Goal: Task Accomplishment & Management: Use online tool/utility

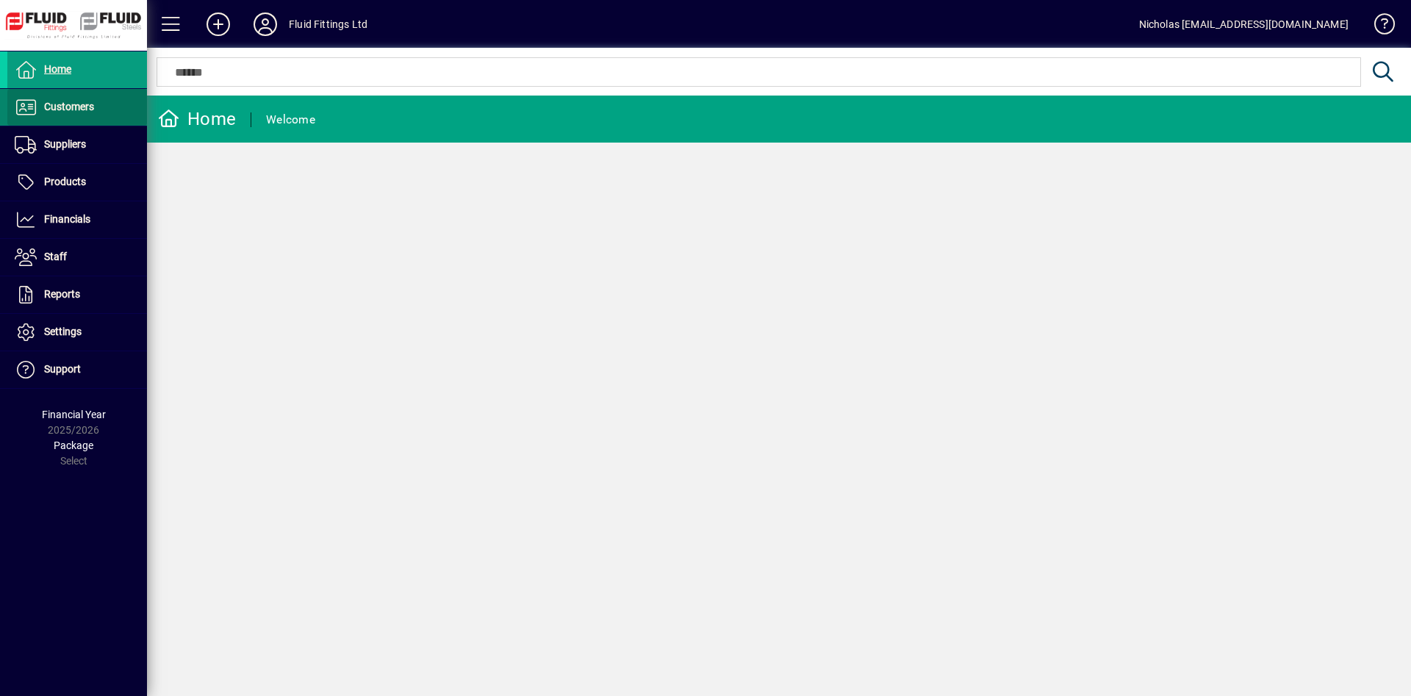
click at [103, 108] on span at bounding box center [77, 107] width 140 height 35
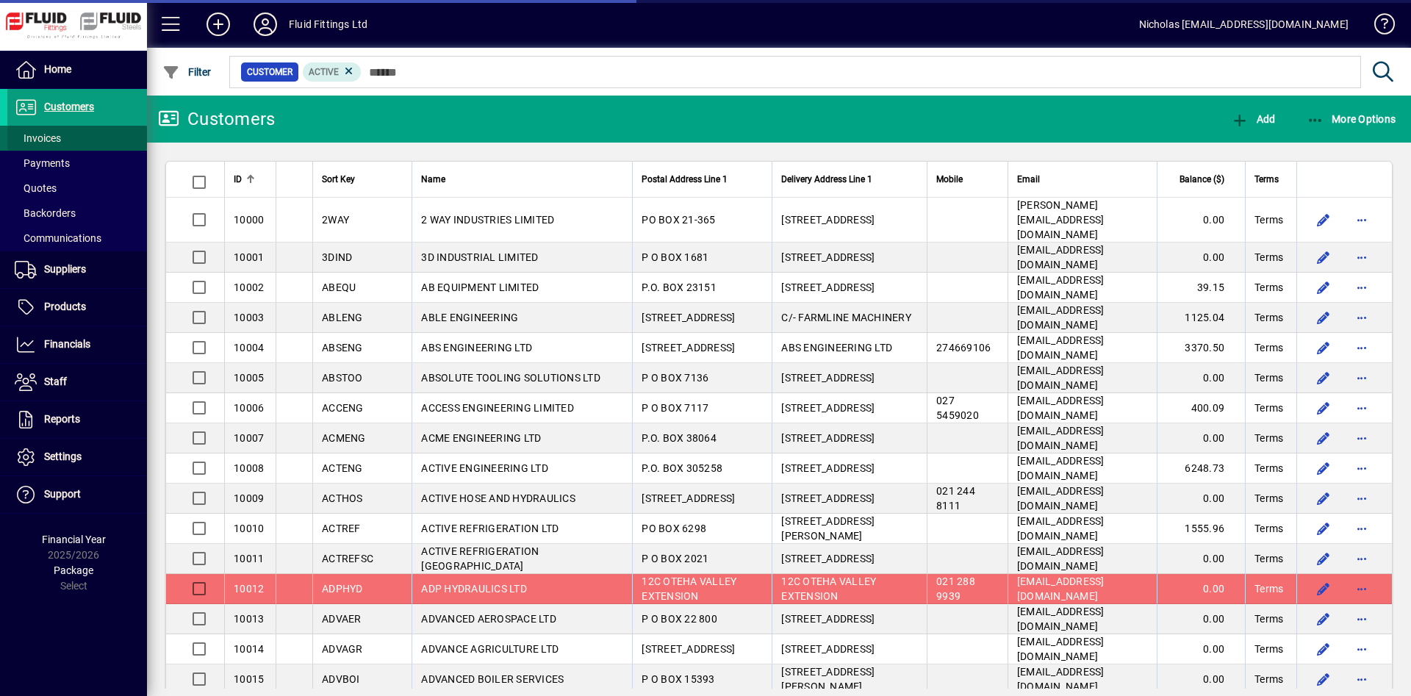
click at [101, 140] on span at bounding box center [77, 138] width 140 height 35
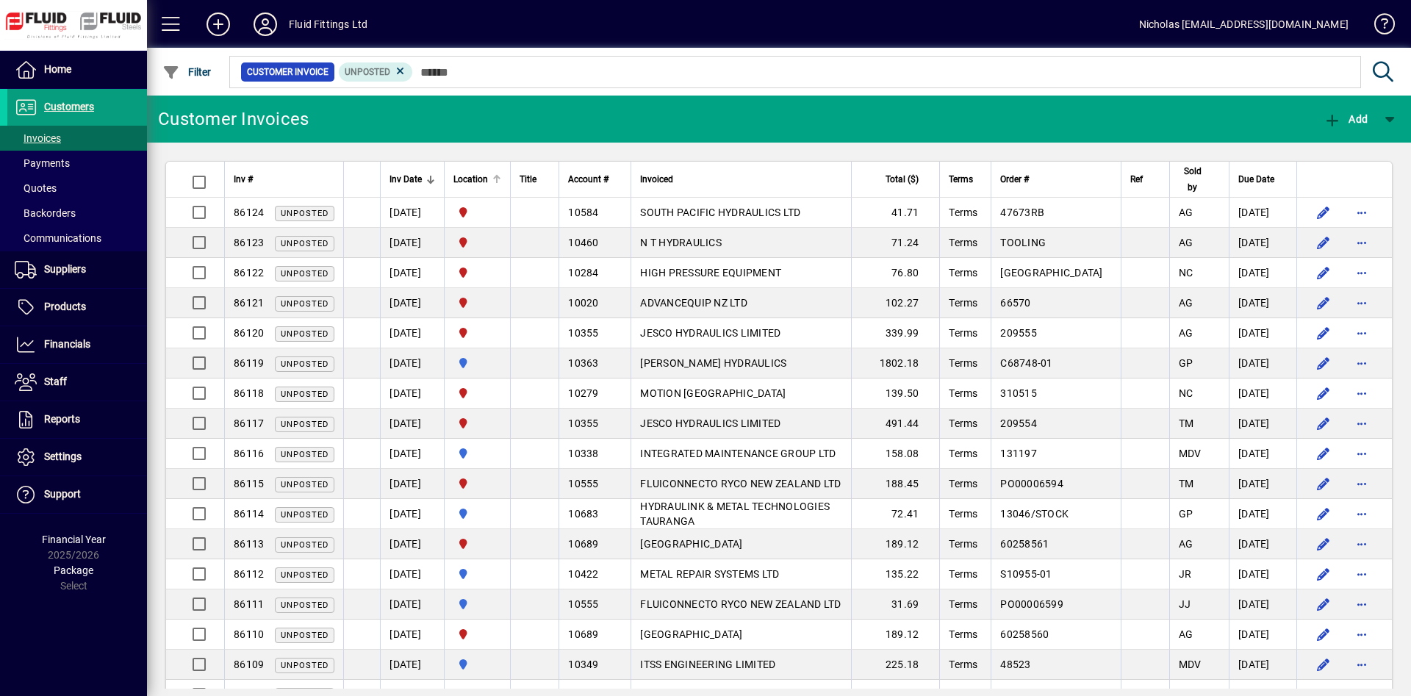
click at [498, 181] on div at bounding box center [496, 179] width 1 height 7
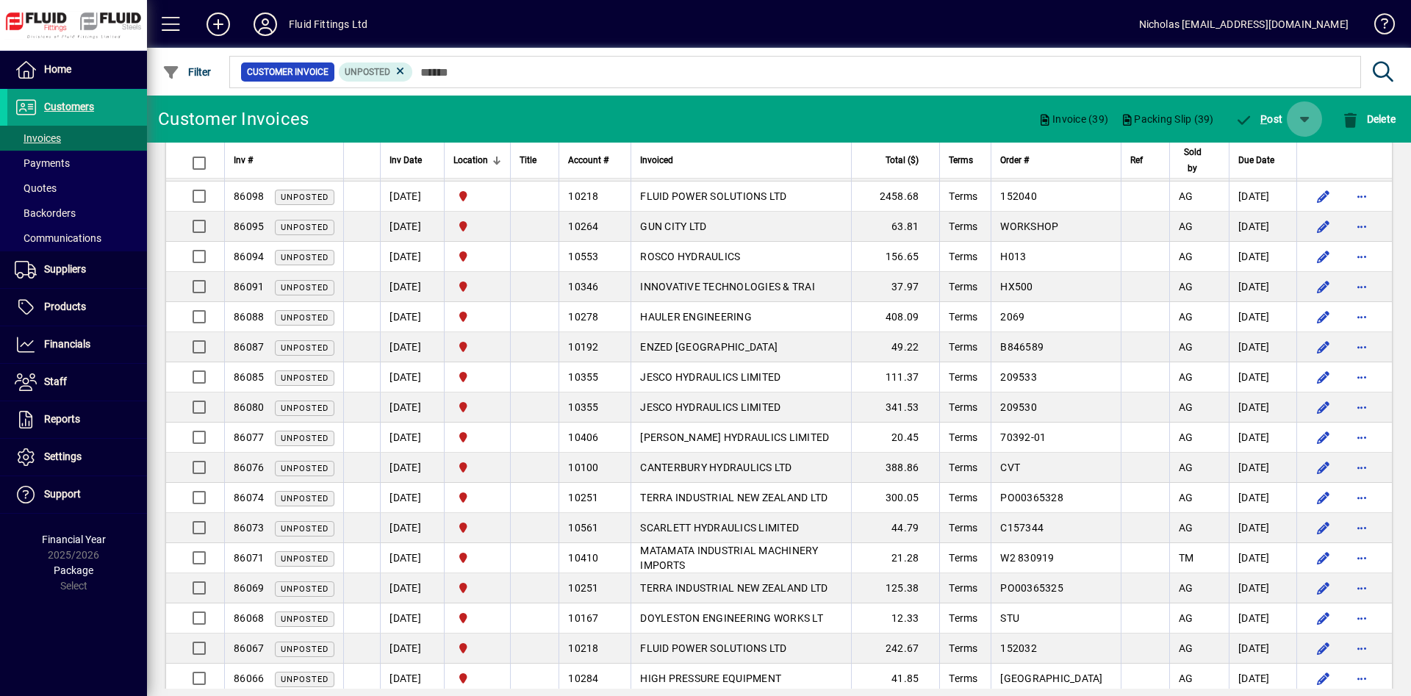
scroll to position [300, 0]
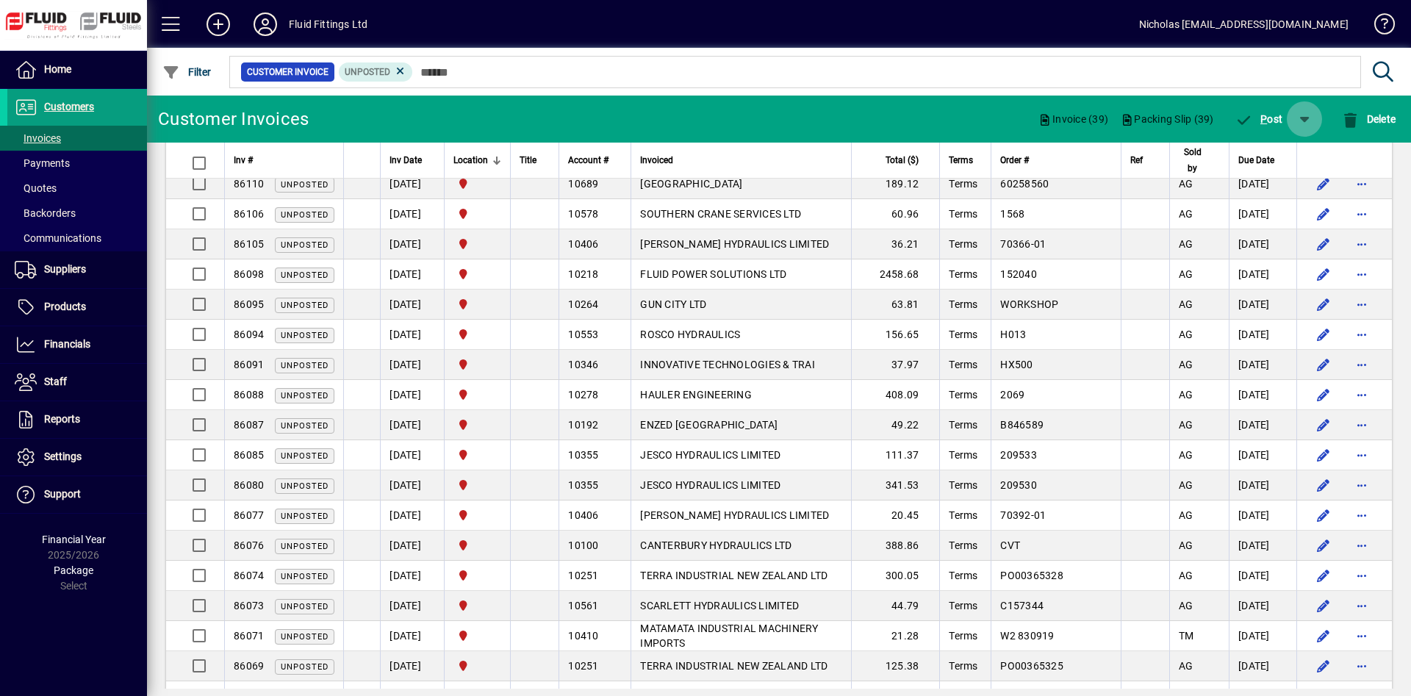
click at [1302, 126] on span "button" at bounding box center [1304, 118] width 35 height 35
click at [1288, 157] on span "P ost & Email" at bounding box center [1259, 157] width 87 height 12
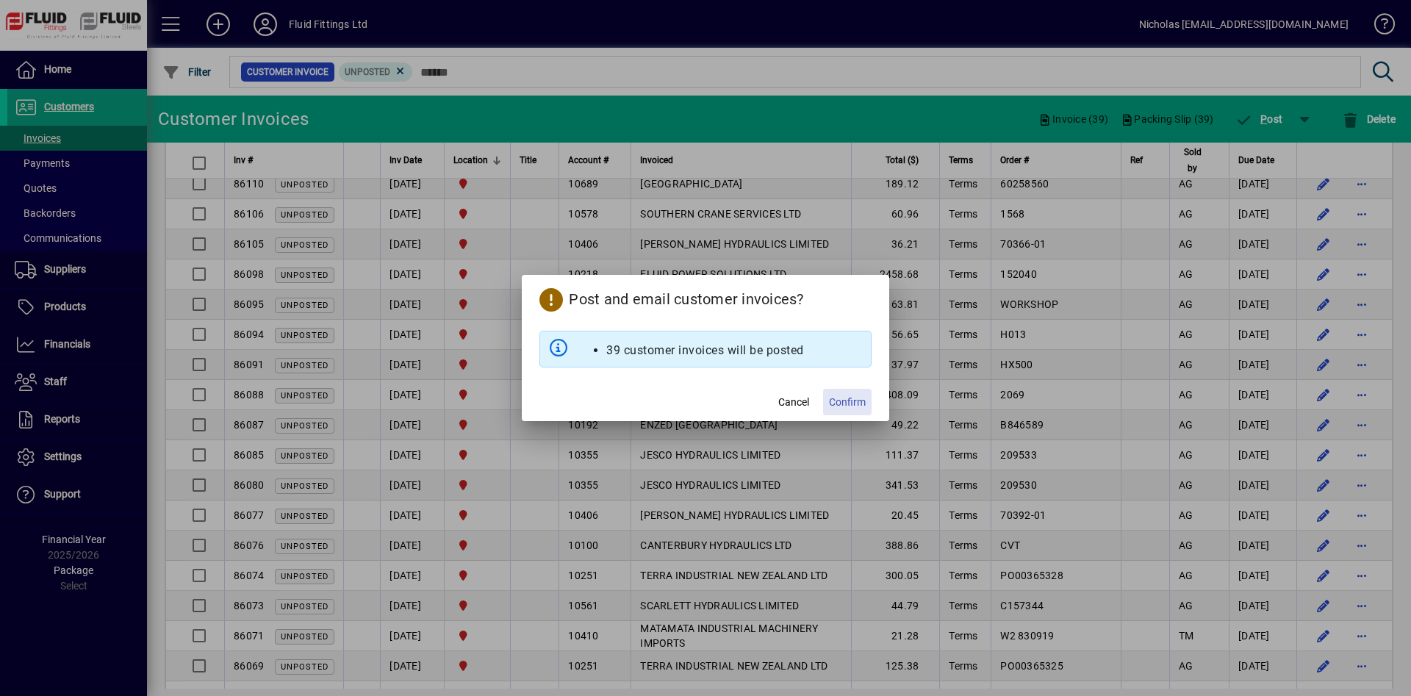
click at [841, 397] on span "Confirm" at bounding box center [847, 402] width 37 height 15
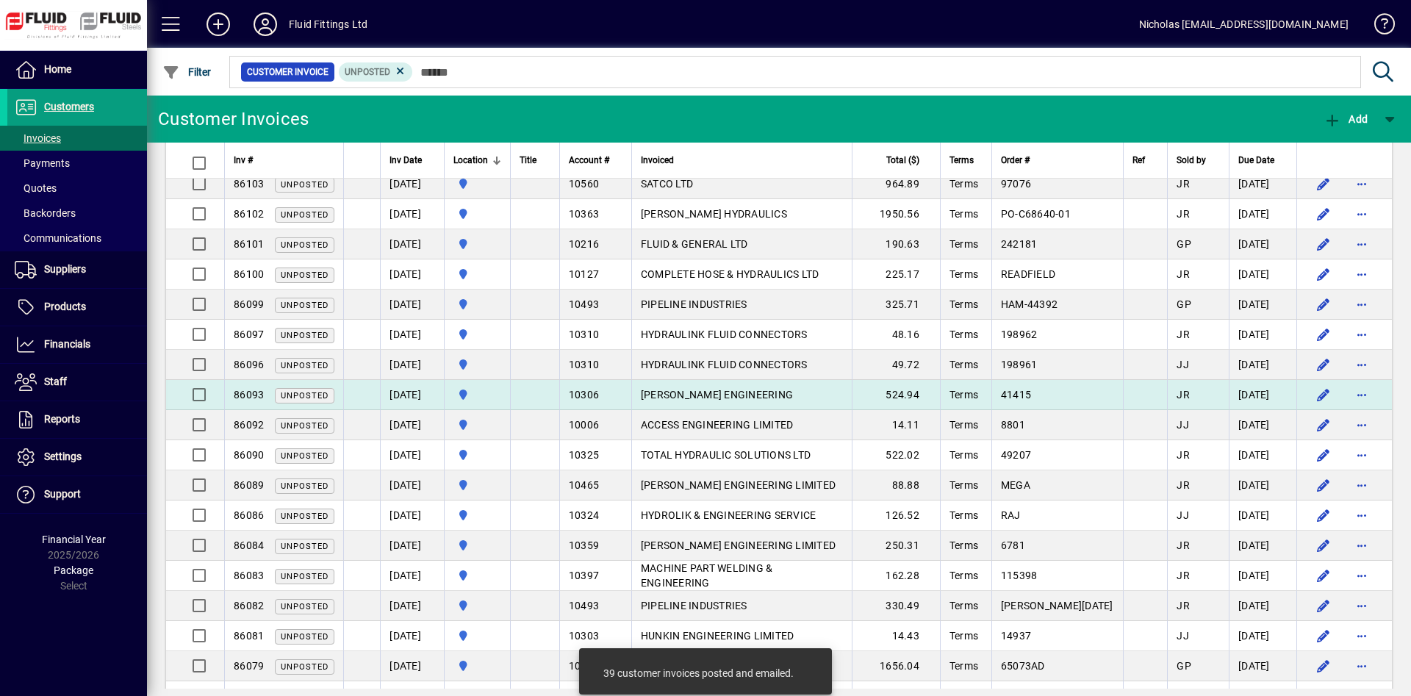
scroll to position [0, 0]
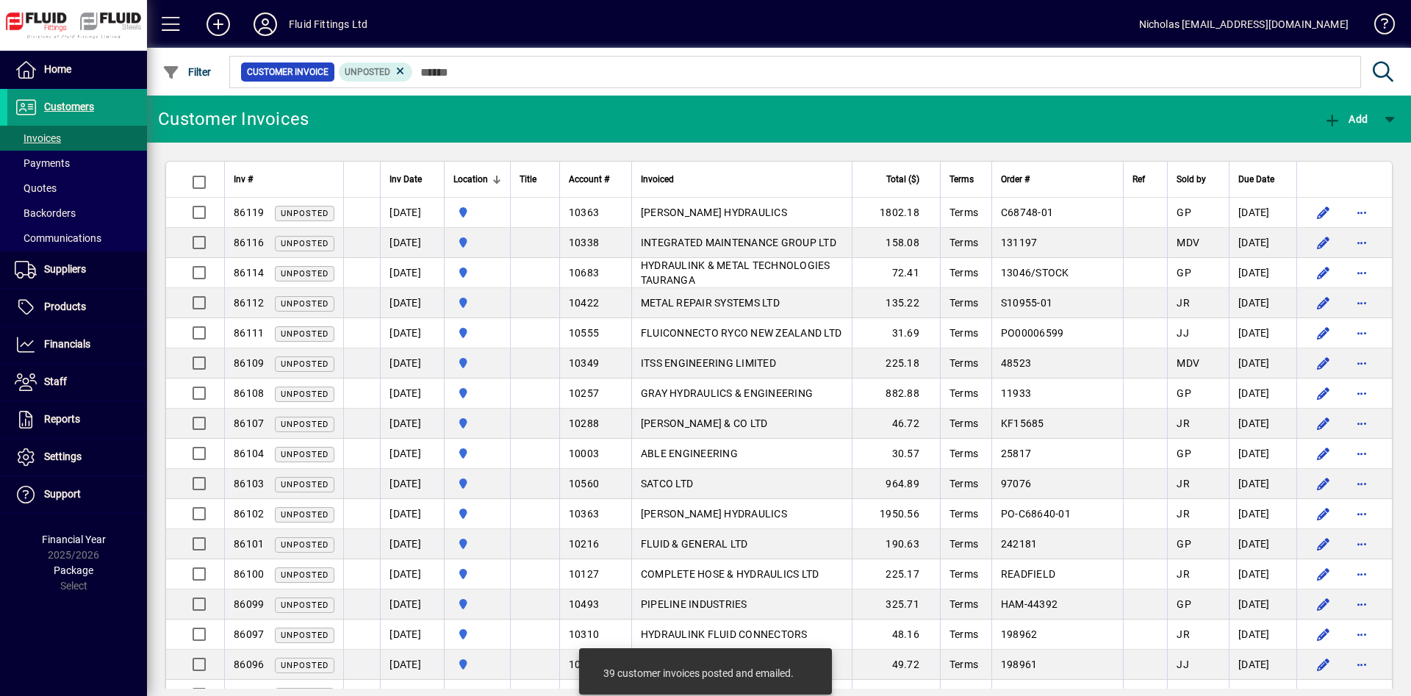
click at [126, 109] on span at bounding box center [77, 107] width 140 height 35
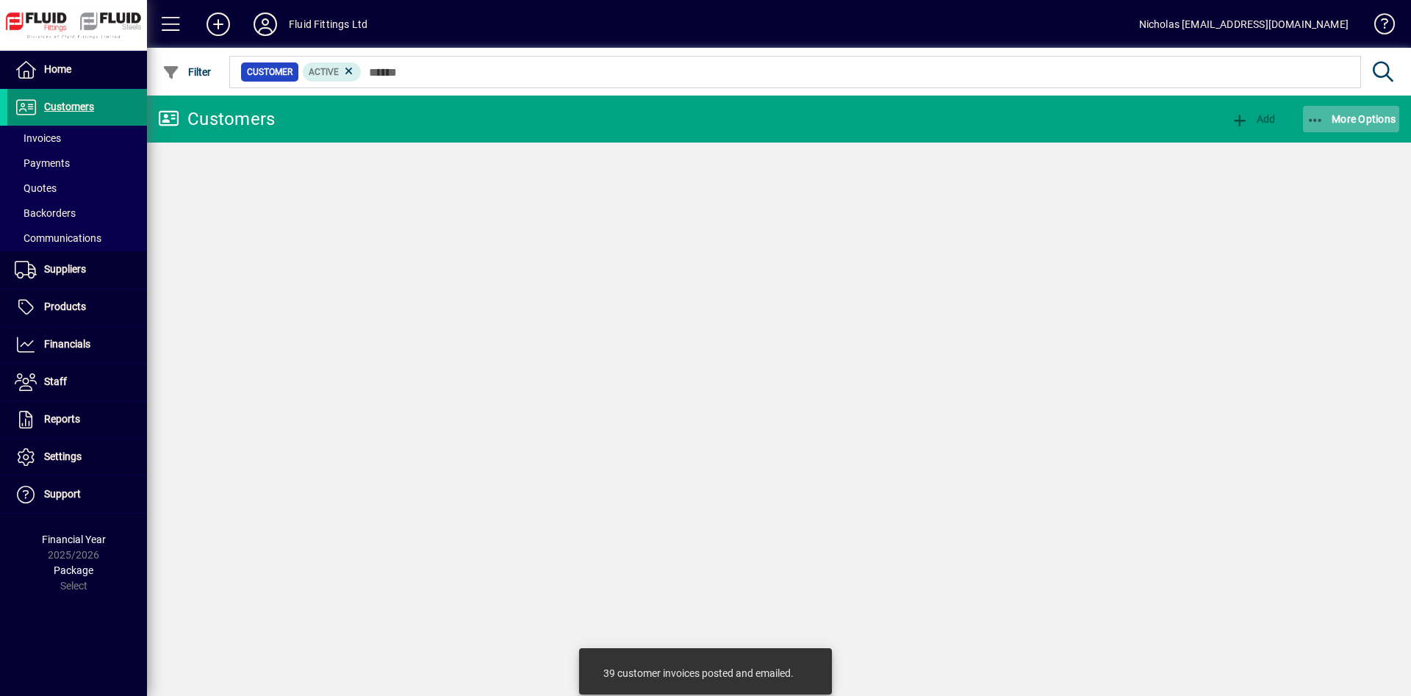
click at [1372, 112] on span "button" at bounding box center [1351, 118] width 97 height 35
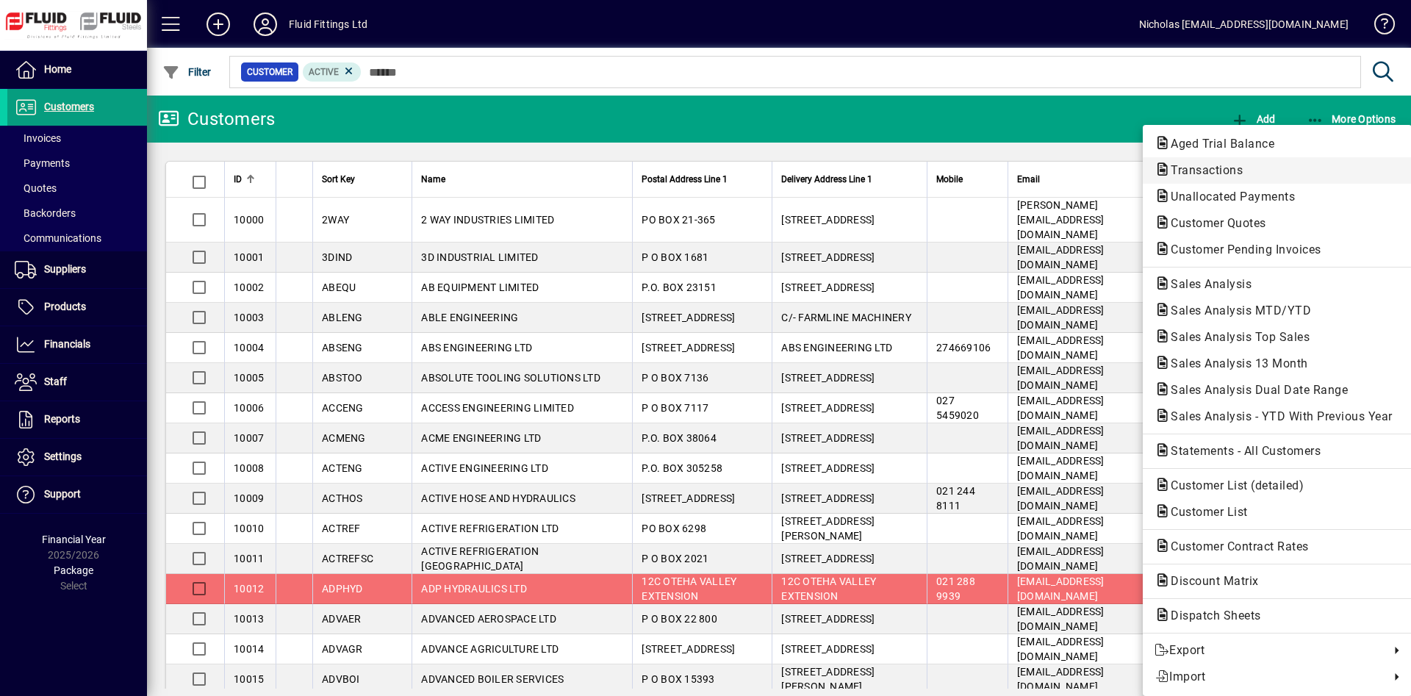
click at [1256, 168] on span "Transactions" at bounding box center [1277, 171] width 245 height 18
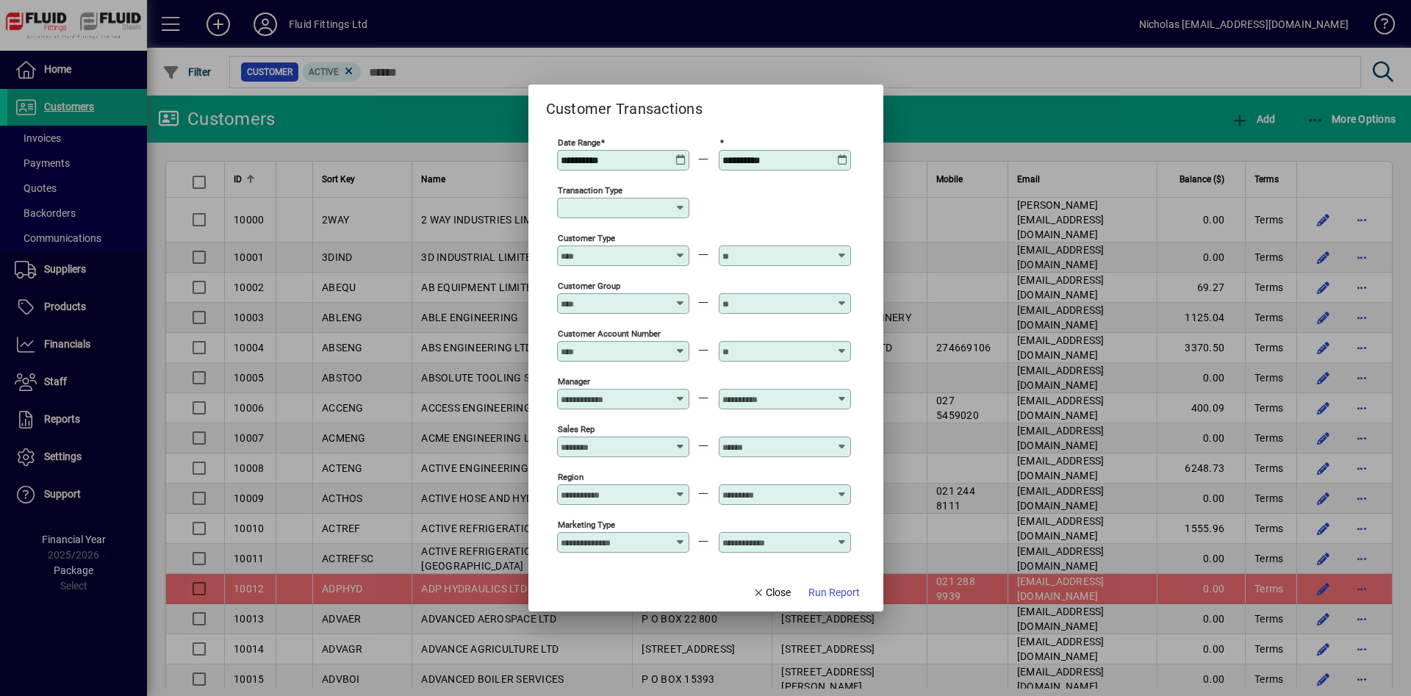
click at [617, 201] on div "Transaction Type" at bounding box center [623, 208] width 132 height 21
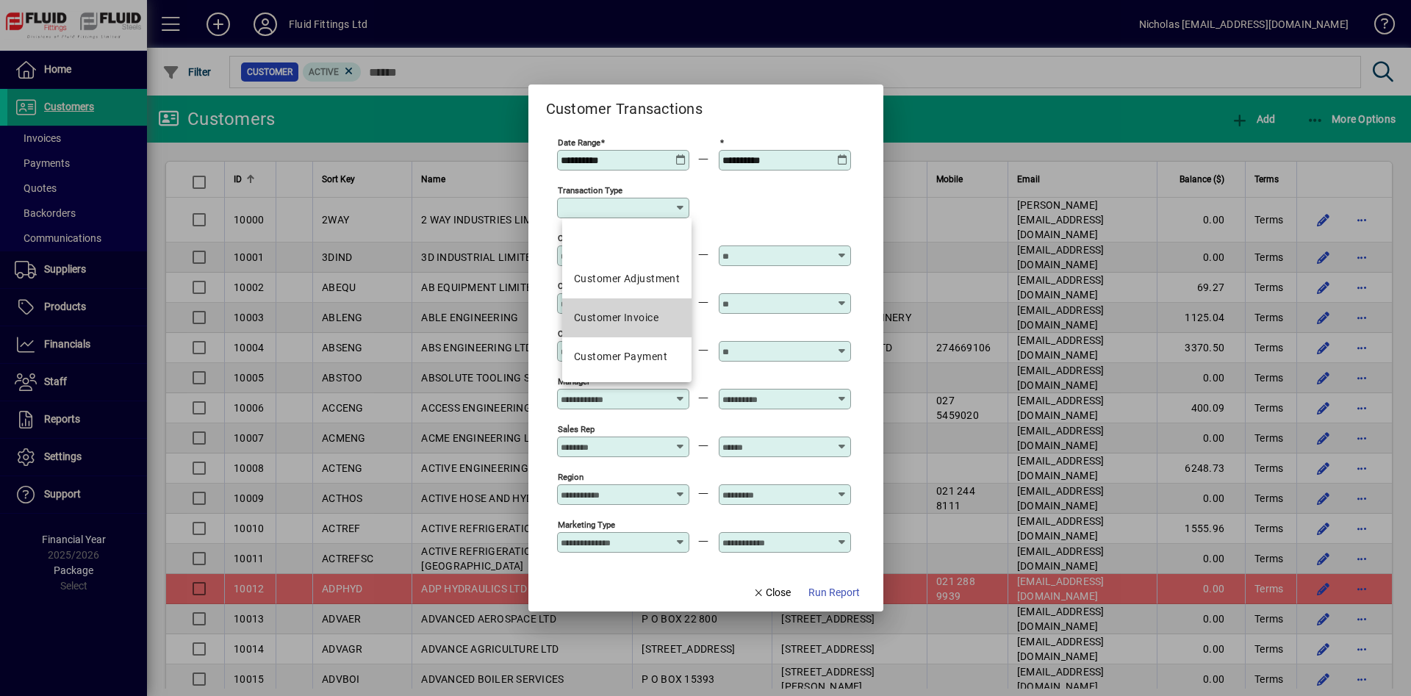
click at [647, 306] on mat-option "Customer Invoice" at bounding box center [626, 317] width 129 height 39
type input "**********"
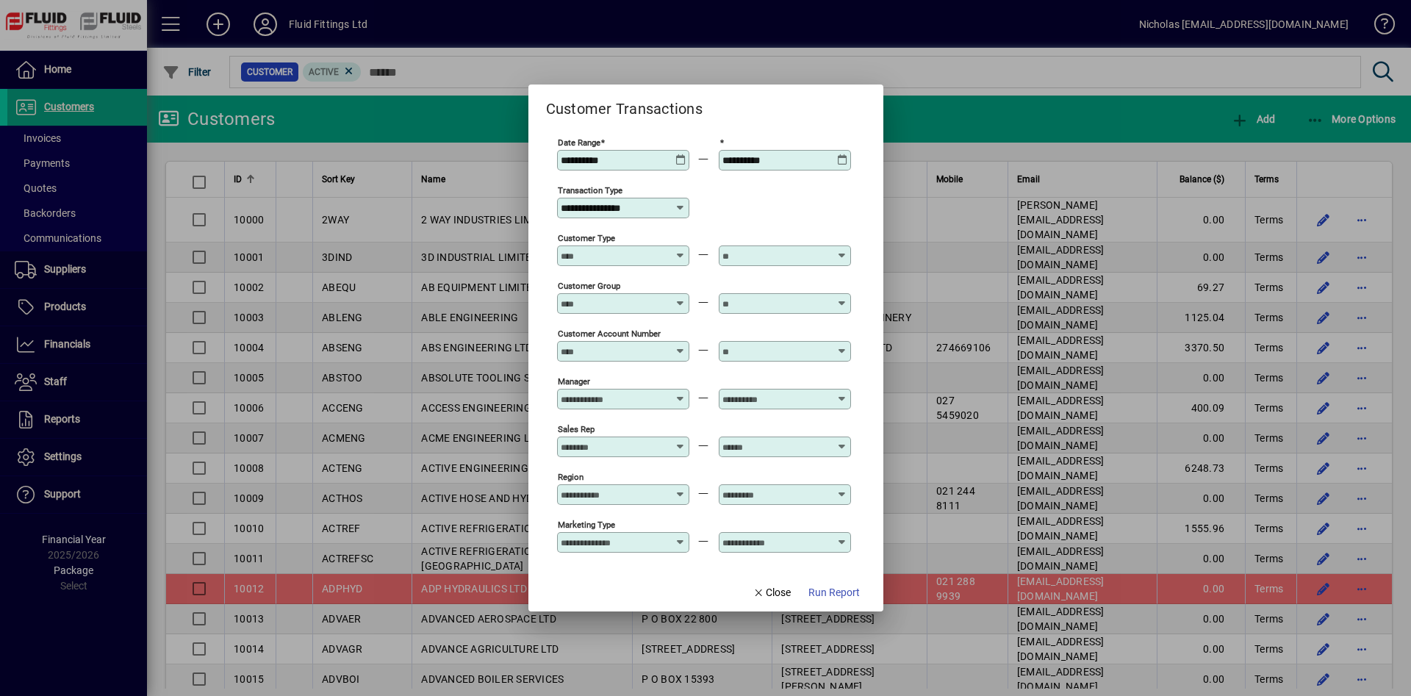
scroll to position [107, 0]
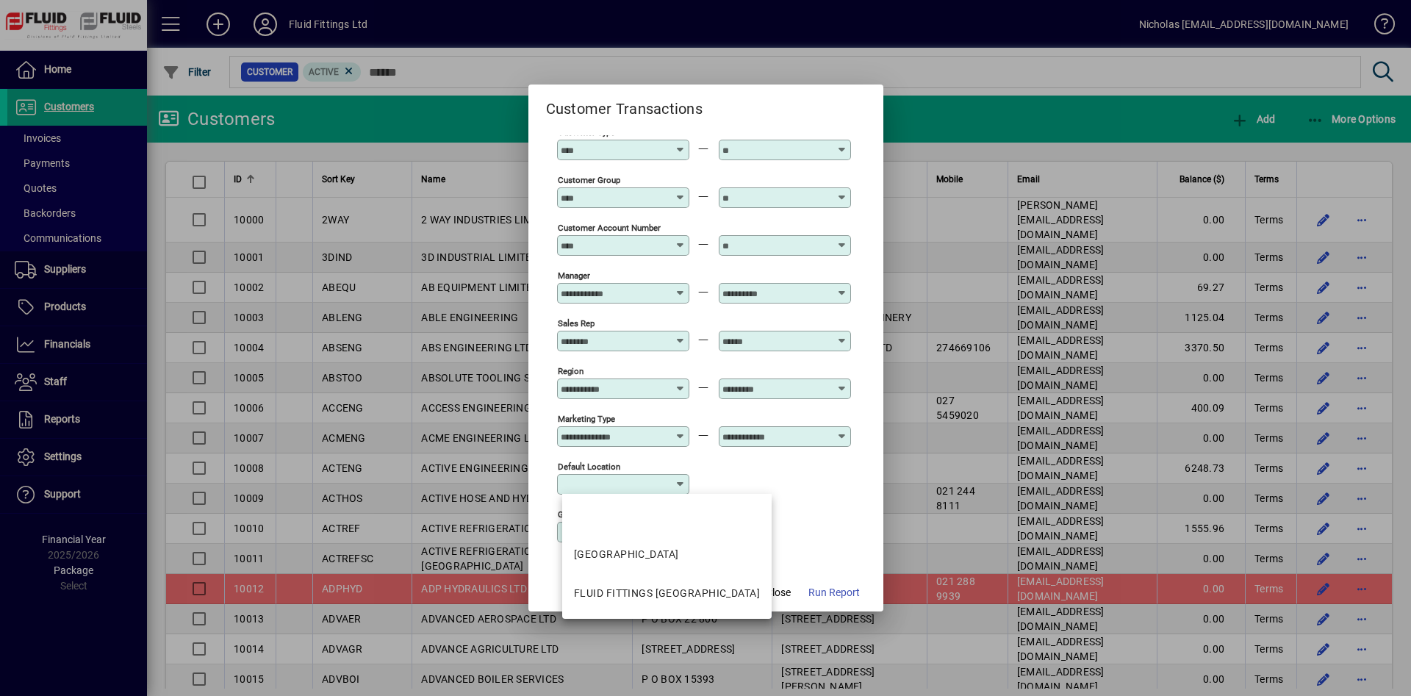
click at [634, 478] on input "Default Location" at bounding box center [618, 484] width 114 height 12
click at [718, 584] on mat-option "FLUID FITTINGS [GEOGRAPHIC_DATA]" at bounding box center [666, 593] width 209 height 39
type input "**********"
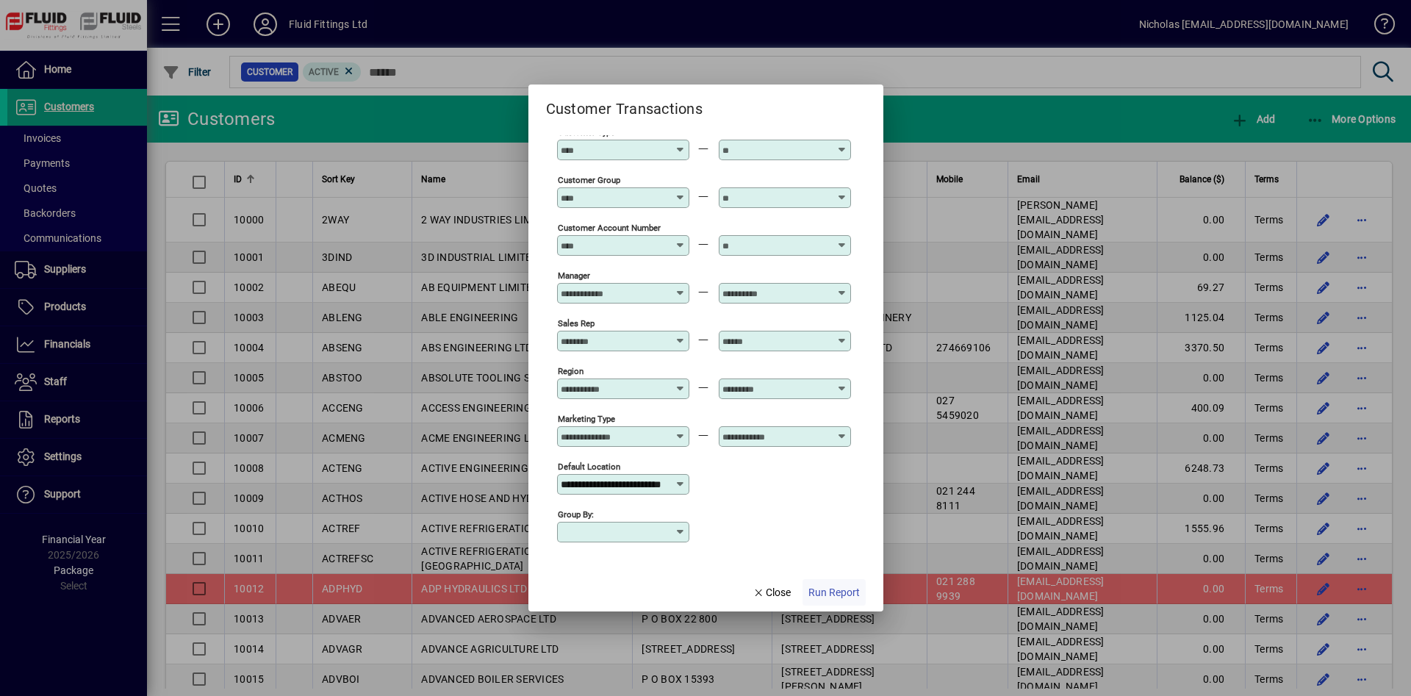
scroll to position [0, 44]
click at [839, 594] on span "Run Report" at bounding box center [833, 592] width 51 height 15
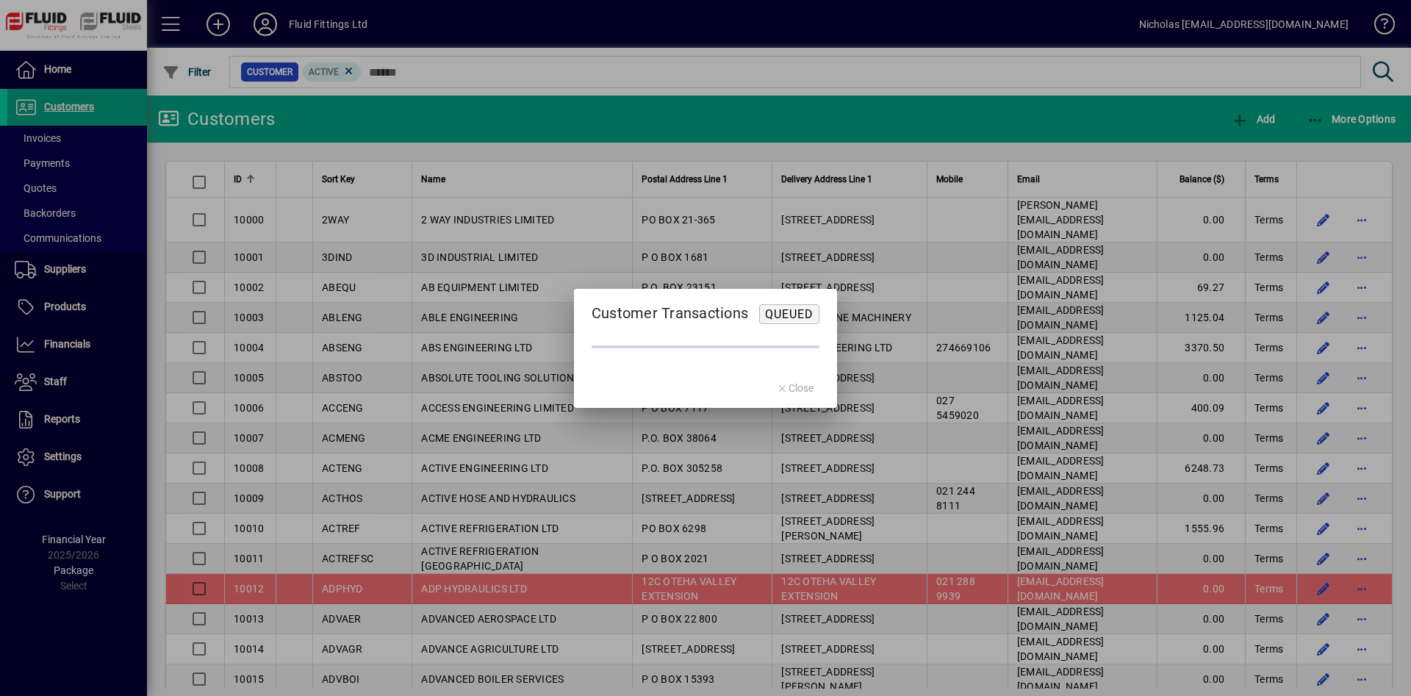
click at [83, 132] on div at bounding box center [705, 348] width 1411 height 696
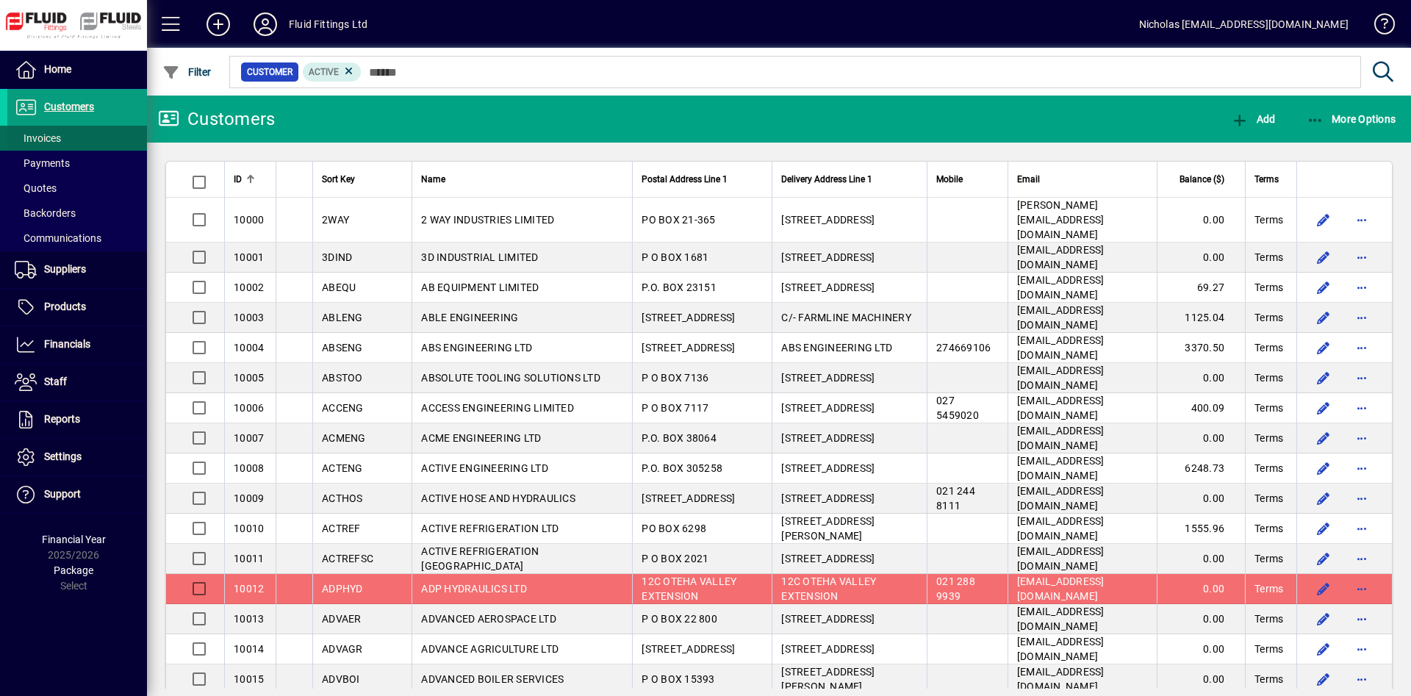
click at [92, 128] on span at bounding box center [77, 138] width 140 height 35
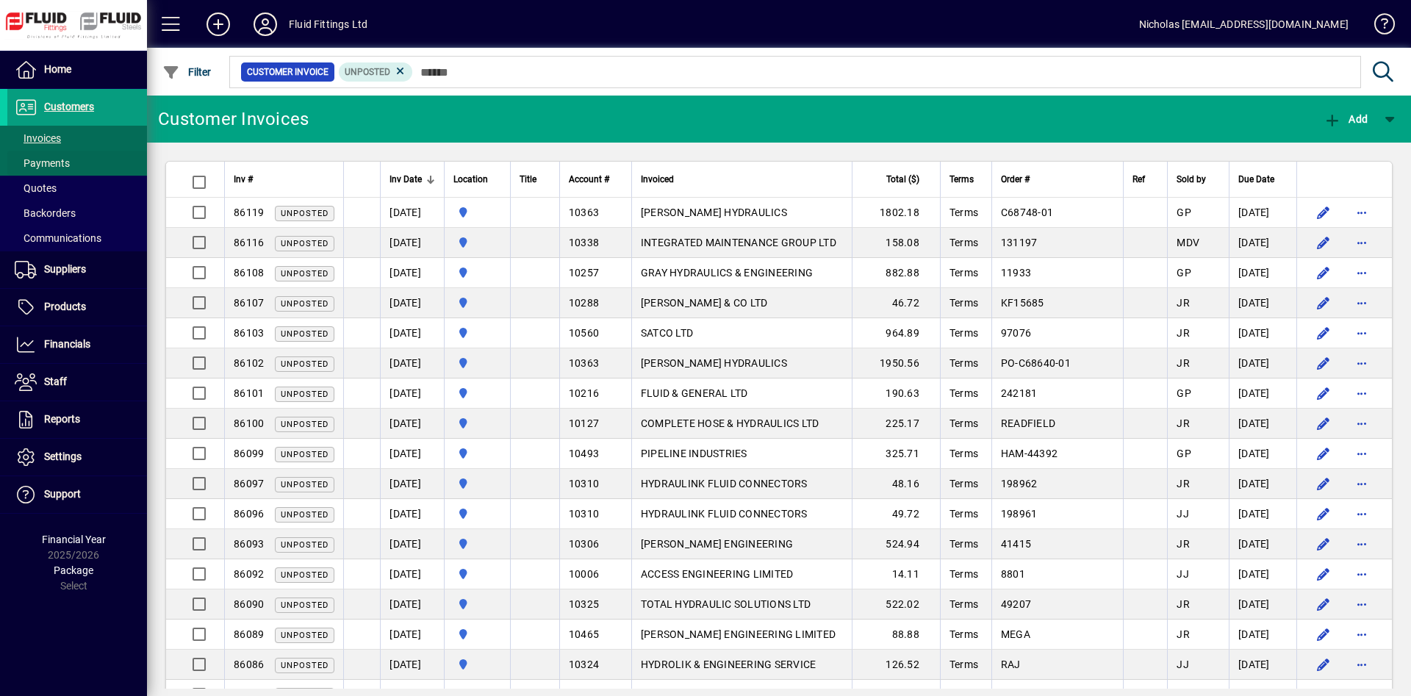
click at [105, 150] on span at bounding box center [77, 163] width 140 height 35
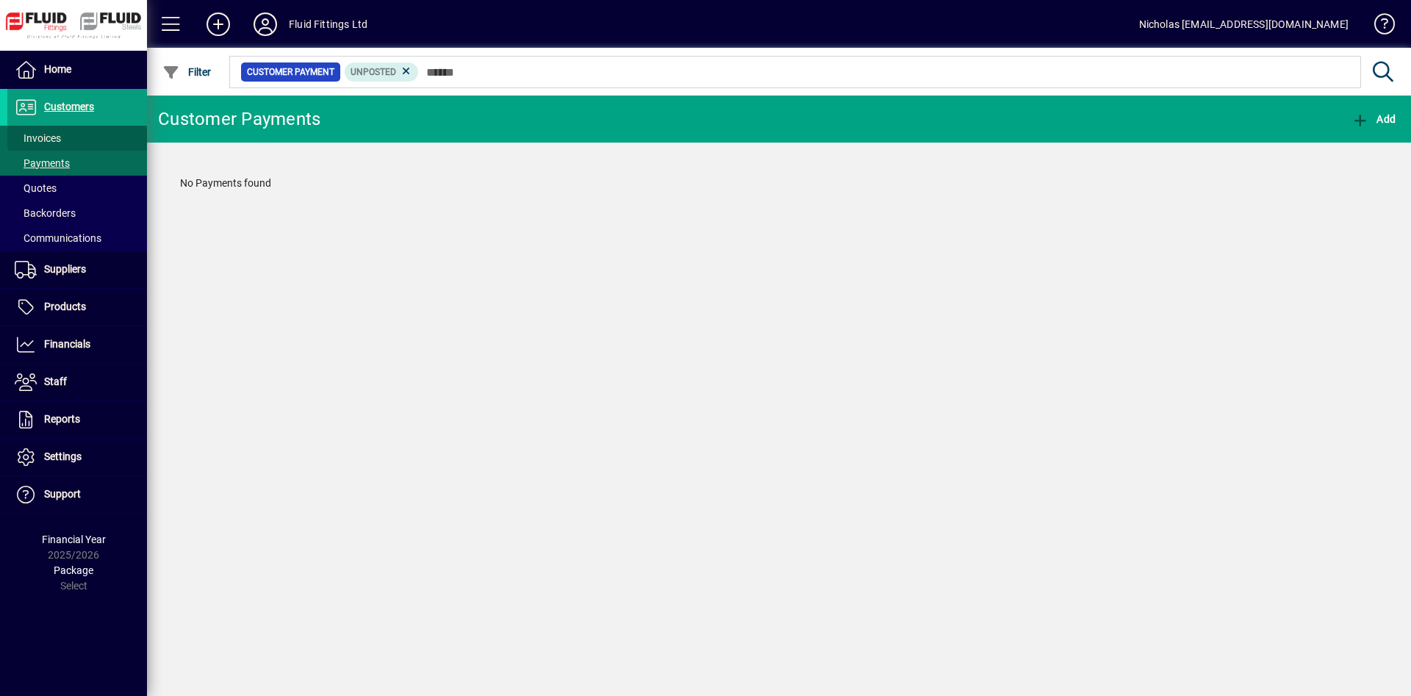
click at [105, 139] on span at bounding box center [77, 138] width 140 height 35
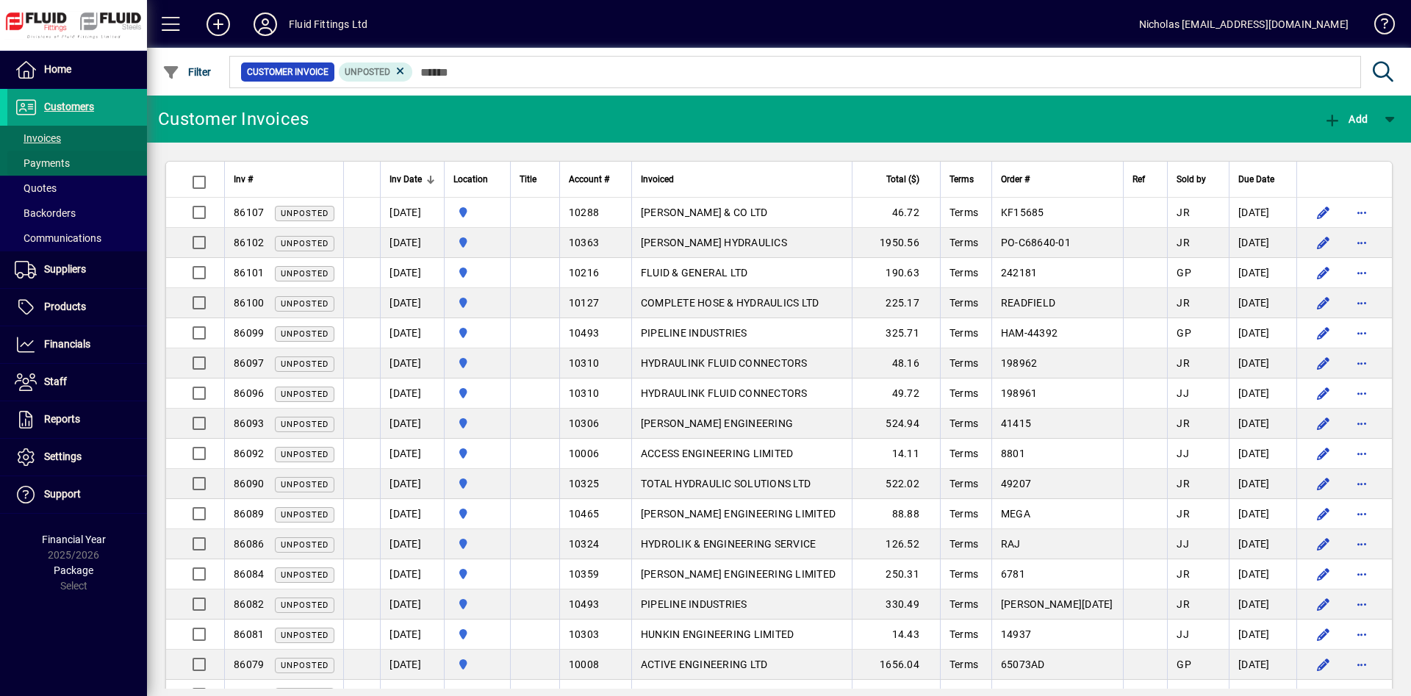
click at [101, 165] on span at bounding box center [77, 163] width 140 height 35
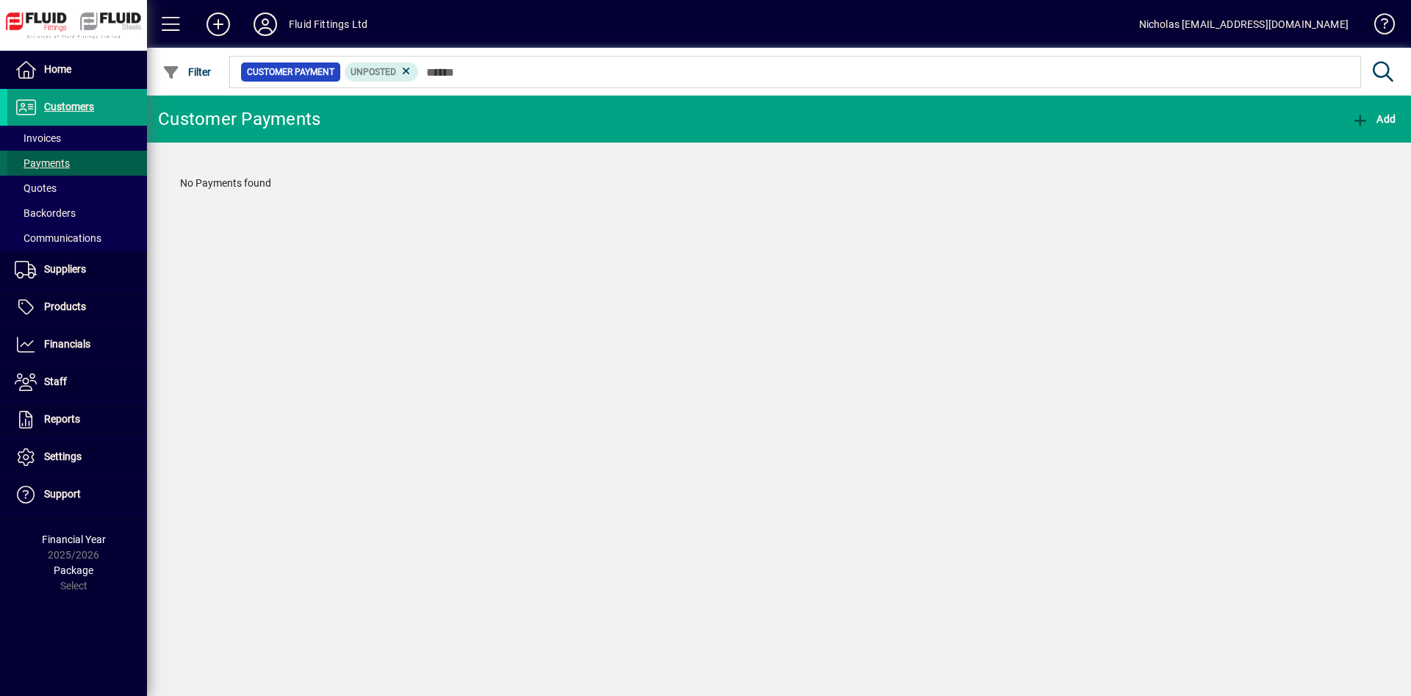
click at [90, 147] on span at bounding box center [77, 163] width 140 height 35
click at [90, 141] on span at bounding box center [77, 138] width 140 height 35
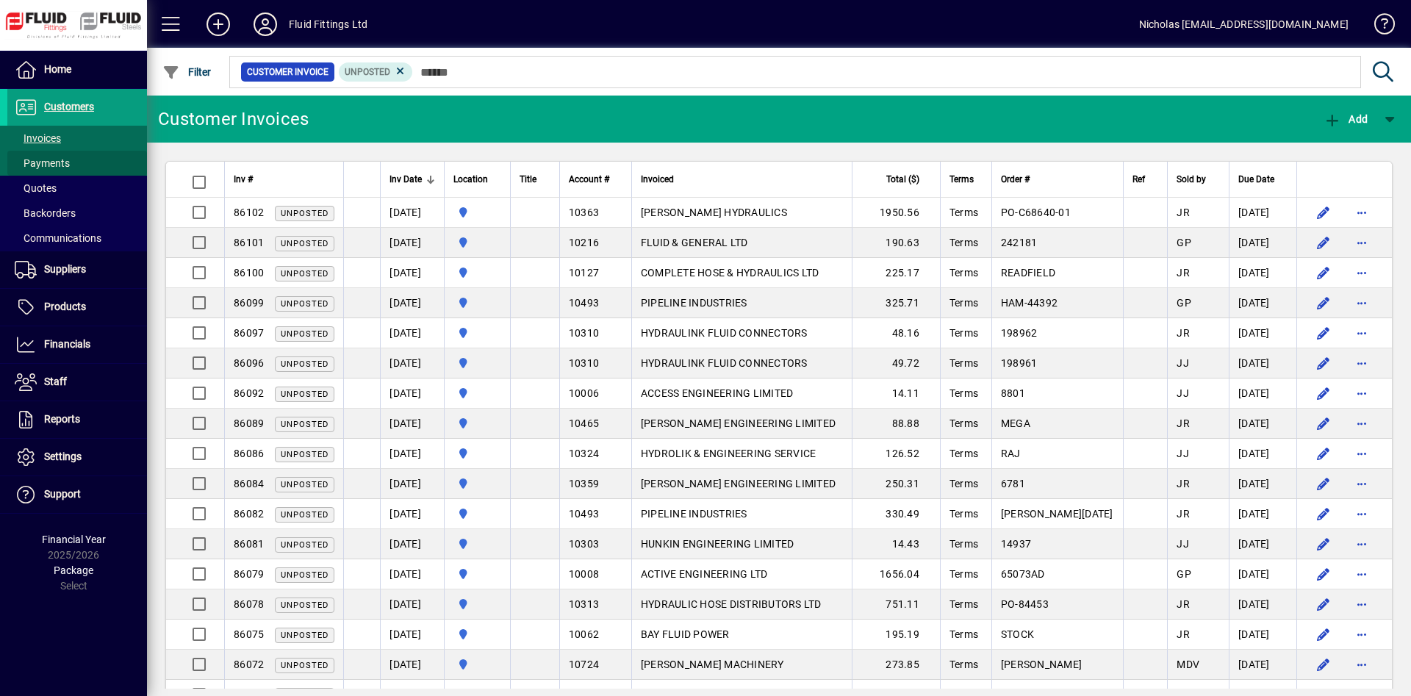
click at [103, 161] on span at bounding box center [77, 163] width 140 height 35
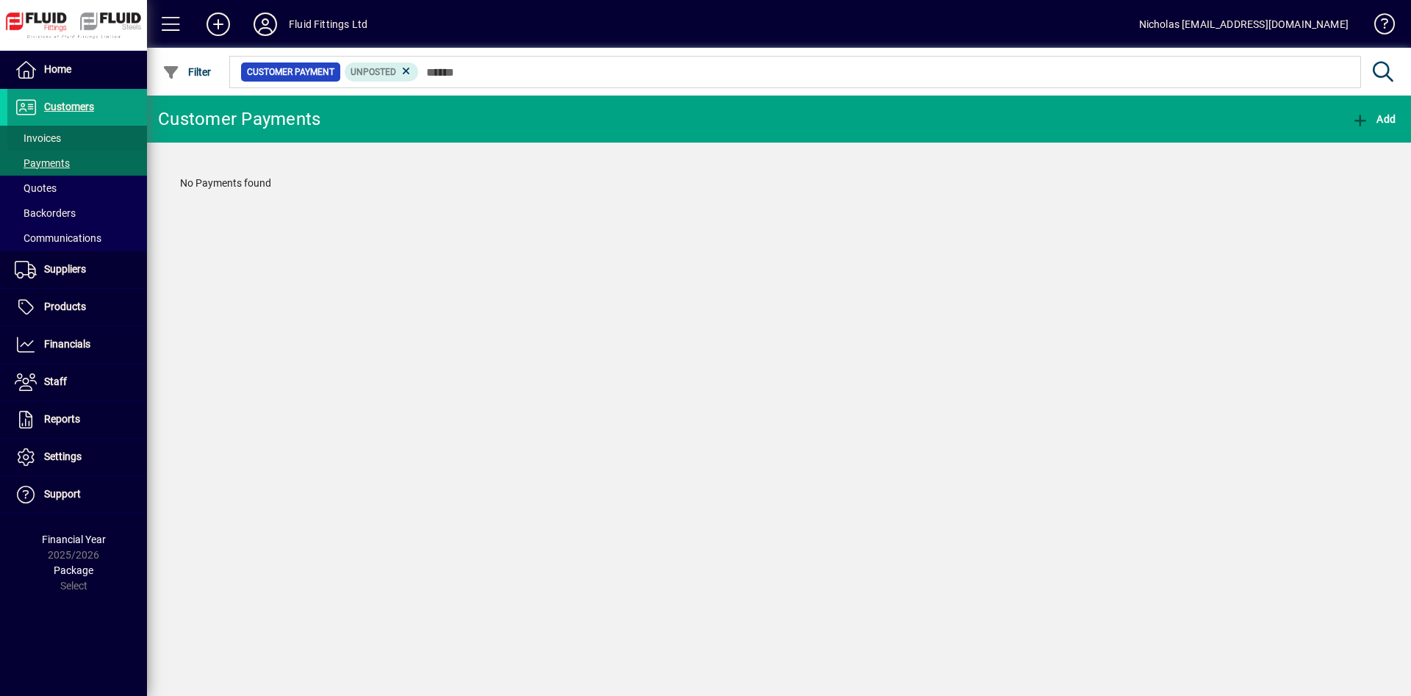
click at [106, 138] on span at bounding box center [77, 138] width 140 height 35
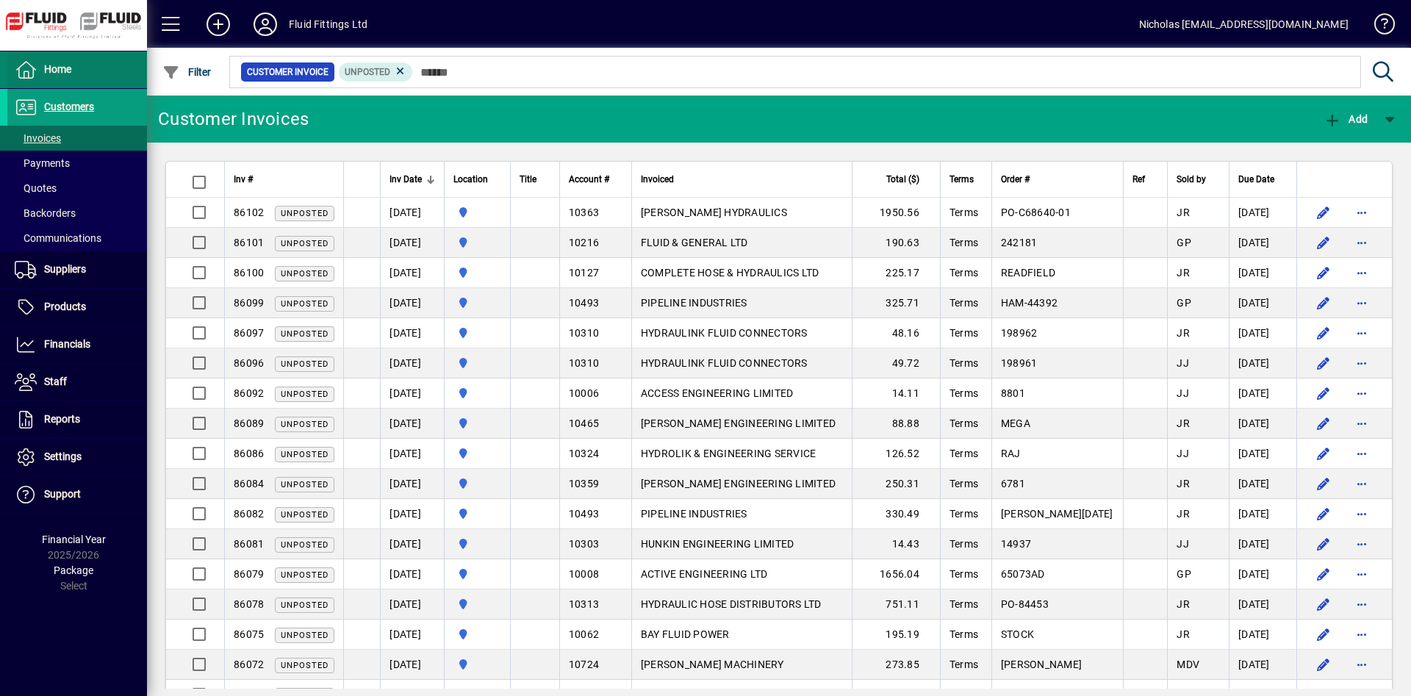
click at [80, 80] on span at bounding box center [77, 69] width 140 height 35
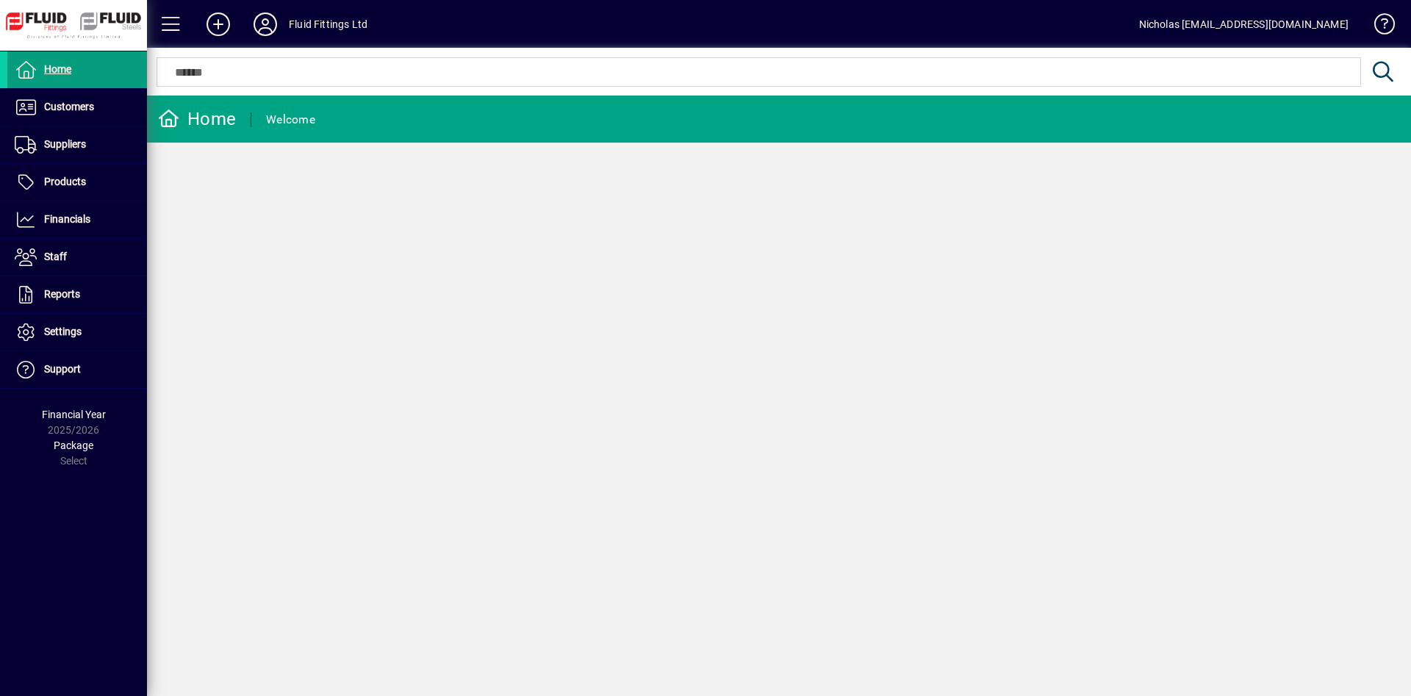
click at [296, 82] on mat-chip-set at bounding box center [758, 72] width 1203 height 28
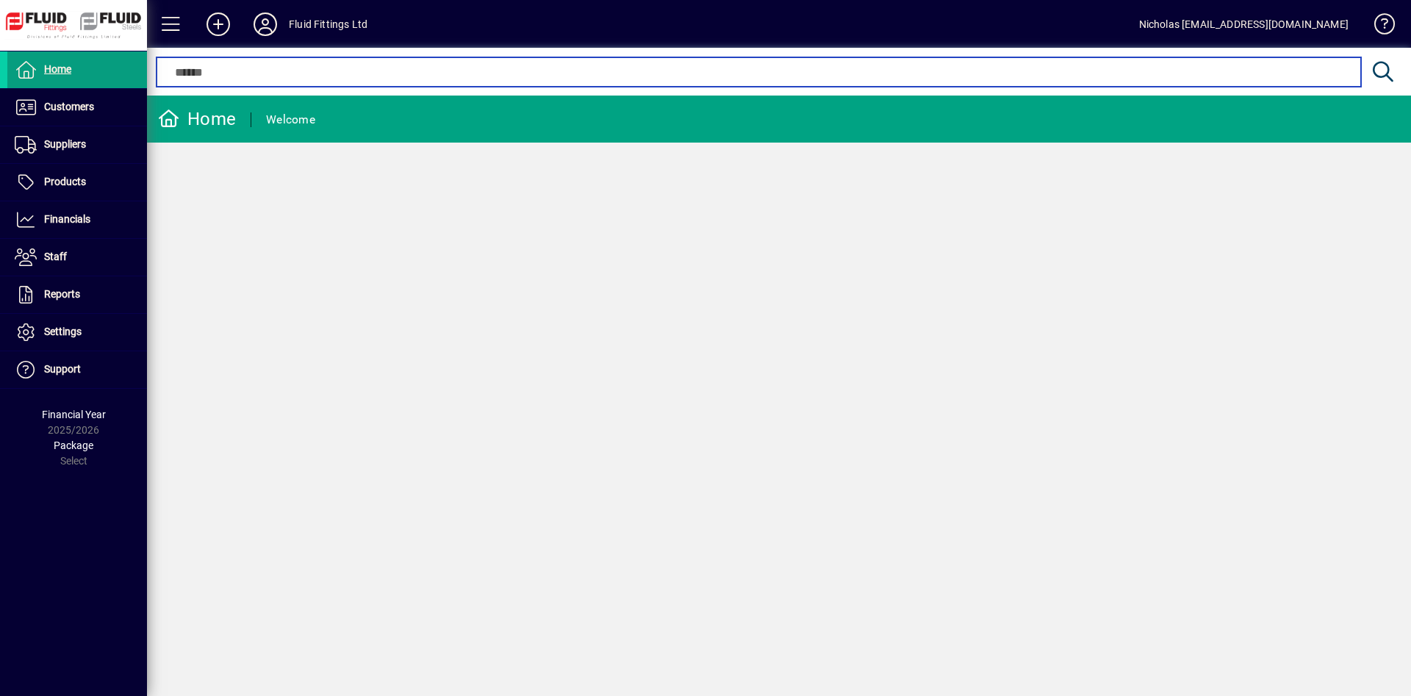
click at [452, 71] on input "text" at bounding box center [759, 72] width 1182 height 18
click at [411, 73] on input "text" at bounding box center [759, 72] width 1182 height 18
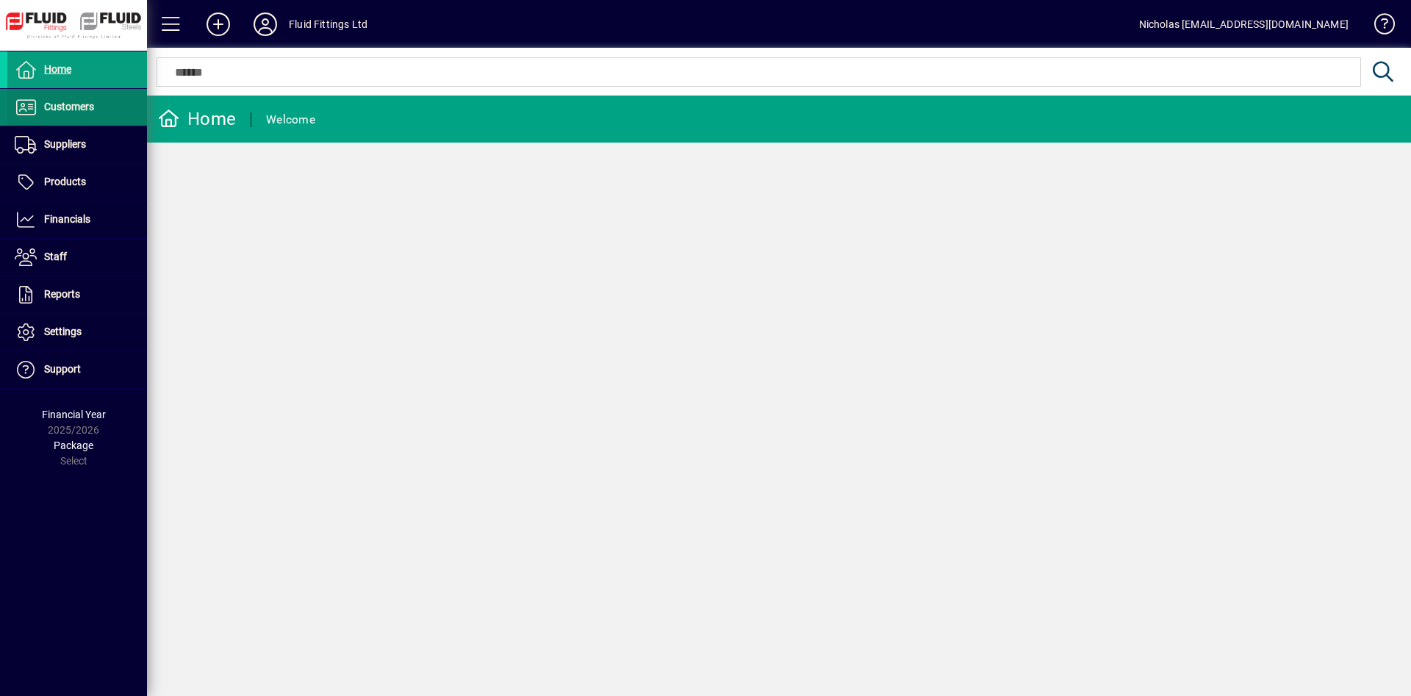
click at [131, 98] on span at bounding box center [77, 107] width 140 height 35
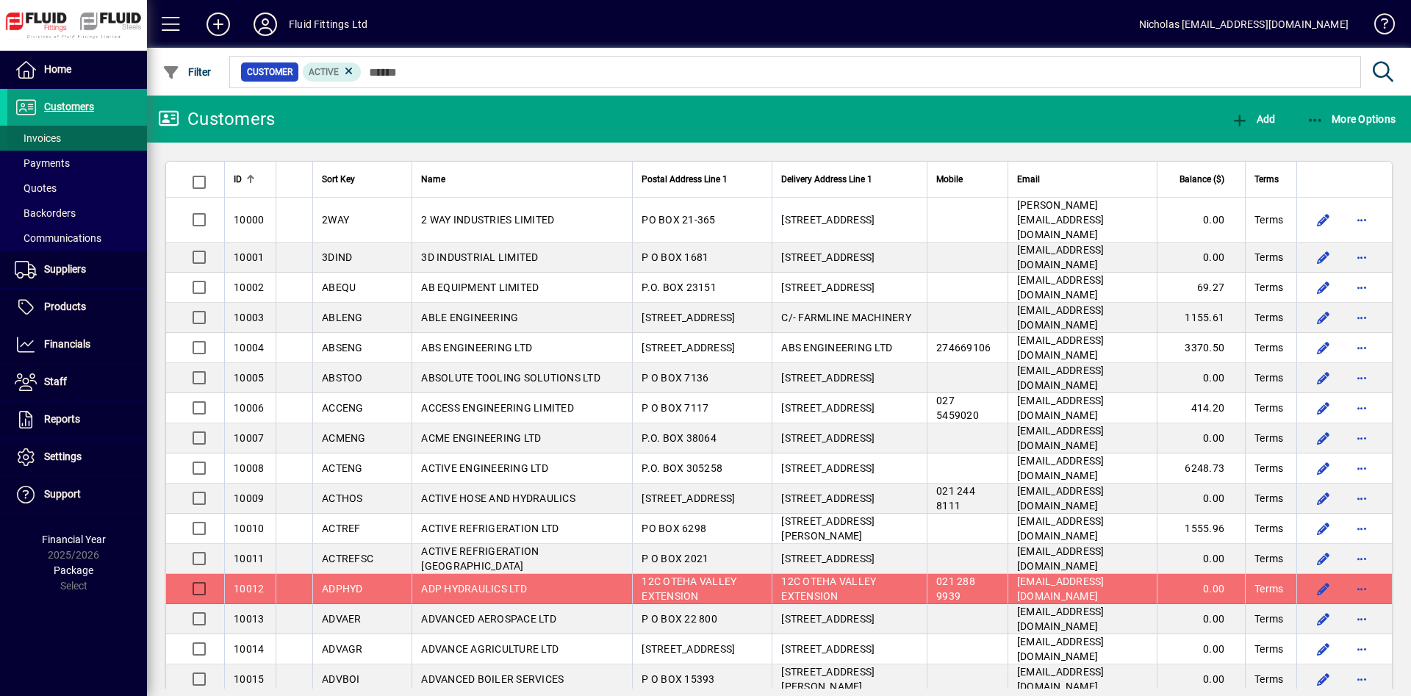
click at [100, 133] on span at bounding box center [77, 138] width 140 height 35
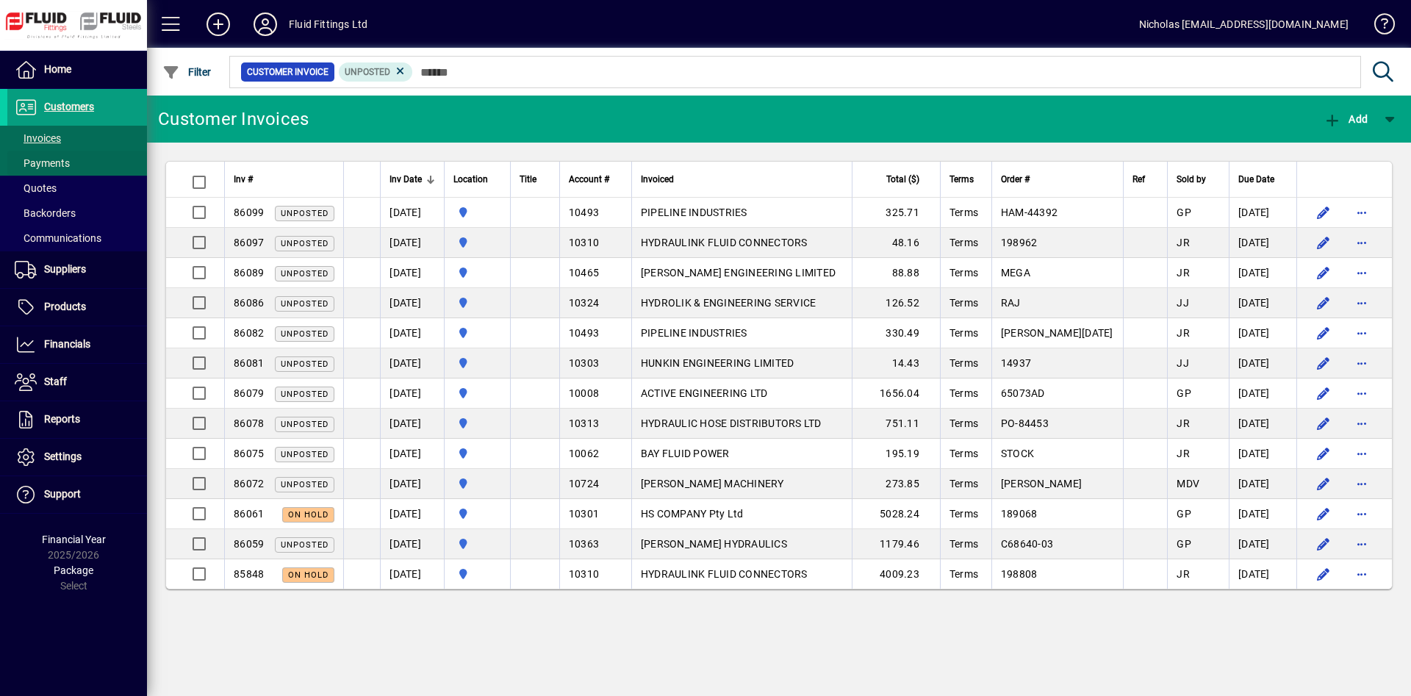
click at [88, 166] on span at bounding box center [77, 163] width 140 height 35
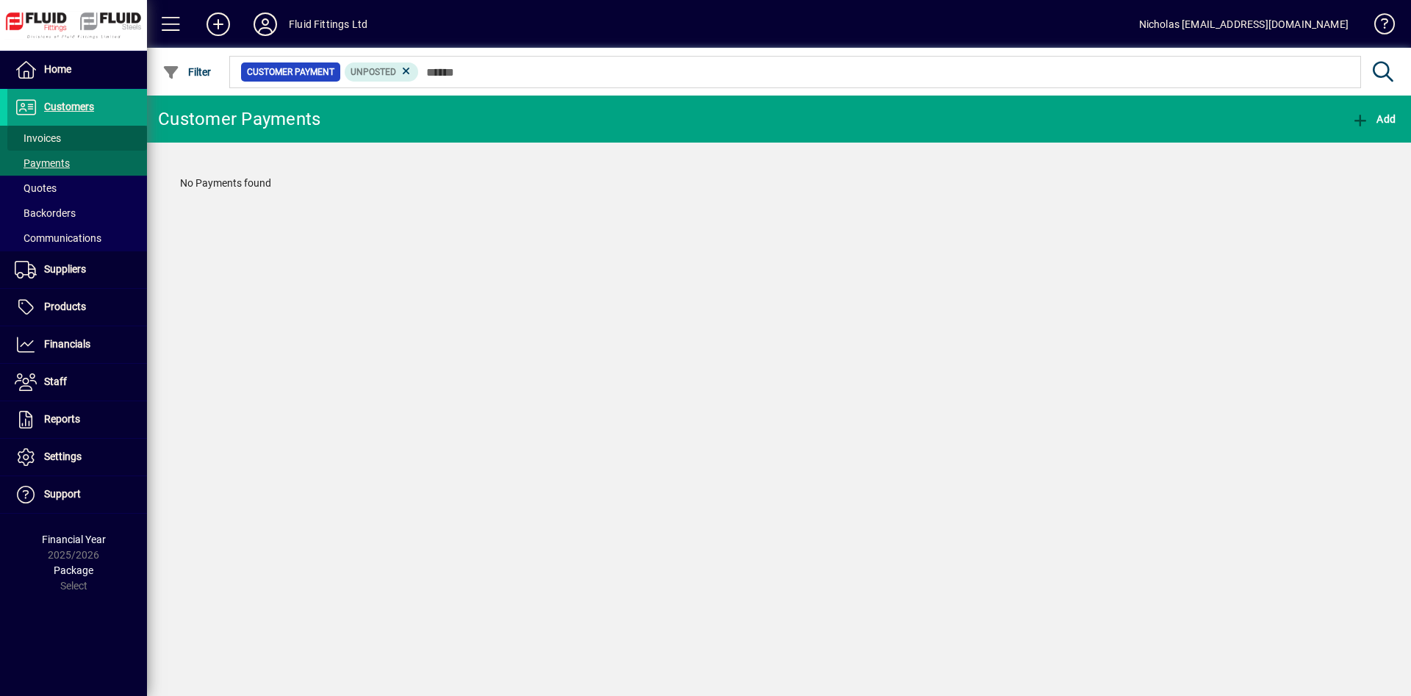
click at [96, 140] on span at bounding box center [77, 138] width 140 height 35
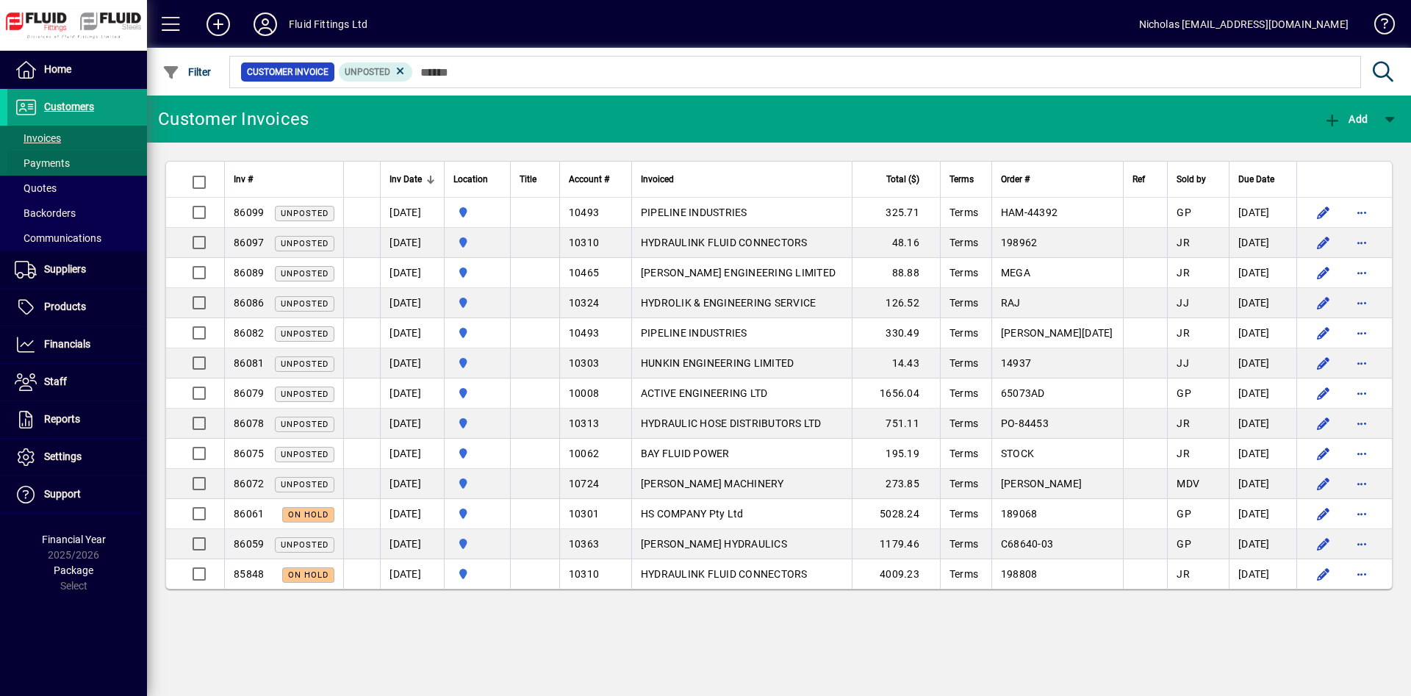
click at [121, 168] on span at bounding box center [77, 163] width 140 height 35
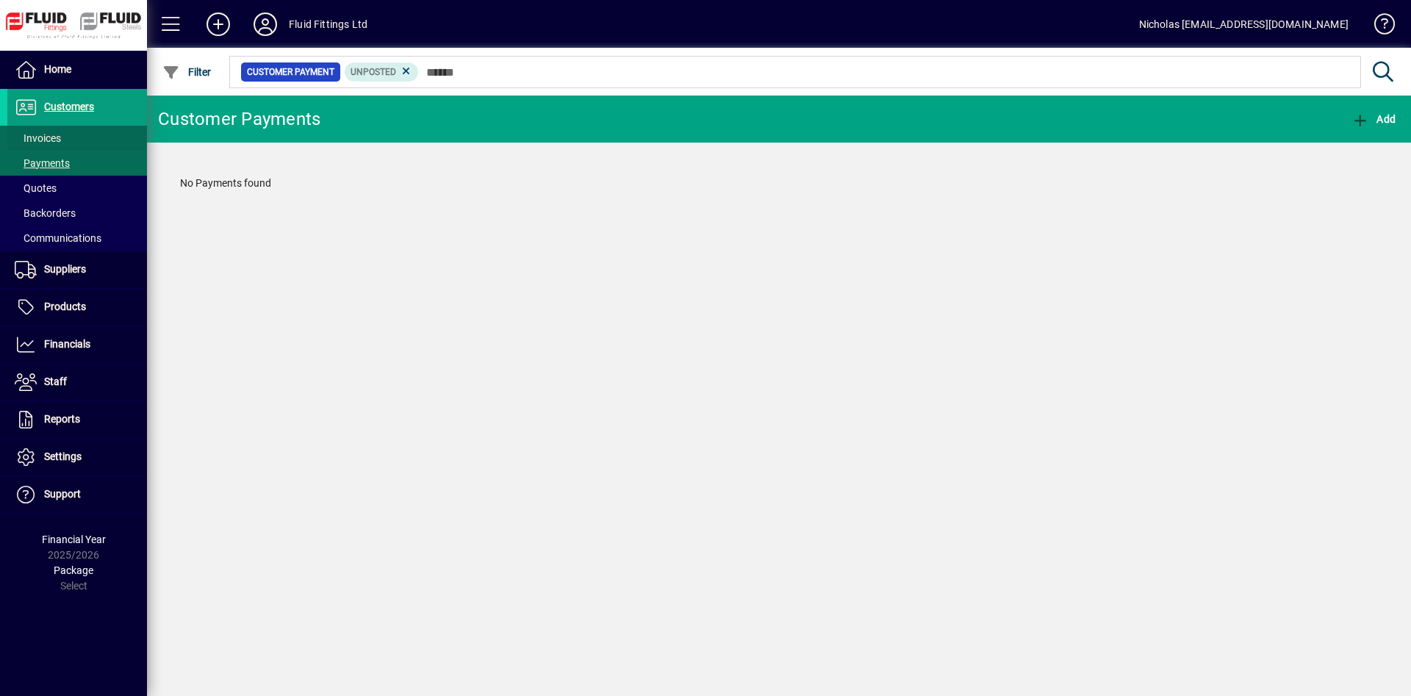
click at [87, 134] on span at bounding box center [77, 138] width 140 height 35
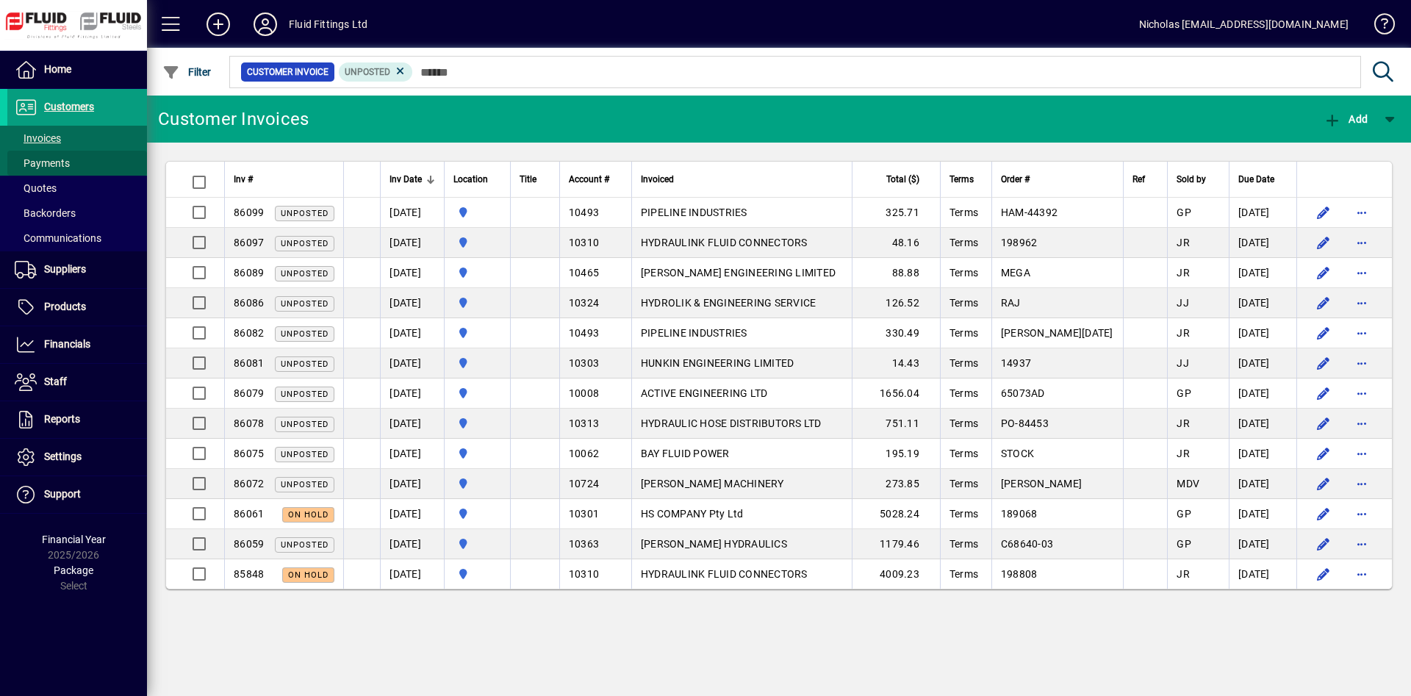
click at [72, 164] on span at bounding box center [77, 163] width 140 height 35
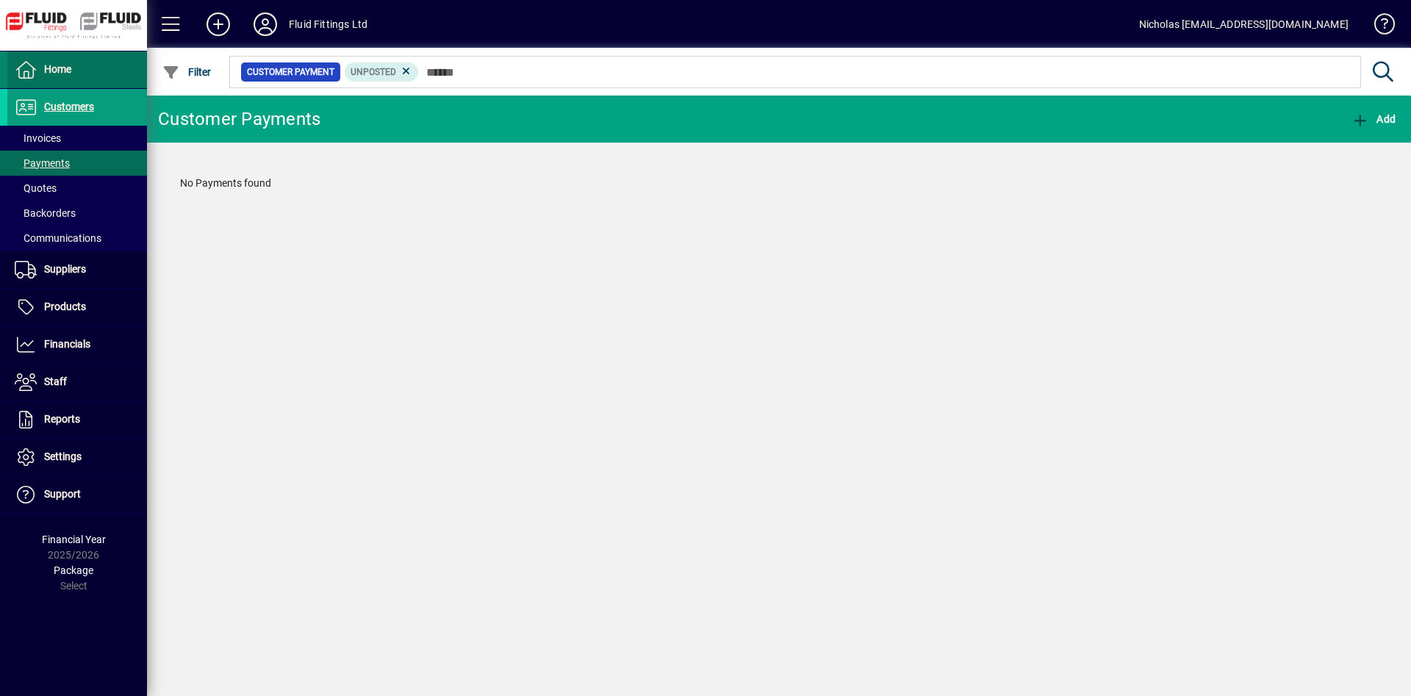
click at [81, 60] on span at bounding box center [77, 69] width 140 height 35
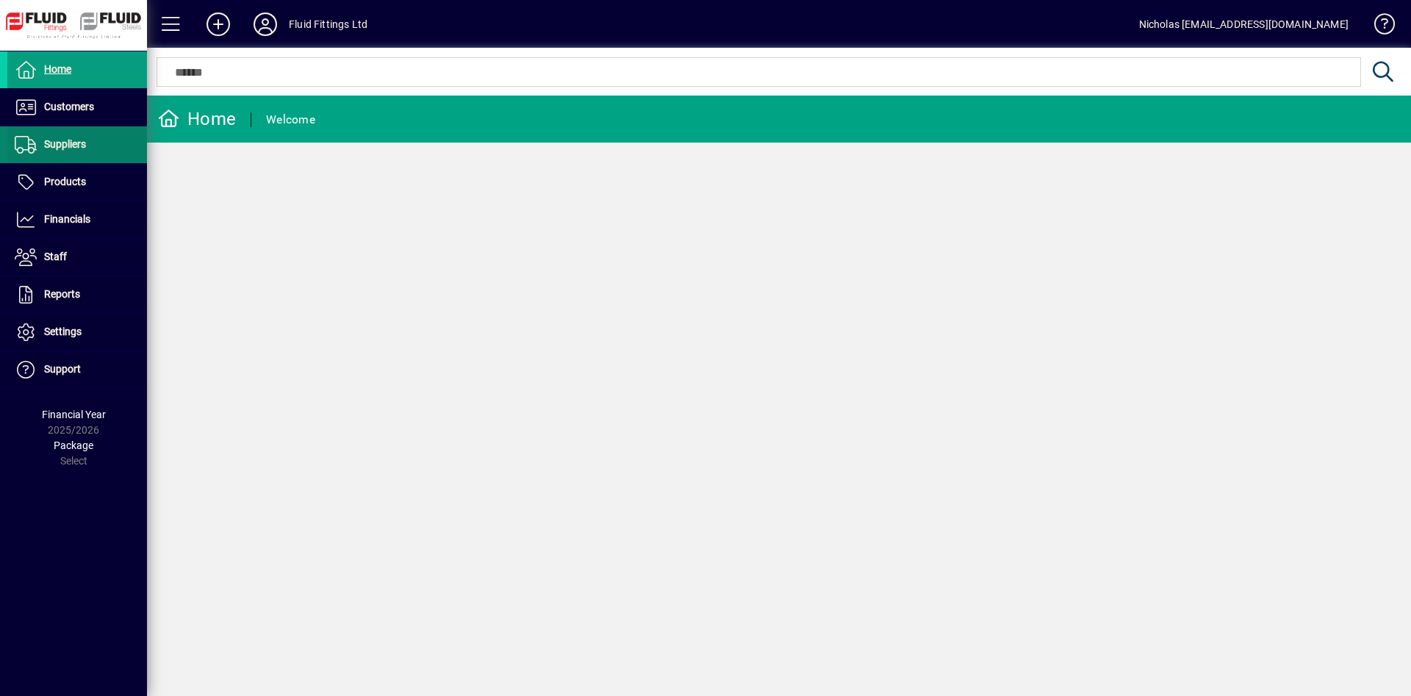
click at [93, 129] on span at bounding box center [77, 144] width 140 height 35
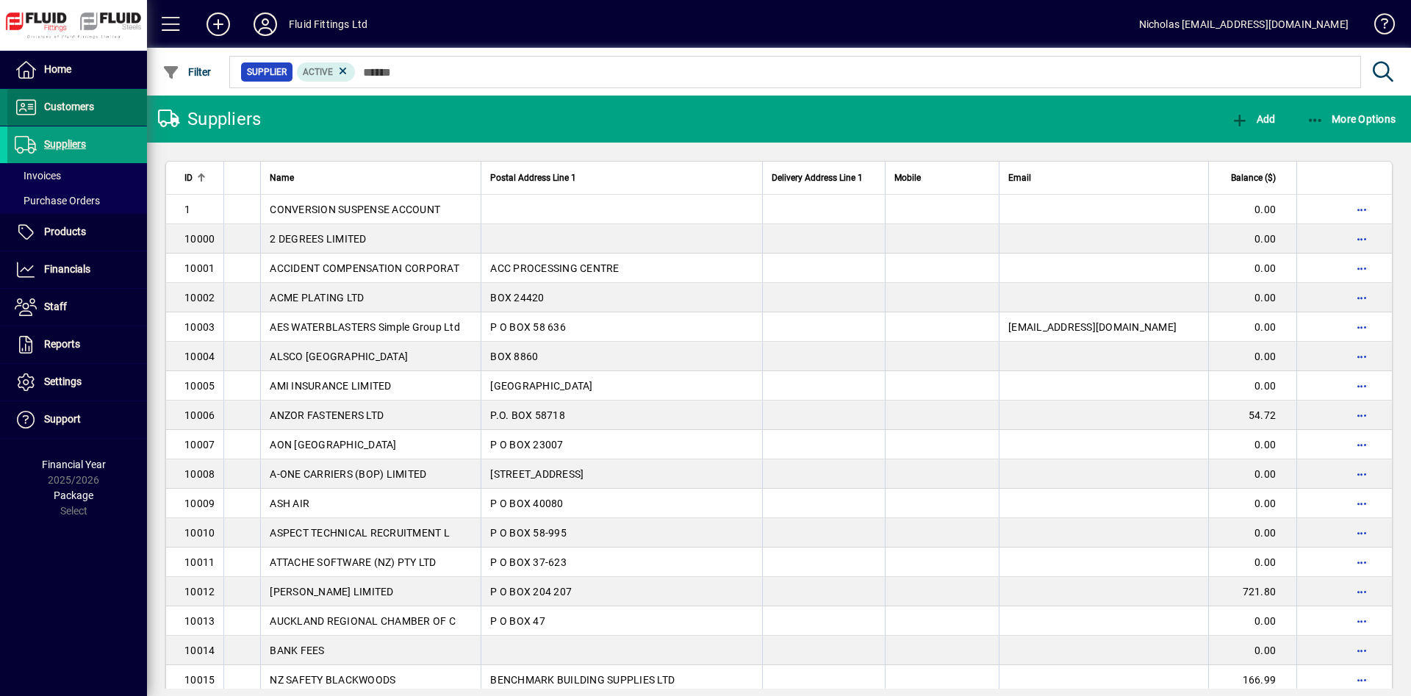
click at [93, 117] on span at bounding box center [77, 107] width 140 height 35
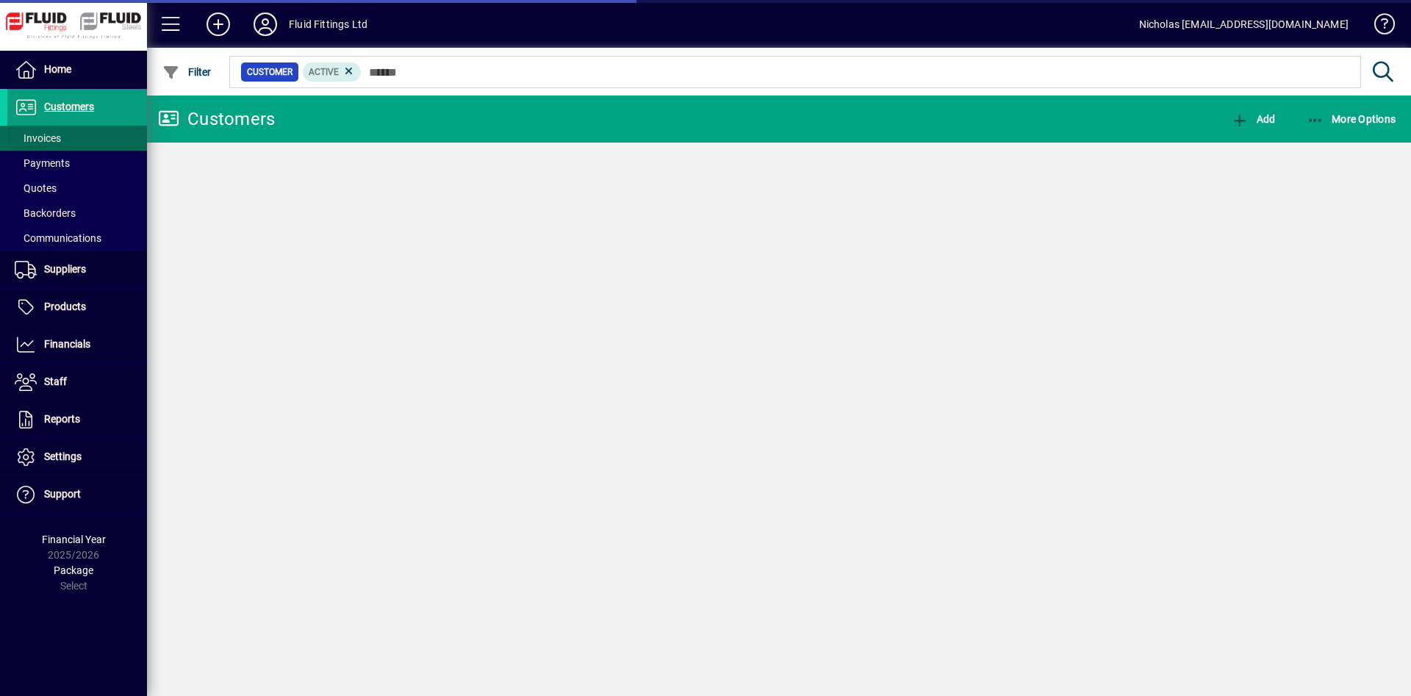
click at [93, 134] on span at bounding box center [77, 138] width 140 height 35
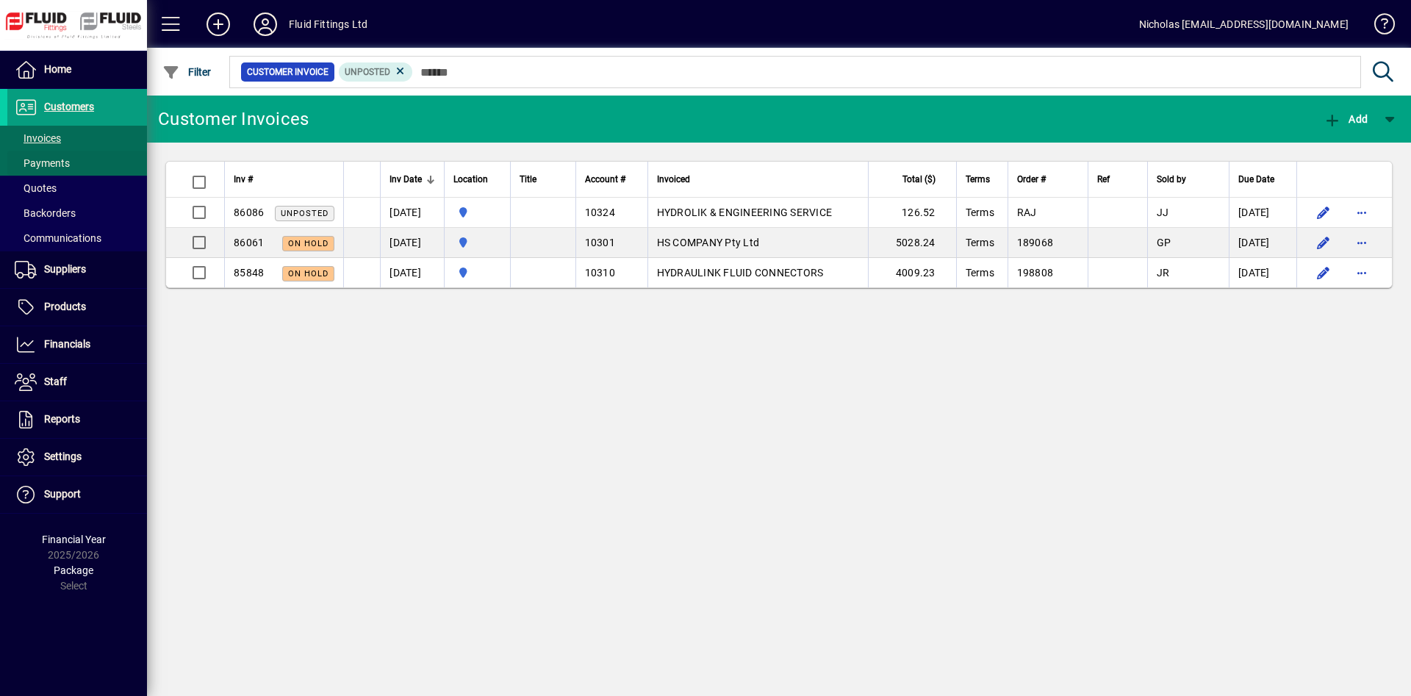
click at [107, 160] on span at bounding box center [77, 163] width 140 height 35
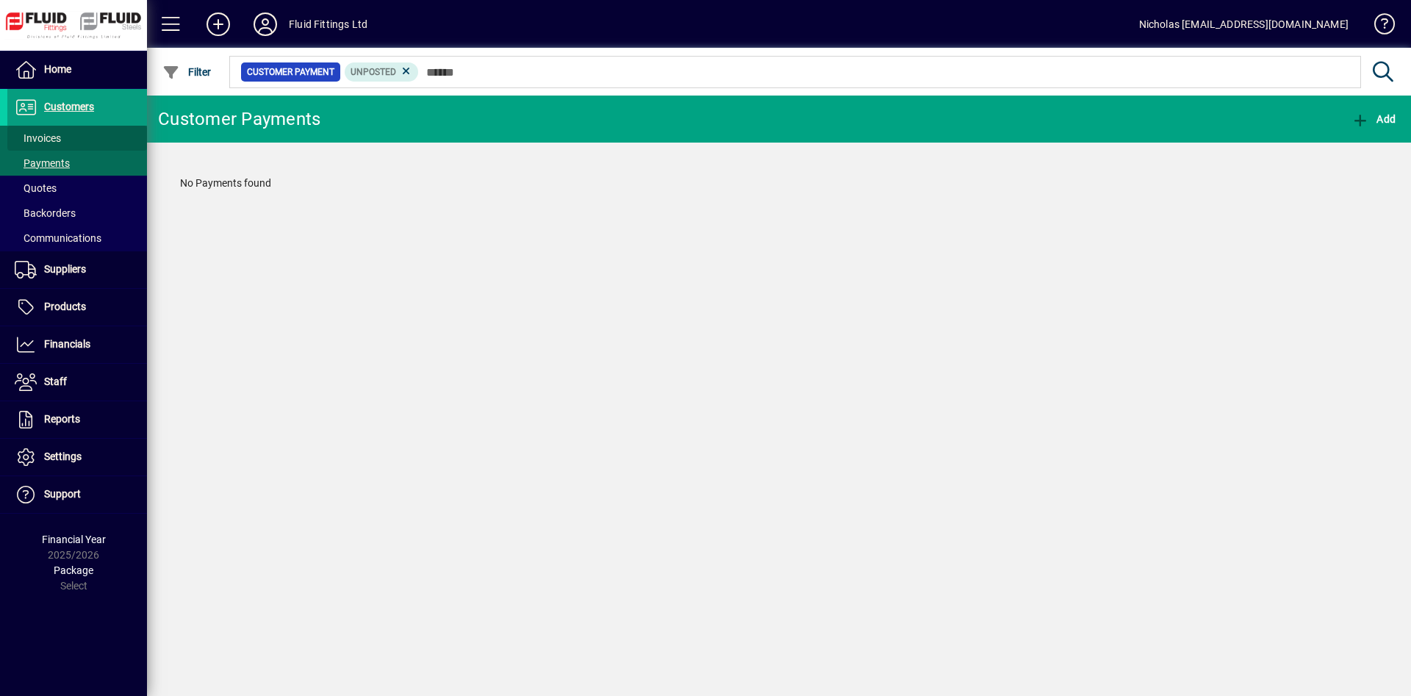
click at [101, 137] on span at bounding box center [77, 138] width 140 height 35
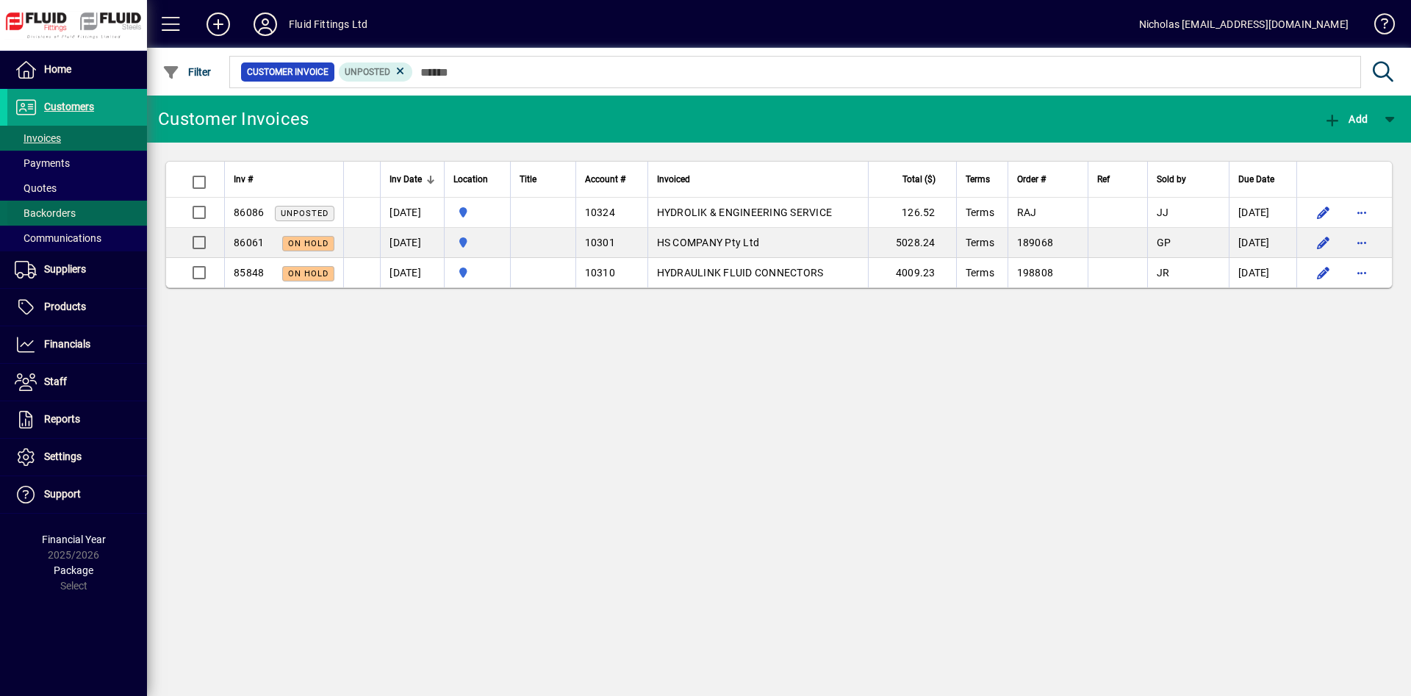
click at [94, 198] on span at bounding box center [77, 212] width 140 height 35
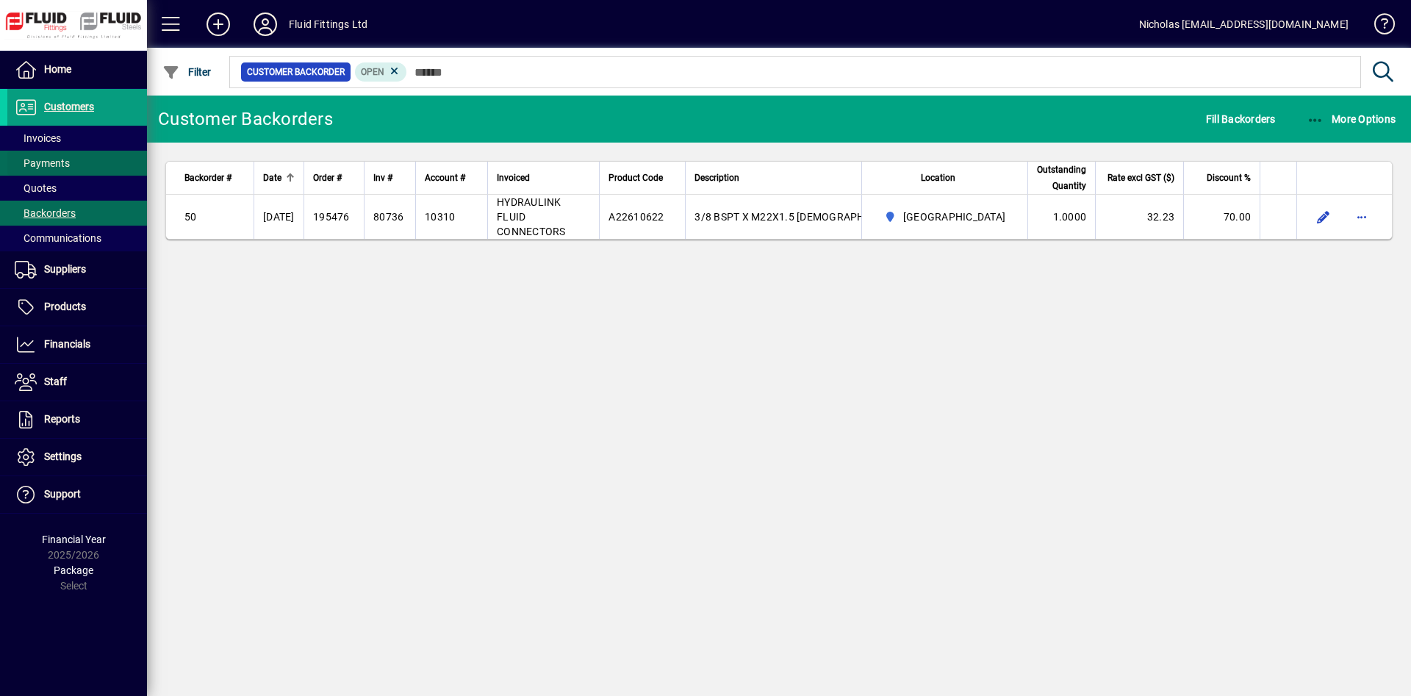
click at [90, 167] on span at bounding box center [77, 163] width 140 height 35
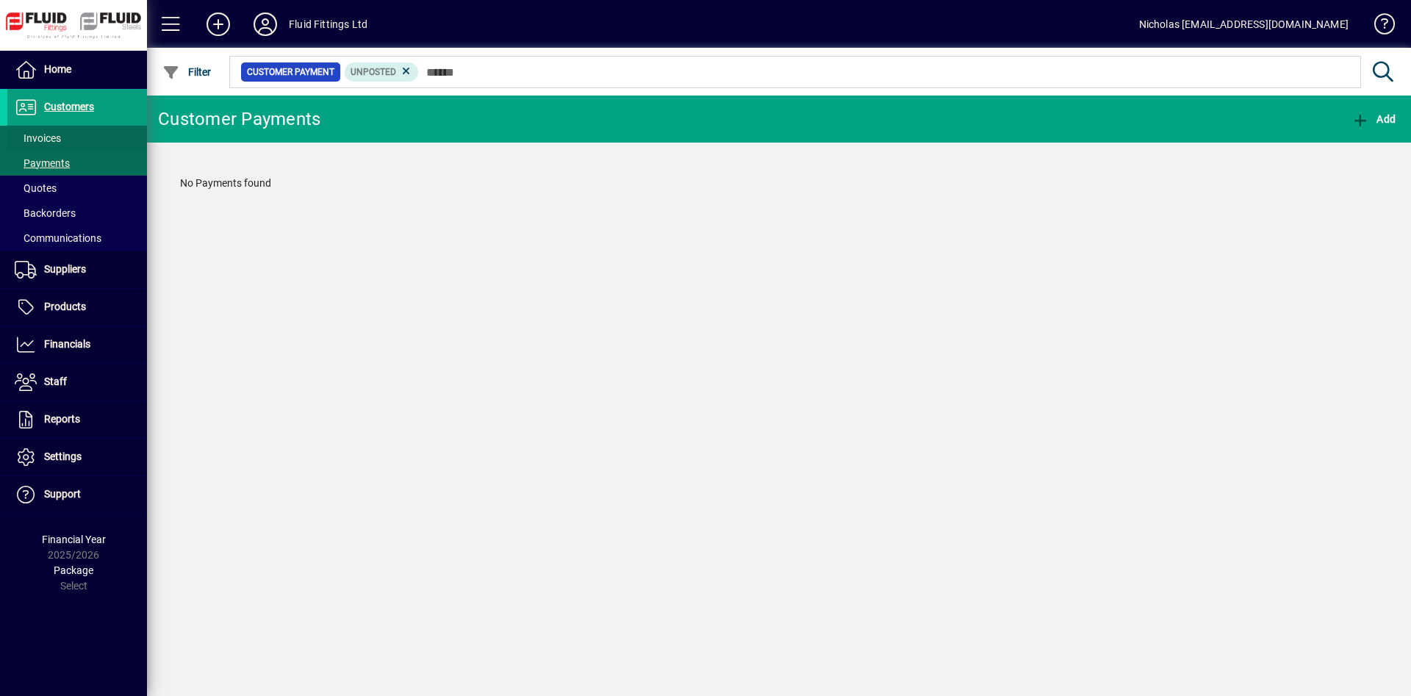
click at [89, 140] on span at bounding box center [77, 138] width 140 height 35
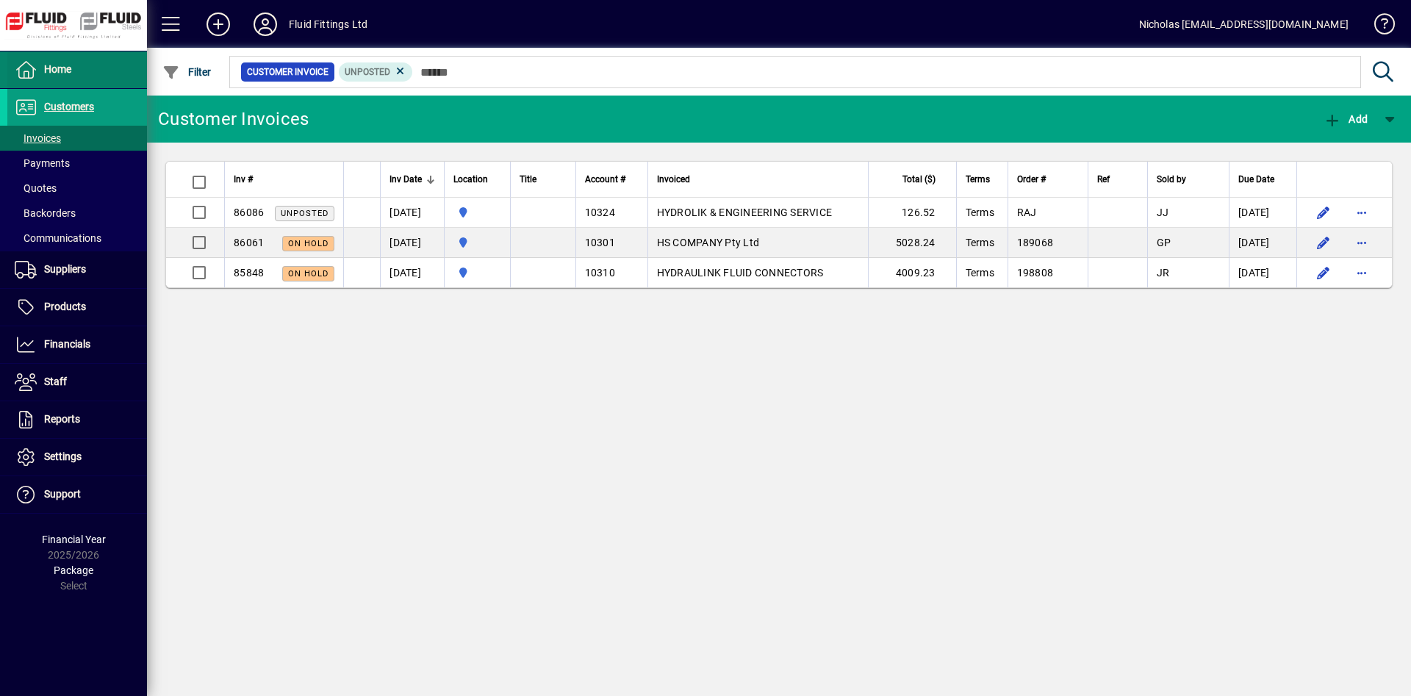
click at [87, 77] on span at bounding box center [77, 69] width 140 height 35
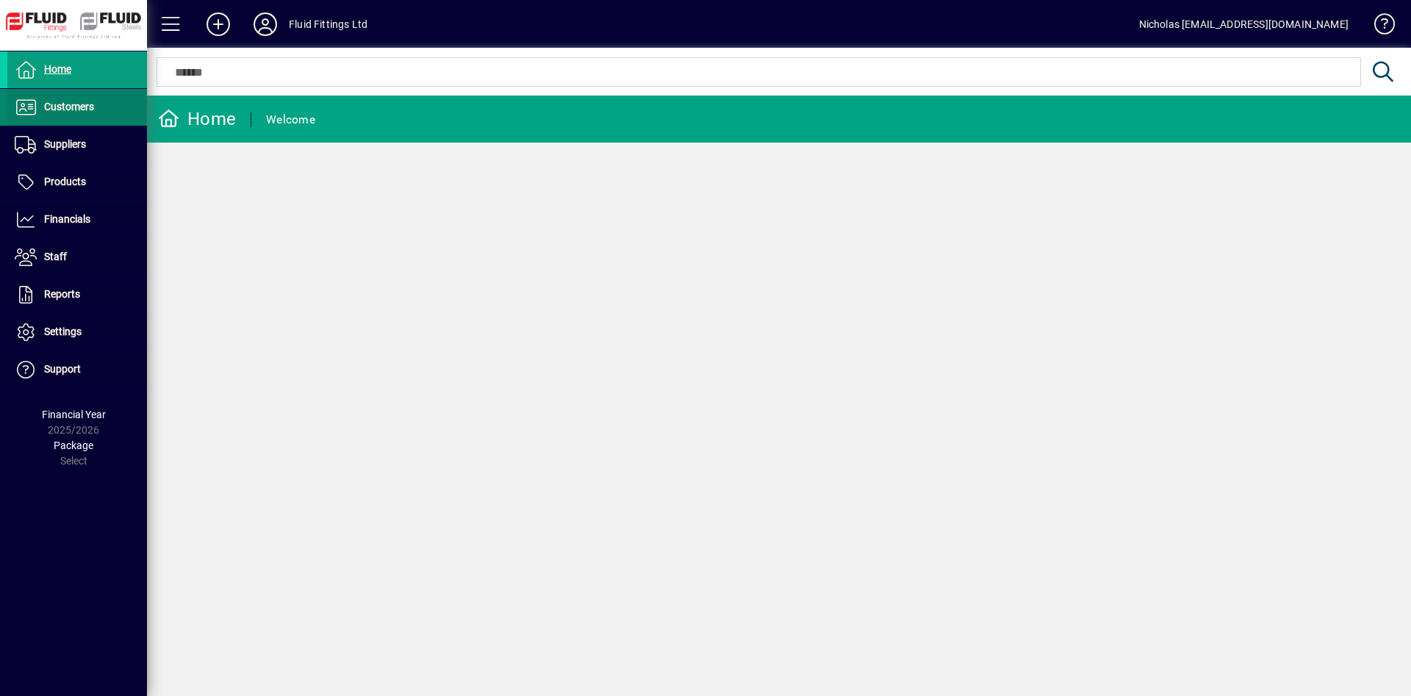
click at [101, 105] on span at bounding box center [77, 107] width 140 height 35
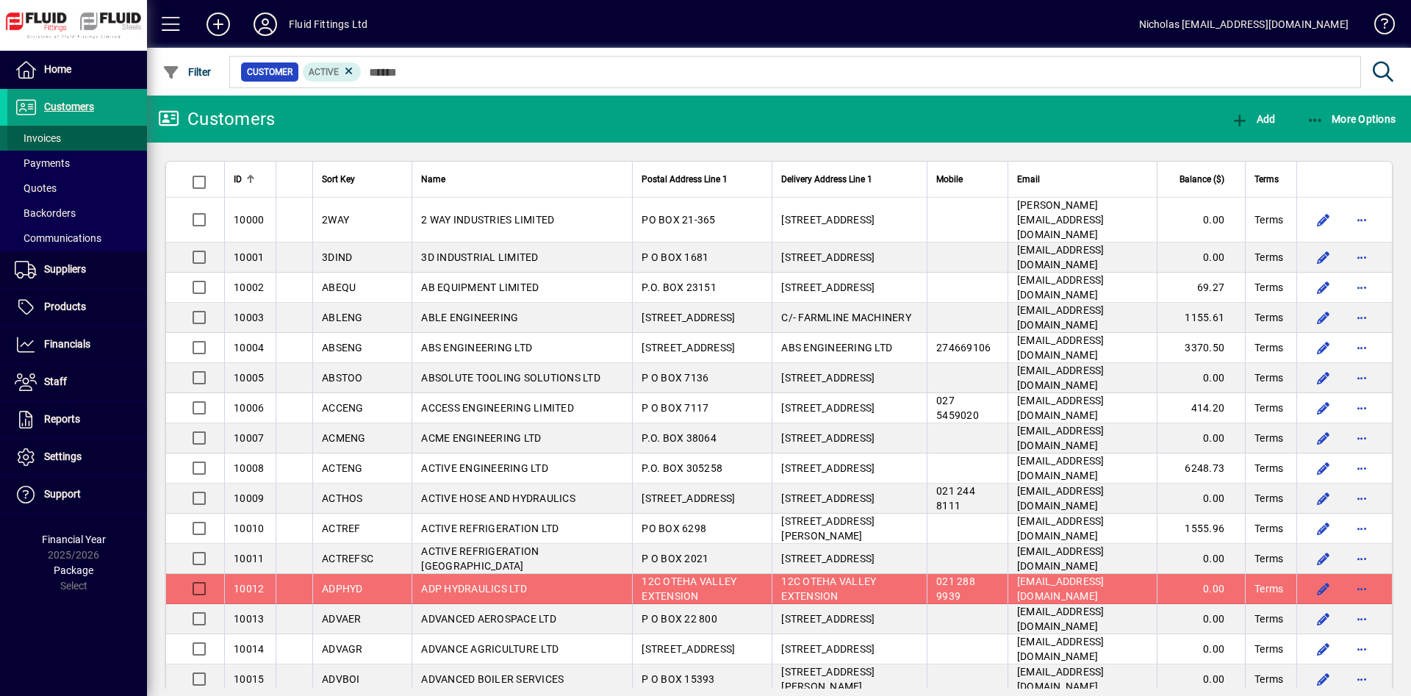
click at [101, 133] on span at bounding box center [77, 138] width 140 height 35
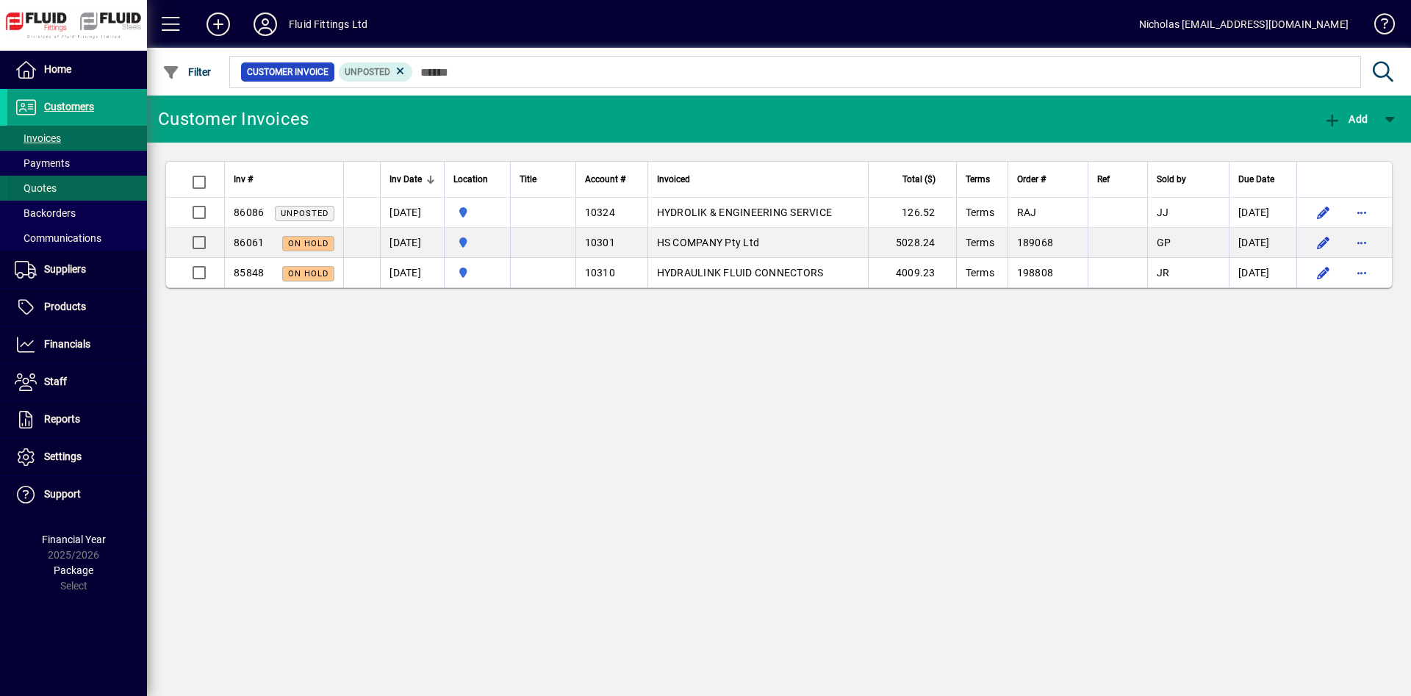
click at [89, 179] on span at bounding box center [77, 187] width 140 height 35
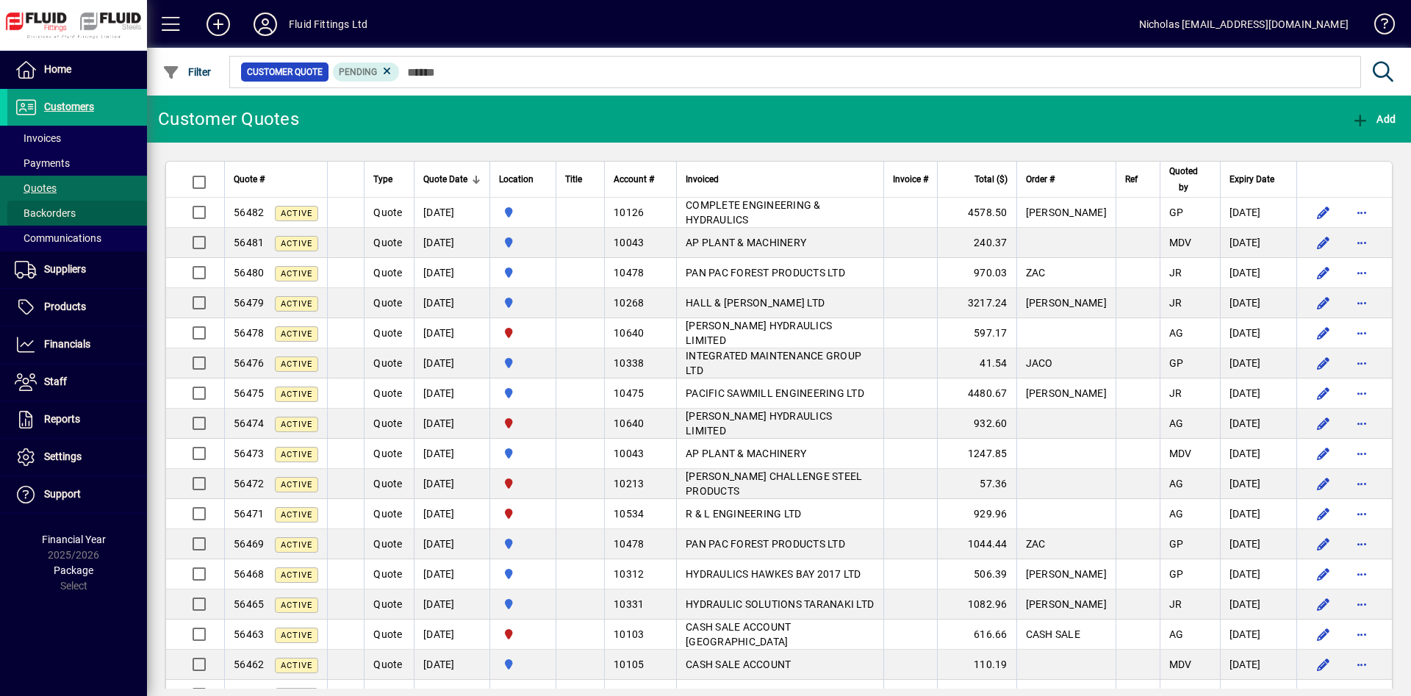
click at [87, 212] on span at bounding box center [77, 212] width 140 height 35
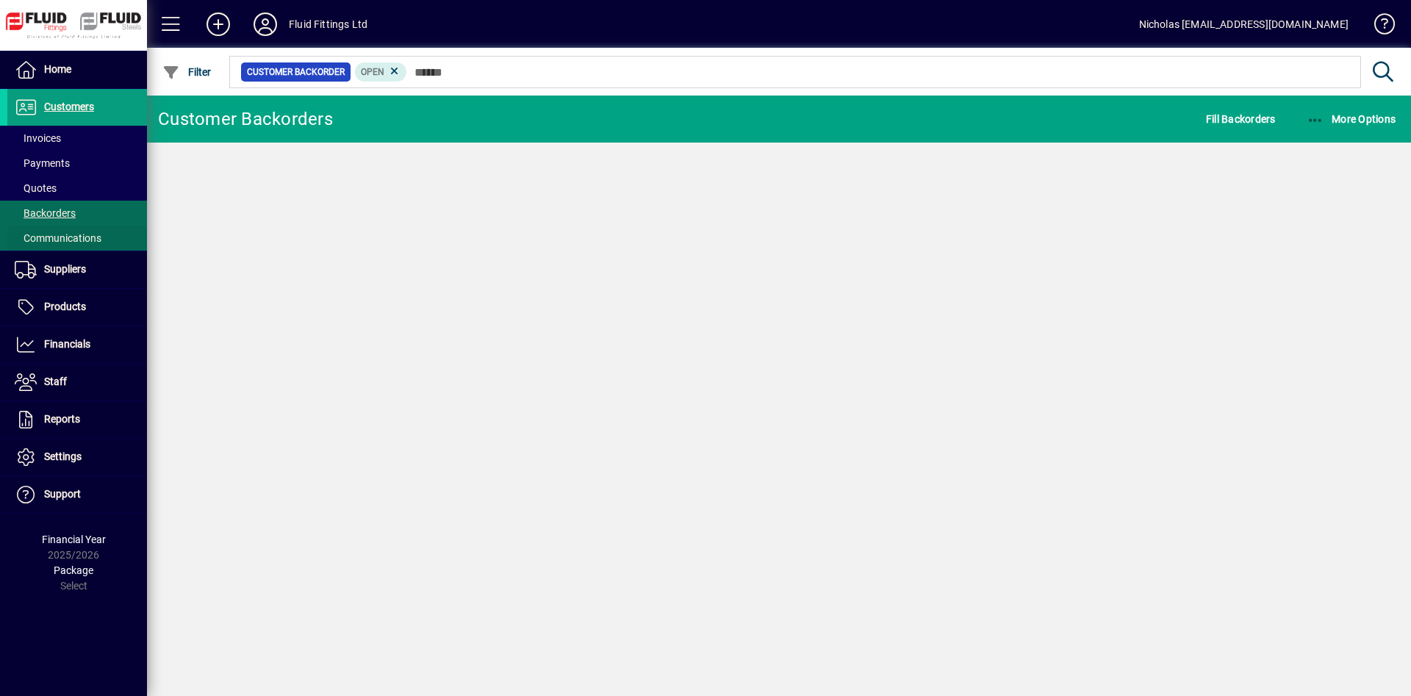
click at [98, 240] on span "Communications" at bounding box center [58, 238] width 87 height 12
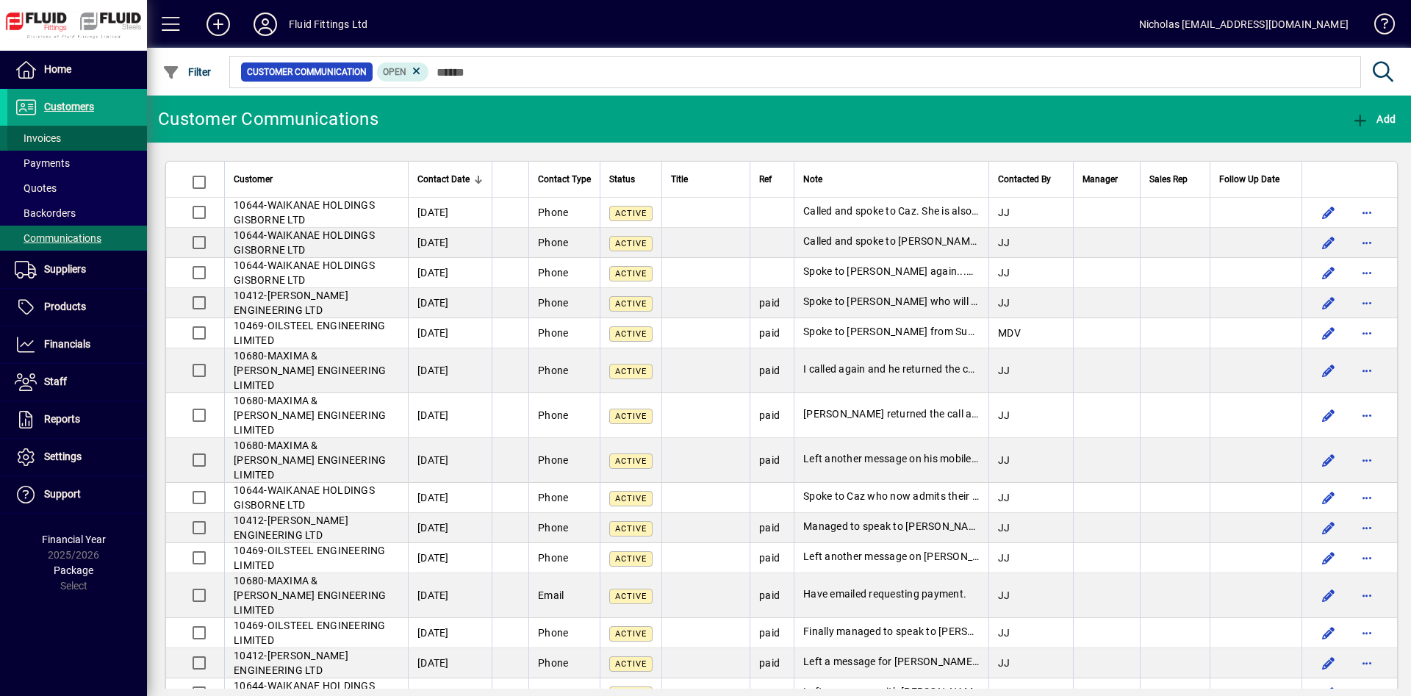
click at [74, 139] on span at bounding box center [77, 138] width 140 height 35
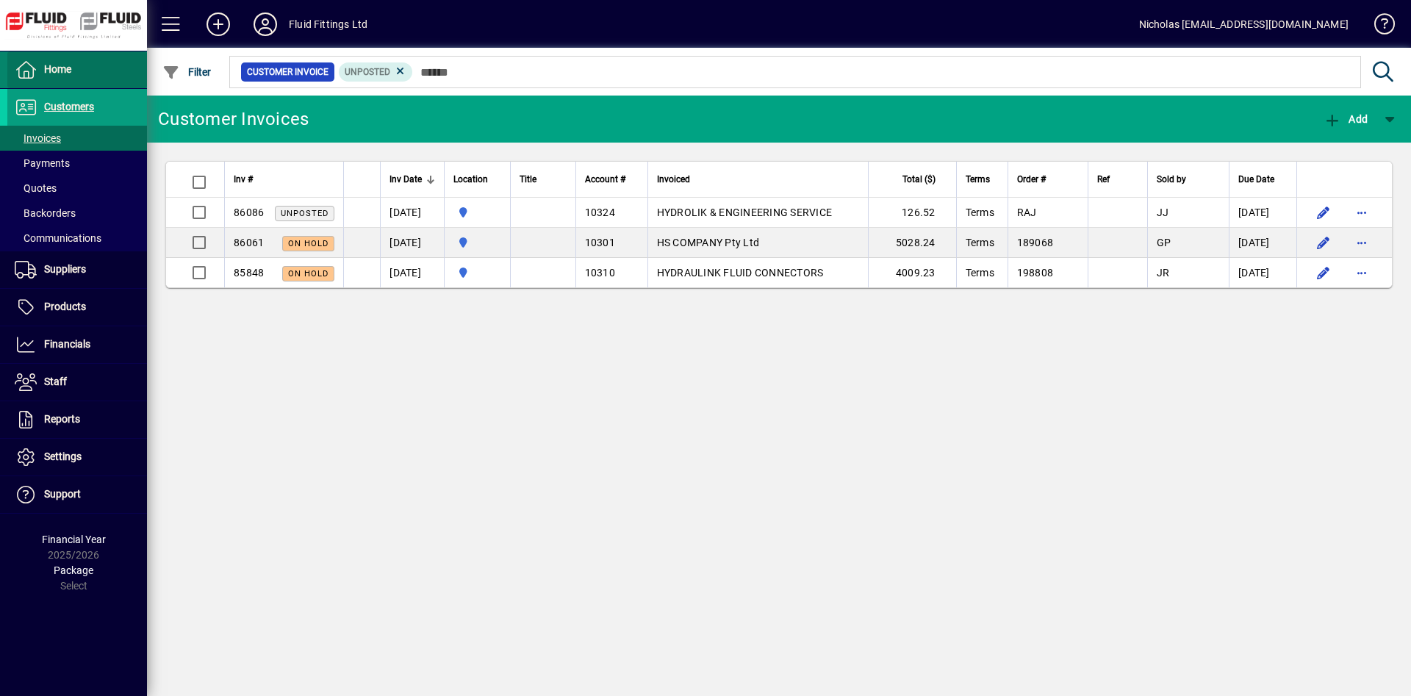
click at [80, 77] on span at bounding box center [77, 69] width 140 height 35
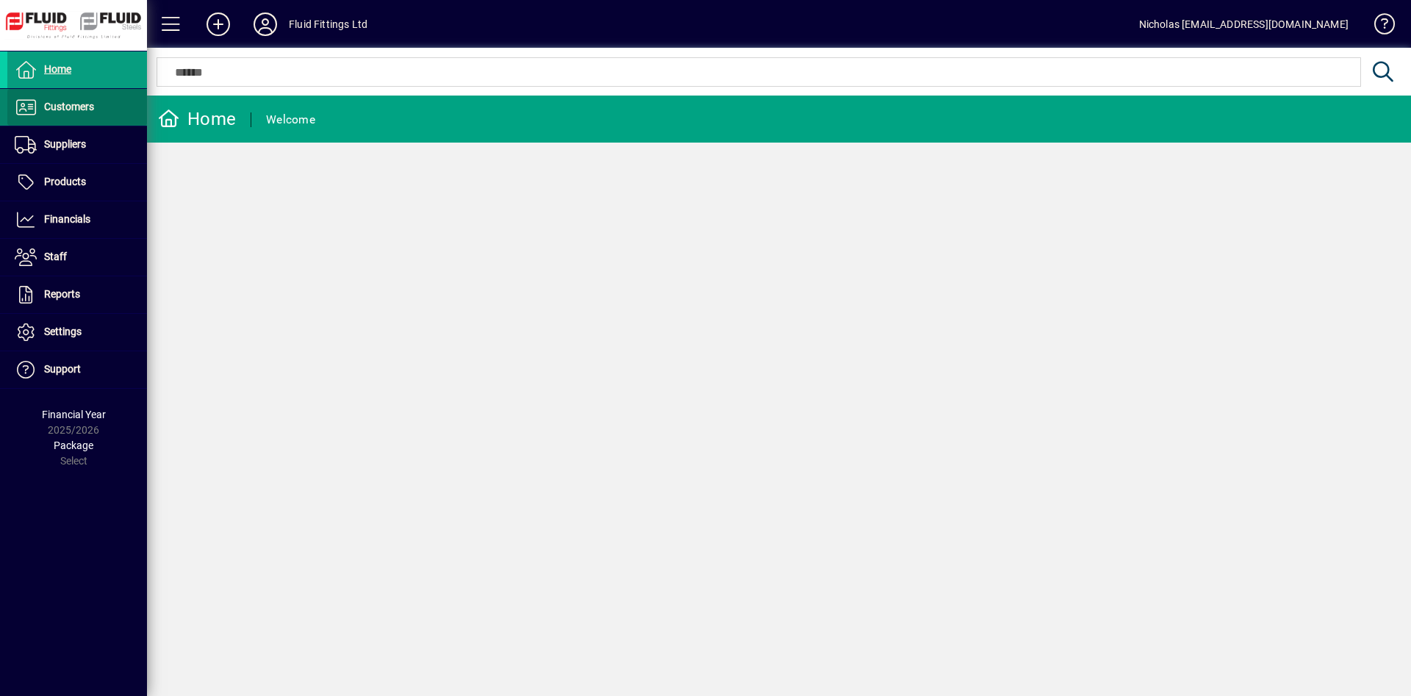
click at [93, 114] on span "Customers" at bounding box center [50, 107] width 87 height 18
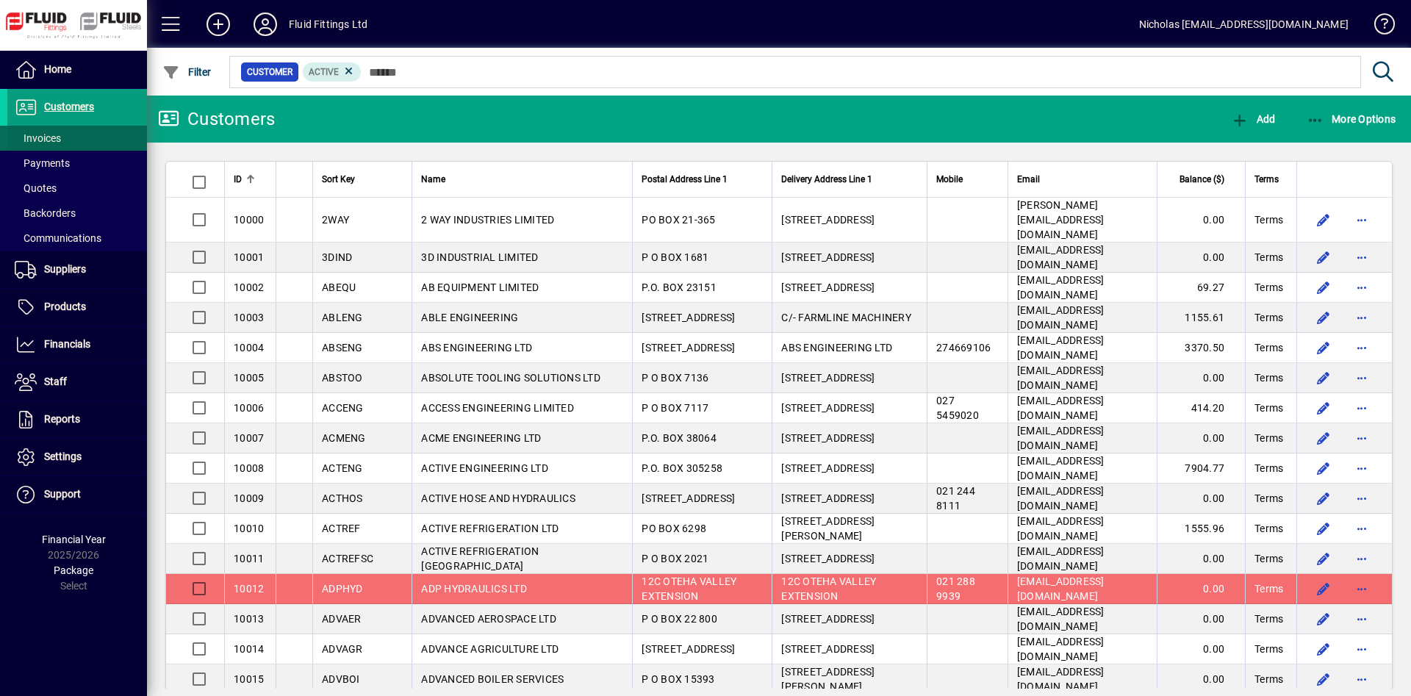
click at [94, 142] on span at bounding box center [77, 138] width 140 height 35
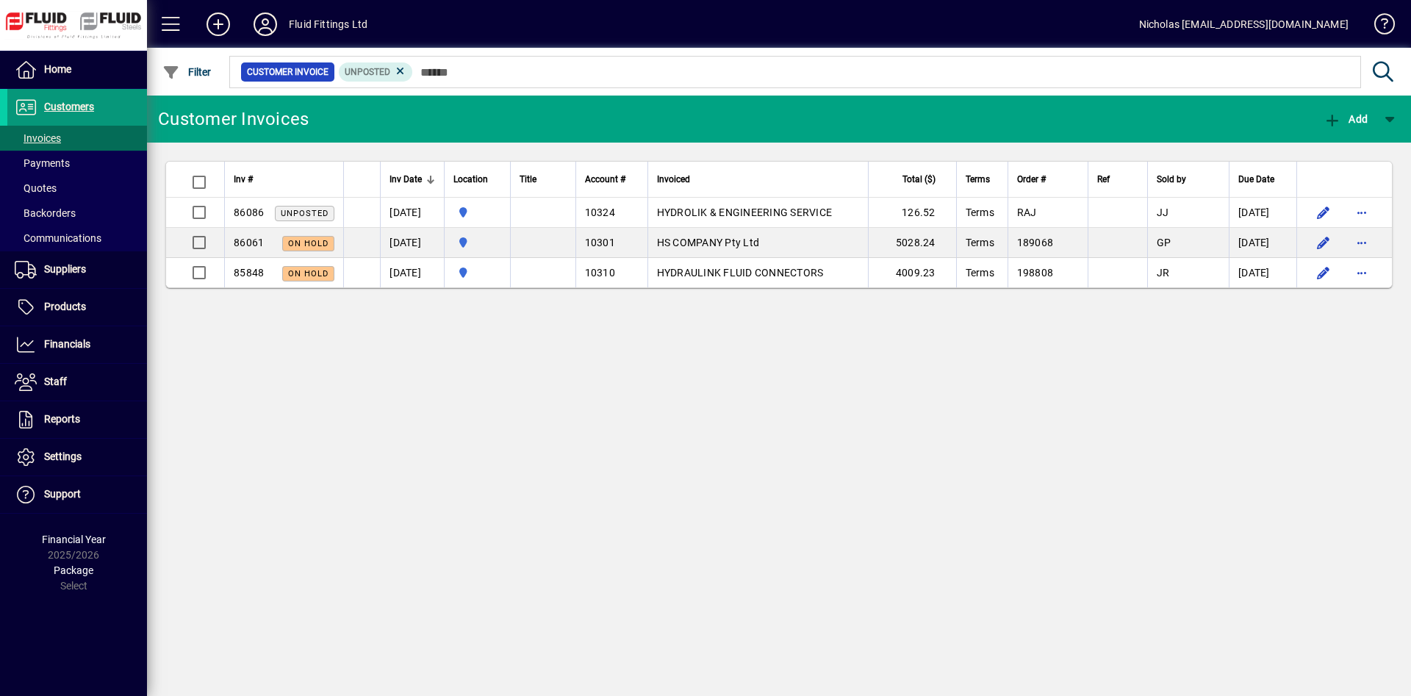
click at [143, 101] on span at bounding box center [77, 107] width 140 height 35
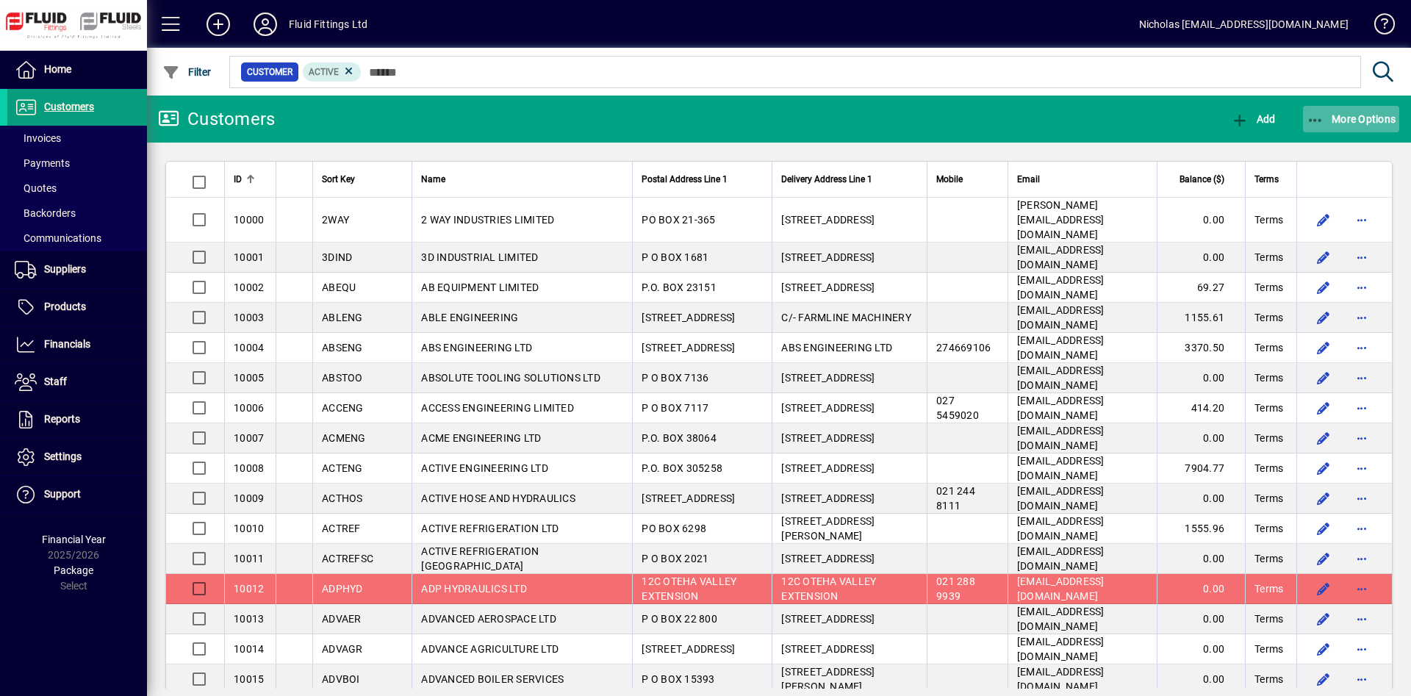
click at [1346, 126] on span "button" at bounding box center [1351, 118] width 97 height 35
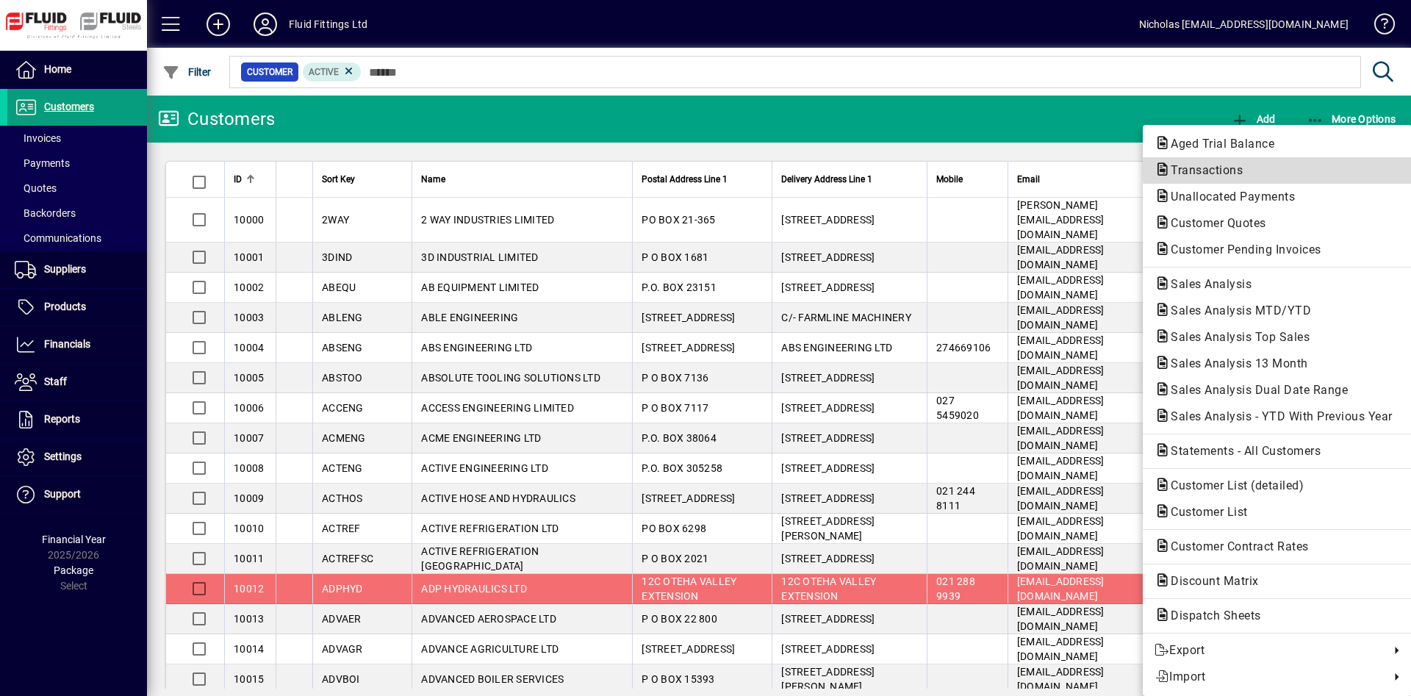
click at [1321, 164] on span "Transactions" at bounding box center [1277, 171] width 245 height 18
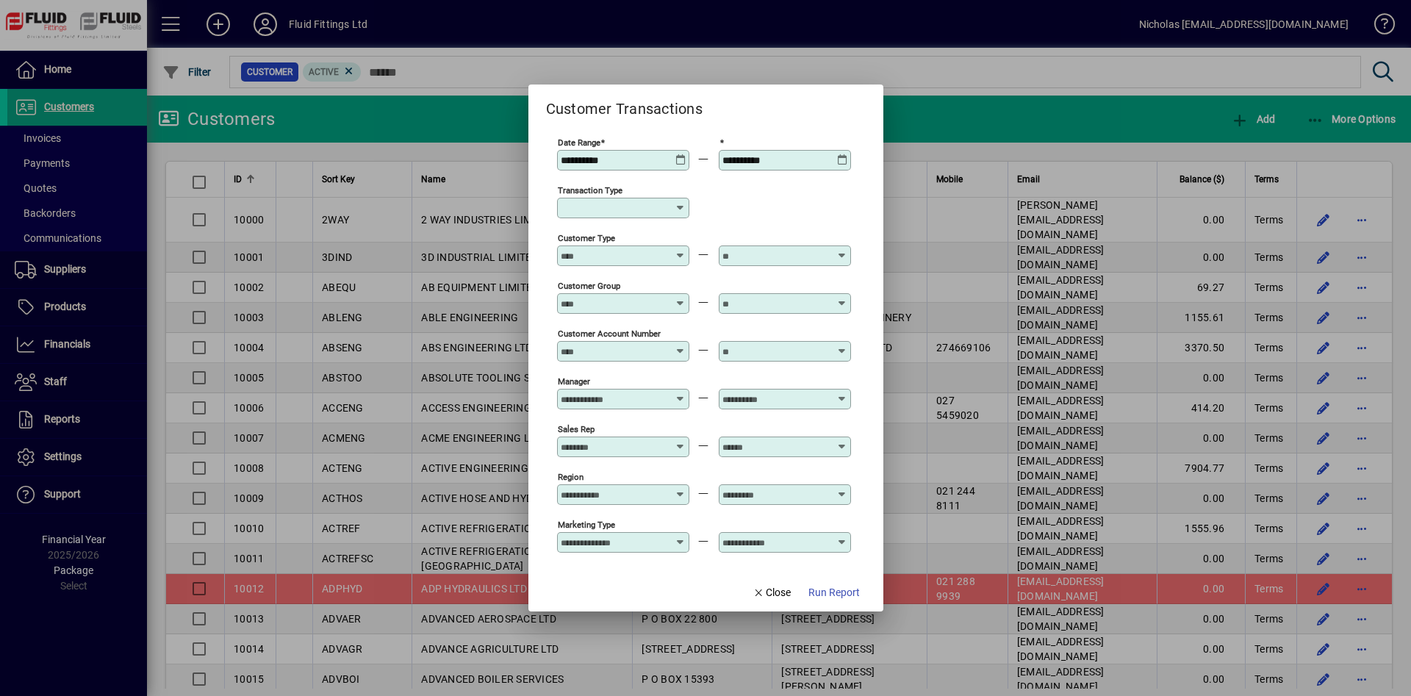
click at [628, 204] on input "Transaction Type" at bounding box center [618, 208] width 114 height 12
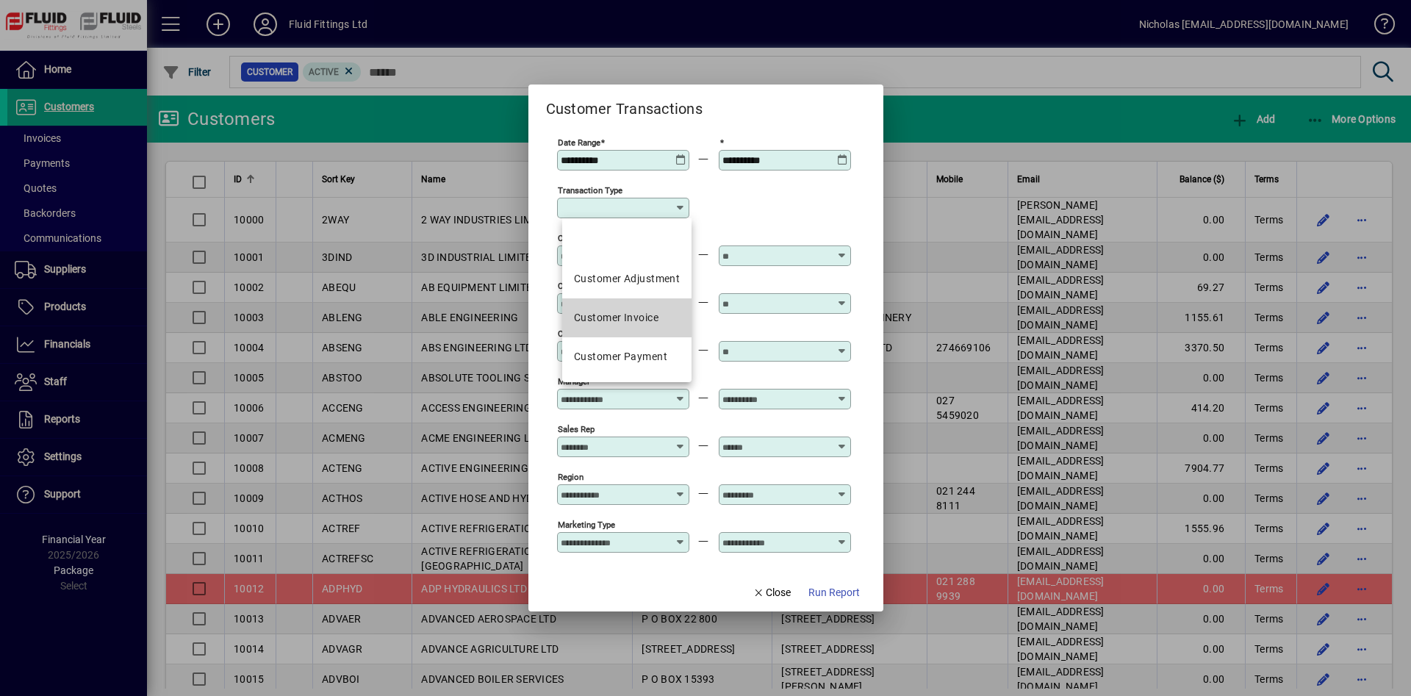
click at [669, 305] on mat-option "Customer Invoice" at bounding box center [626, 317] width 129 height 39
type input "**********"
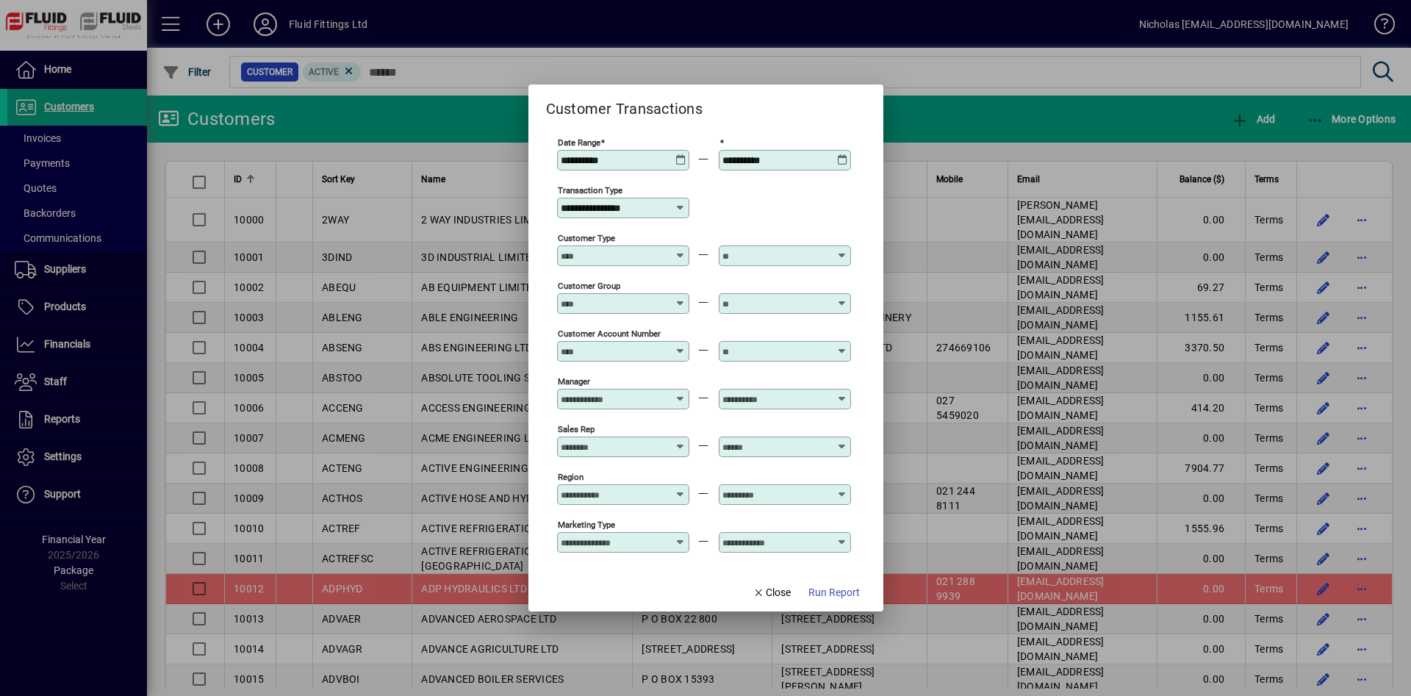
scroll to position [107, 0]
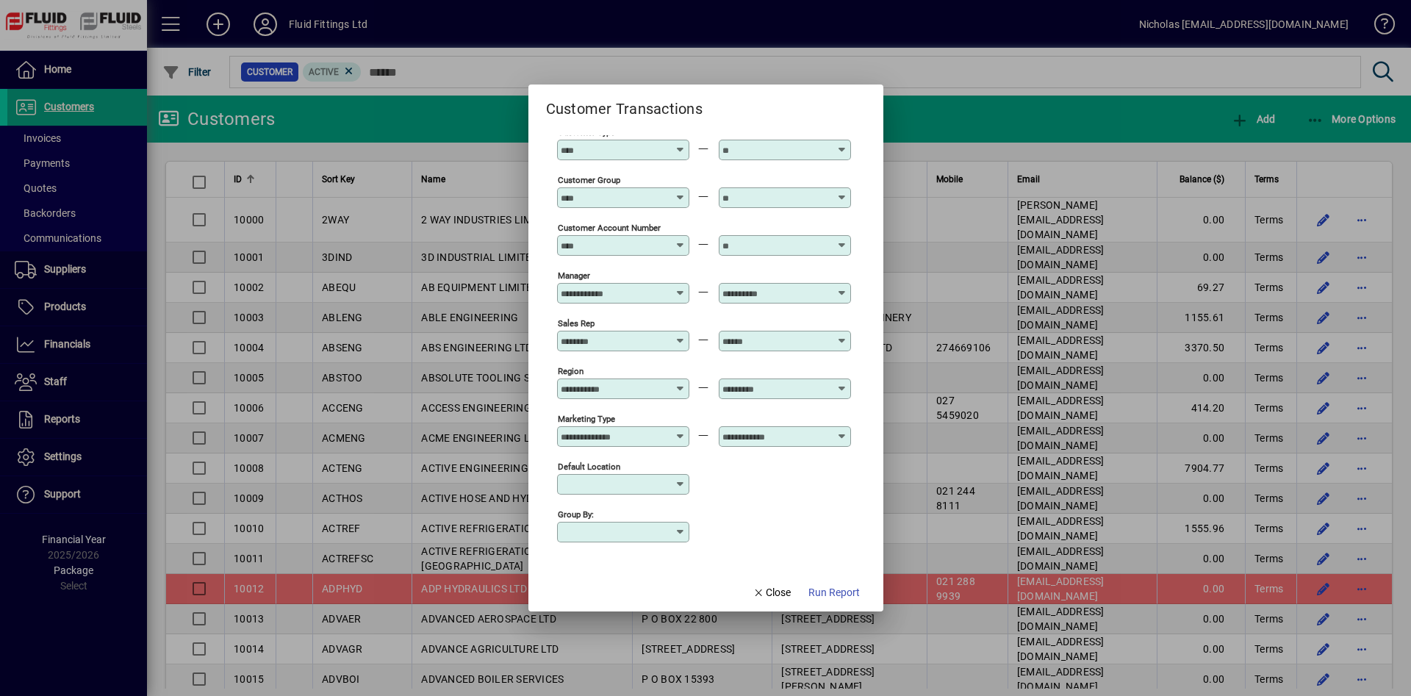
click at [625, 490] on div "Default Location" at bounding box center [623, 484] width 132 height 21
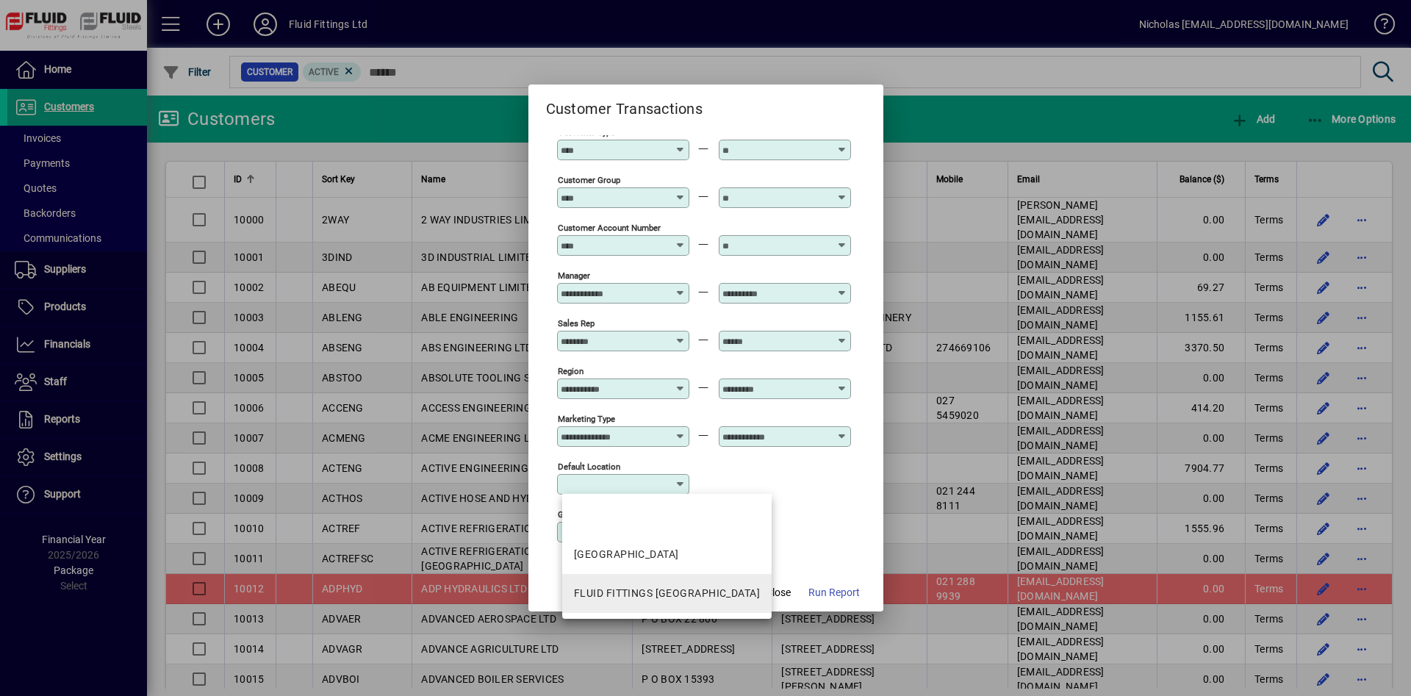
click at [674, 584] on mat-option "FLUID FITTINGS [GEOGRAPHIC_DATA]" at bounding box center [666, 593] width 209 height 39
type input "**********"
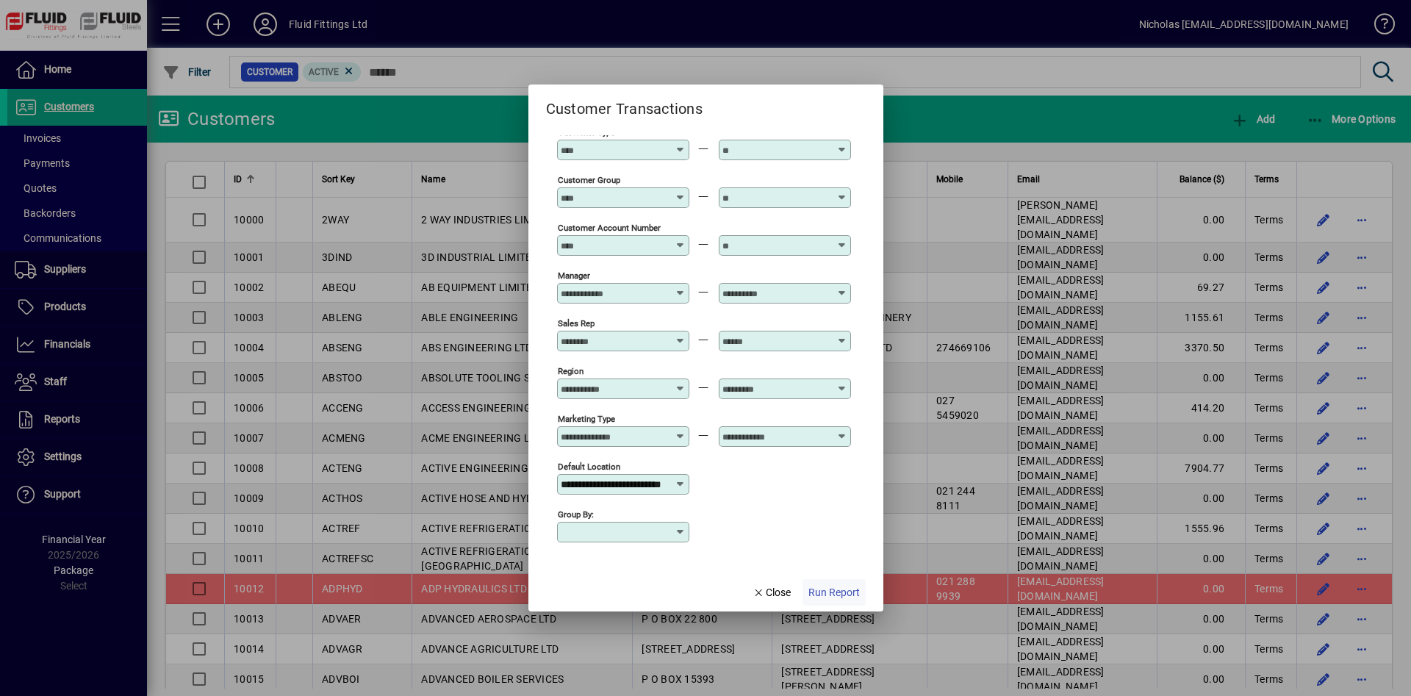
click at [831, 600] on span "Run Report" at bounding box center [833, 592] width 51 height 15
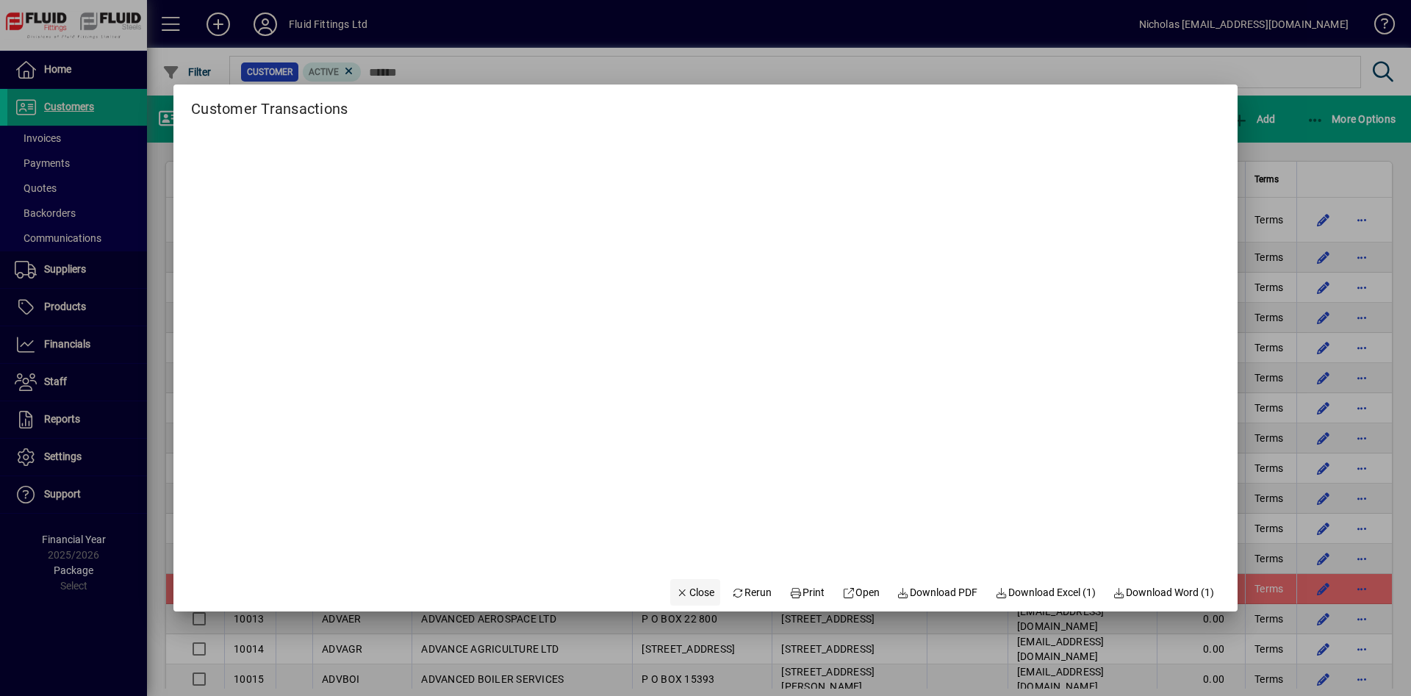
click at [695, 596] on span "Close" at bounding box center [695, 592] width 38 height 15
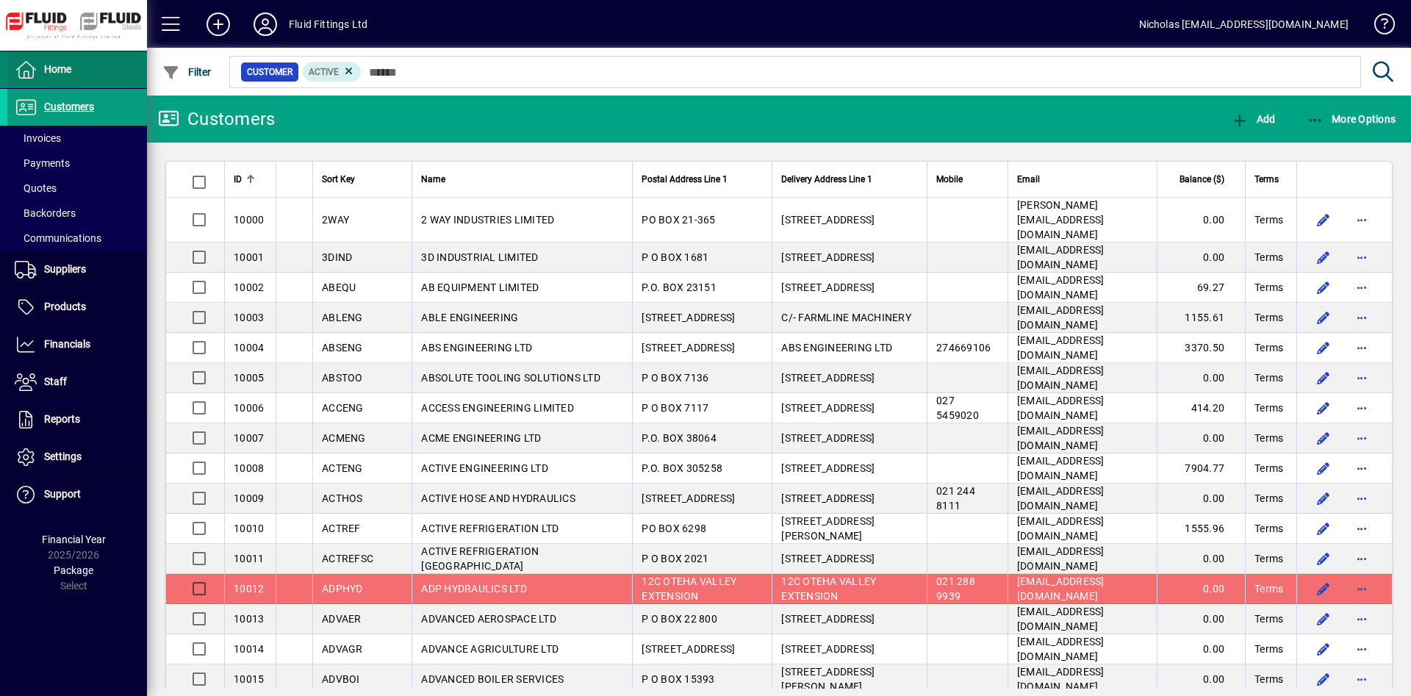
click at [77, 71] on span at bounding box center [77, 69] width 140 height 35
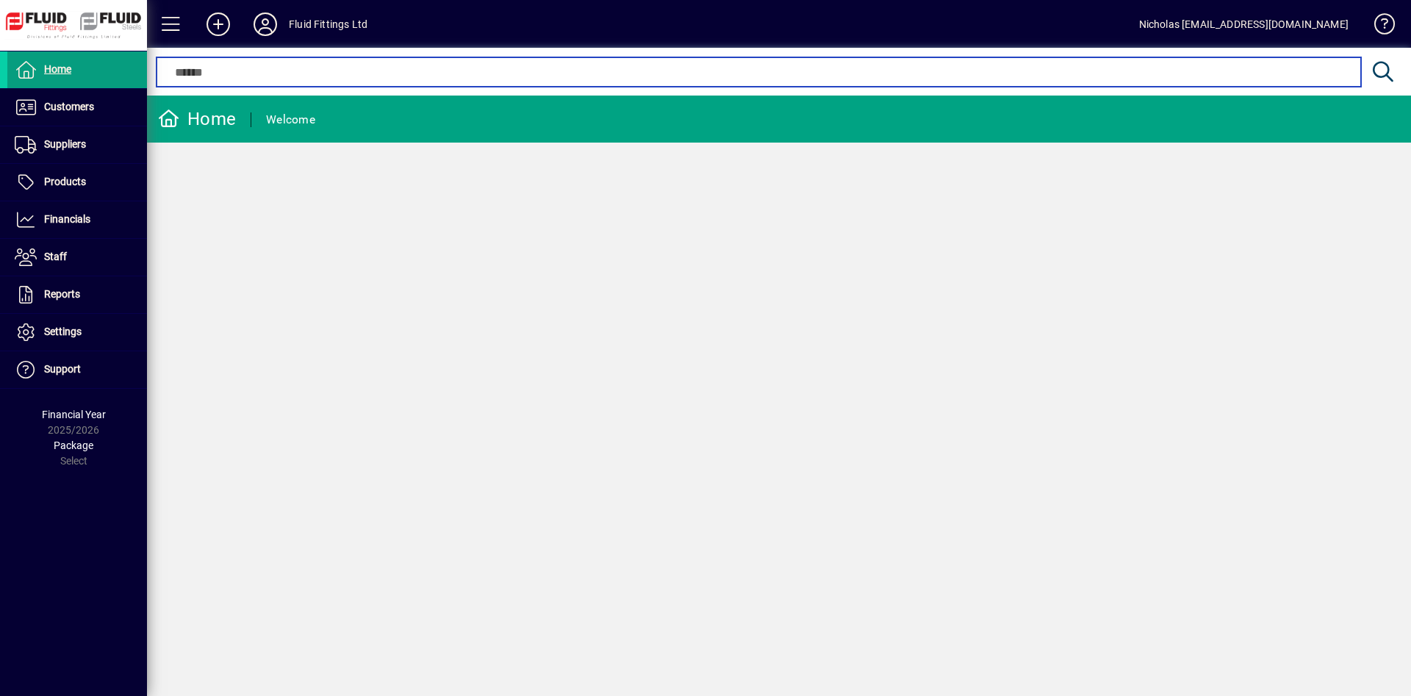
click at [207, 77] on input "text" at bounding box center [759, 72] width 1182 height 18
click at [194, 71] on input "text" at bounding box center [759, 72] width 1182 height 18
click at [193, 73] on input "text" at bounding box center [759, 72] width 1182 height 18
click at [195, 71] on input "text" at bounding box center [759, 72] width 1182 height 18
click at [194, 71] on input "text" at bounding box center [759, 72] width 1182 height 18
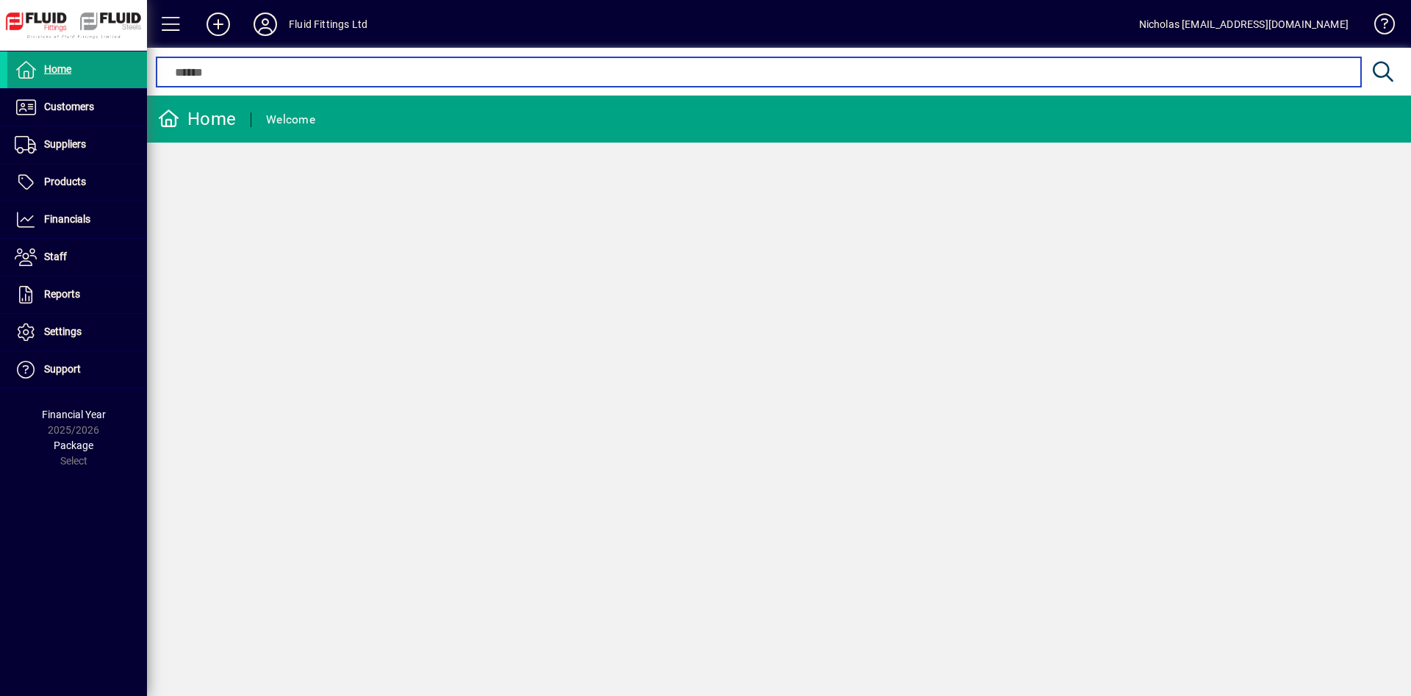
click at [194, 71] on input "text" at bounding box center [759, 72] width 1182 height 18
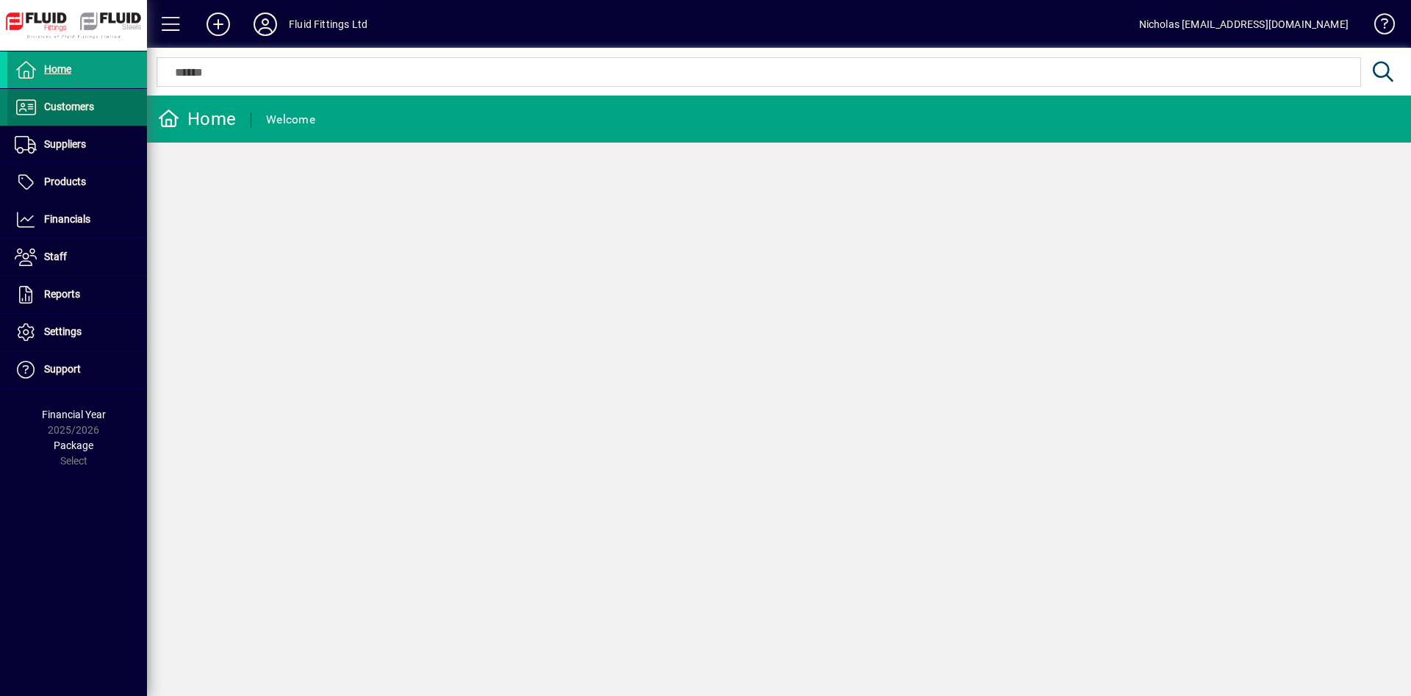
click at [125, 97] on span at bounding box center [77, 107] width 140 height 35
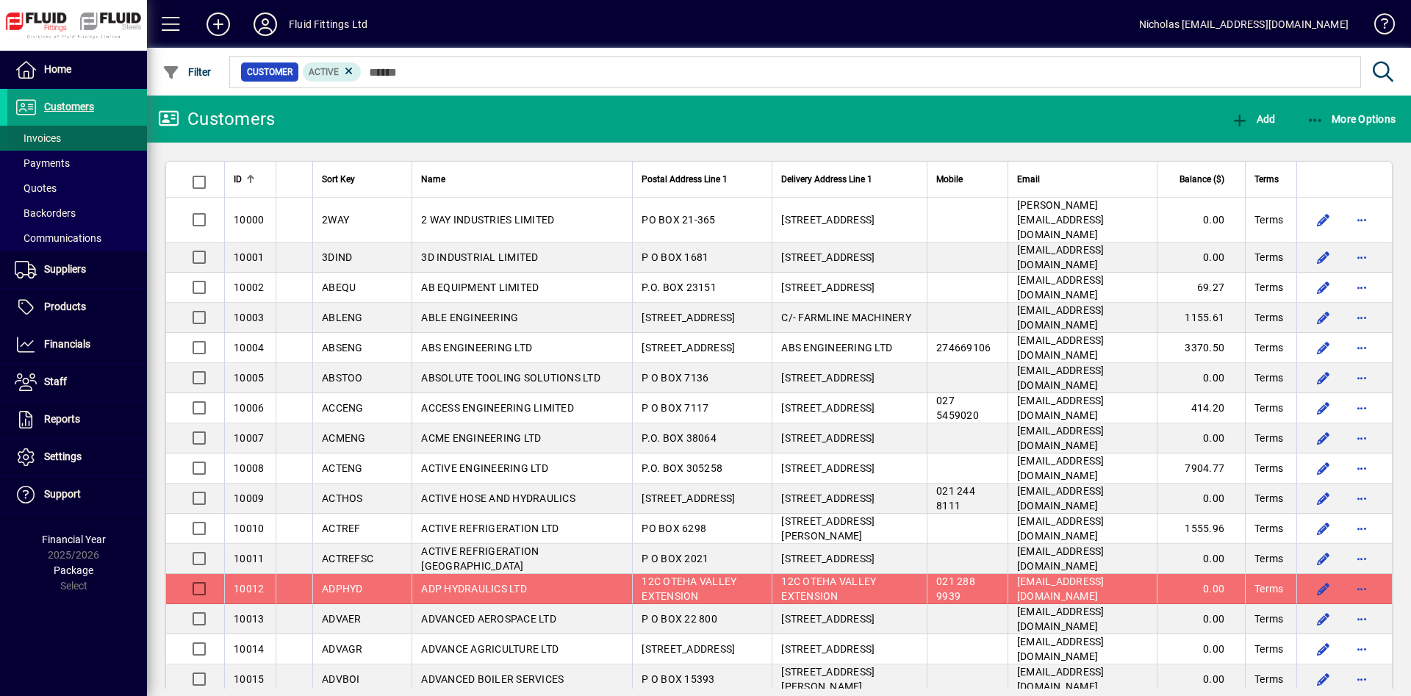
click at [93, 136] on span at bounding box center [77, 138] width 140 height 35
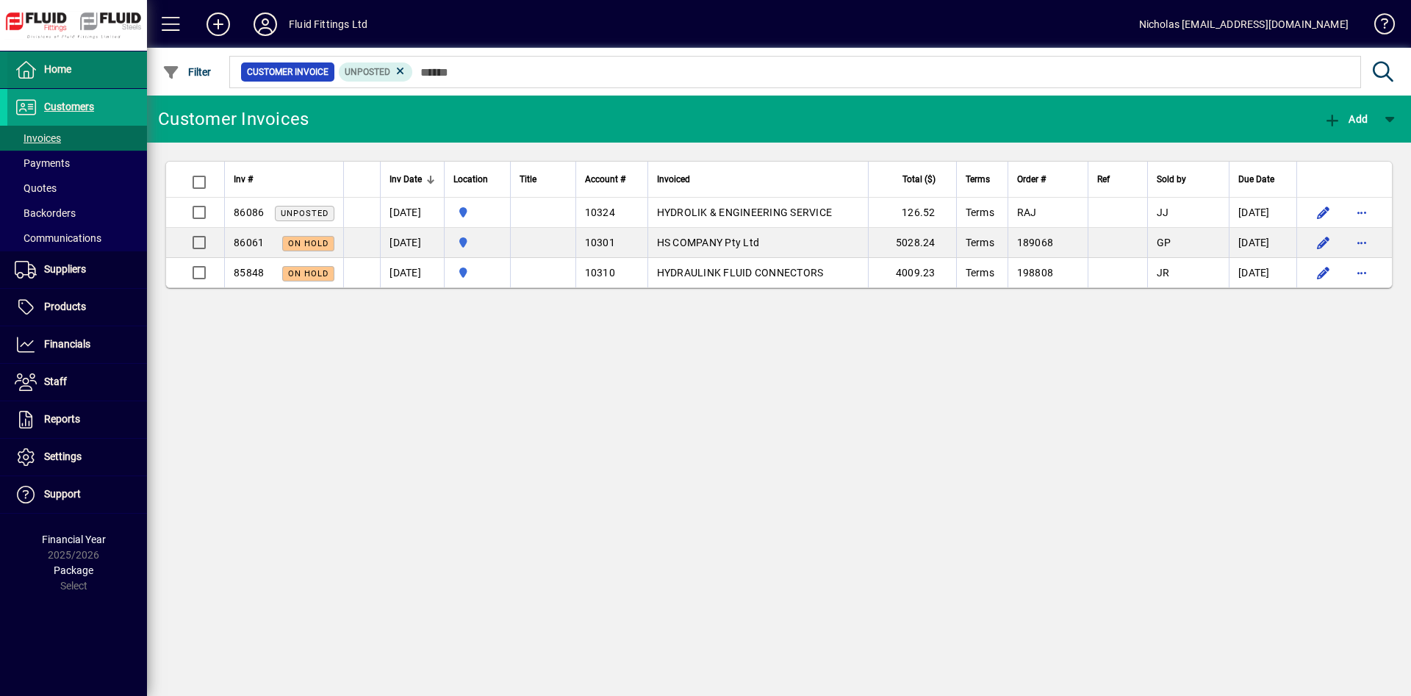
click at [122, 83] on span at bounding box center [77, 69] width 140 height 35
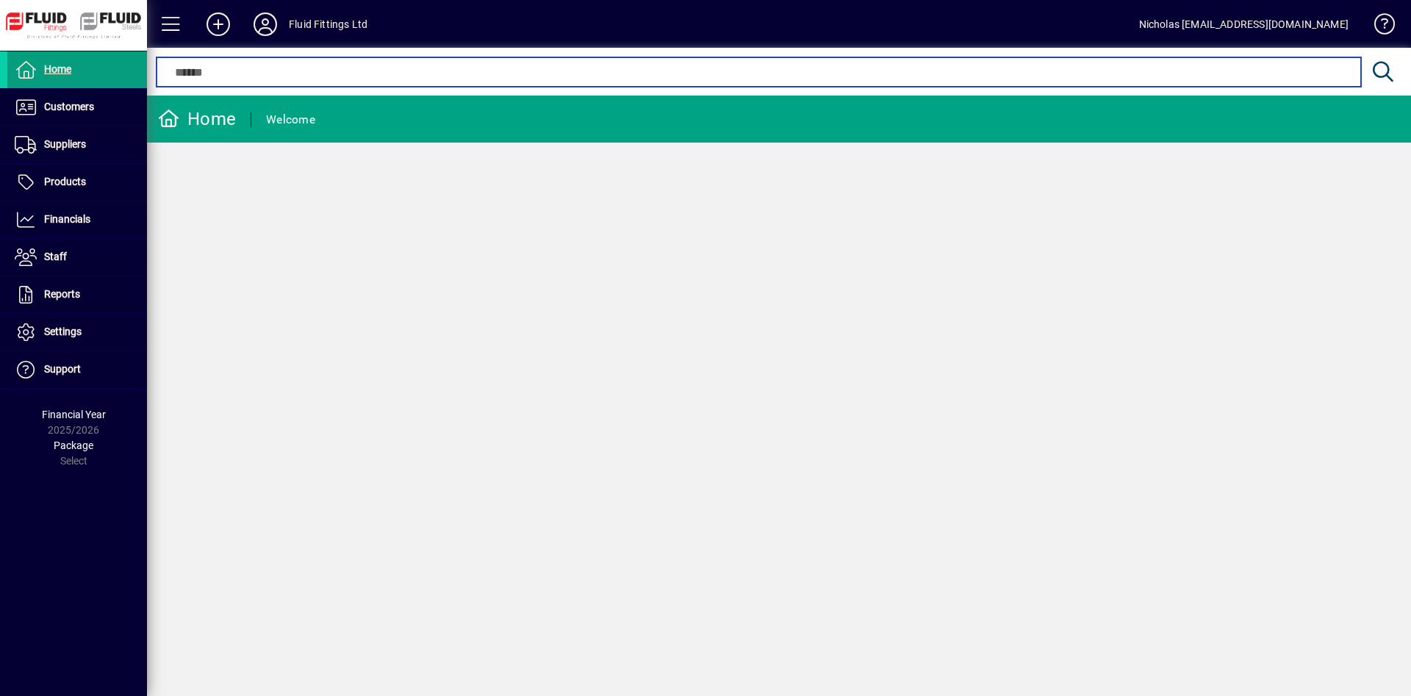
click at [344, 75] on input "text" at bounding box center [759, 72] width 1182 height 18
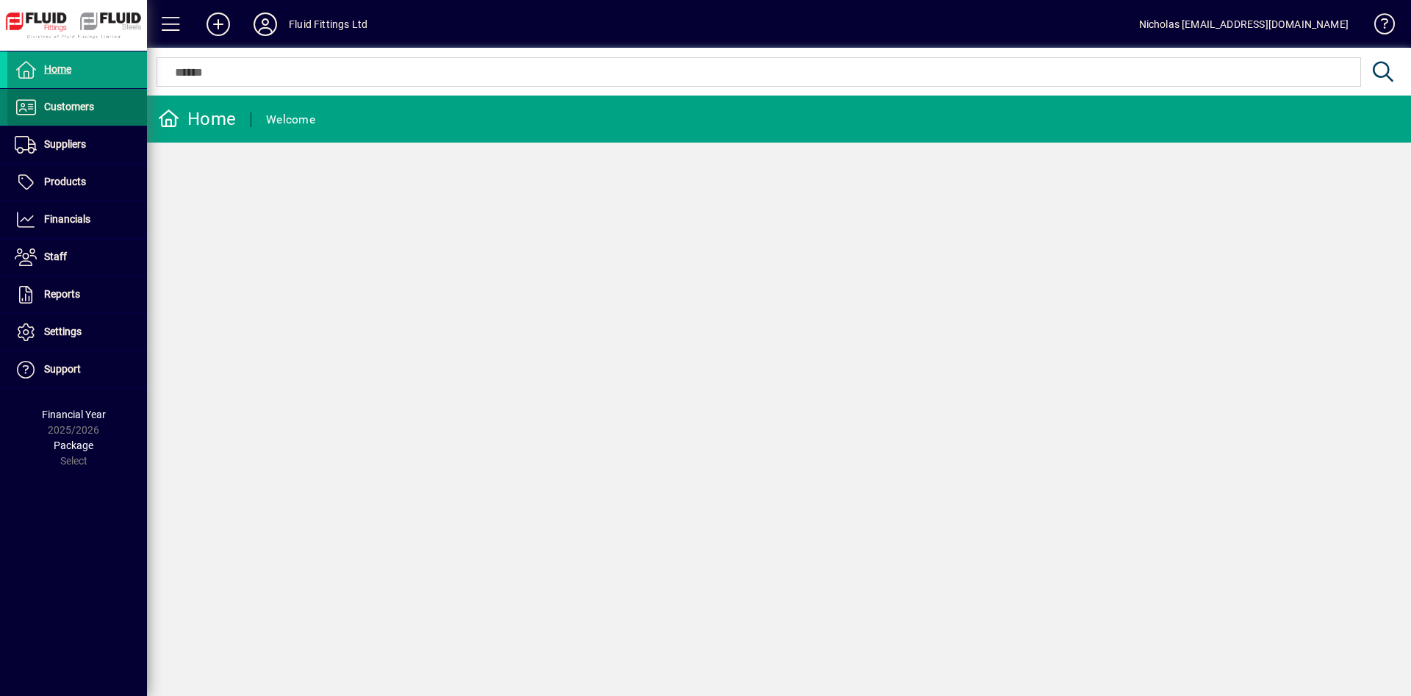
click at [57, 102] on span "Customers" at bounding box center [69, 107] width 50 height 12
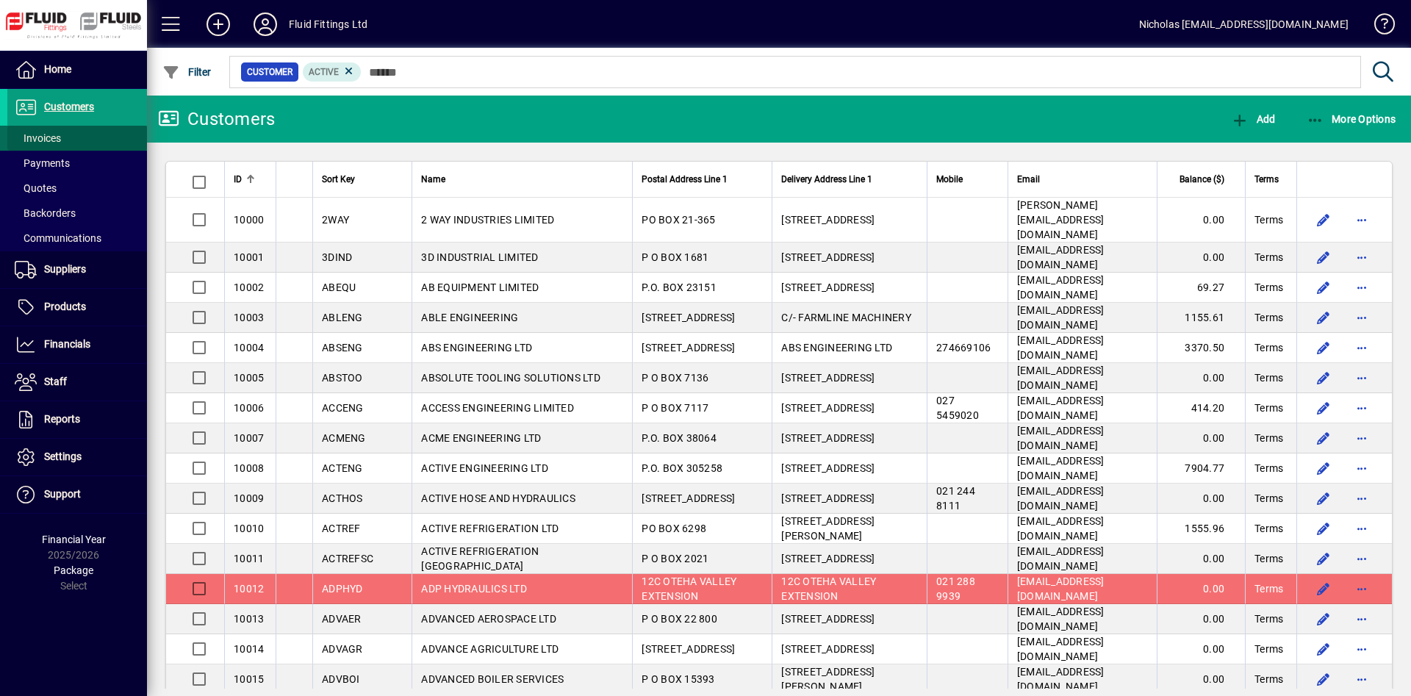
click at [94, 131] on span at bounding box center [77, 138] width 140 height 35
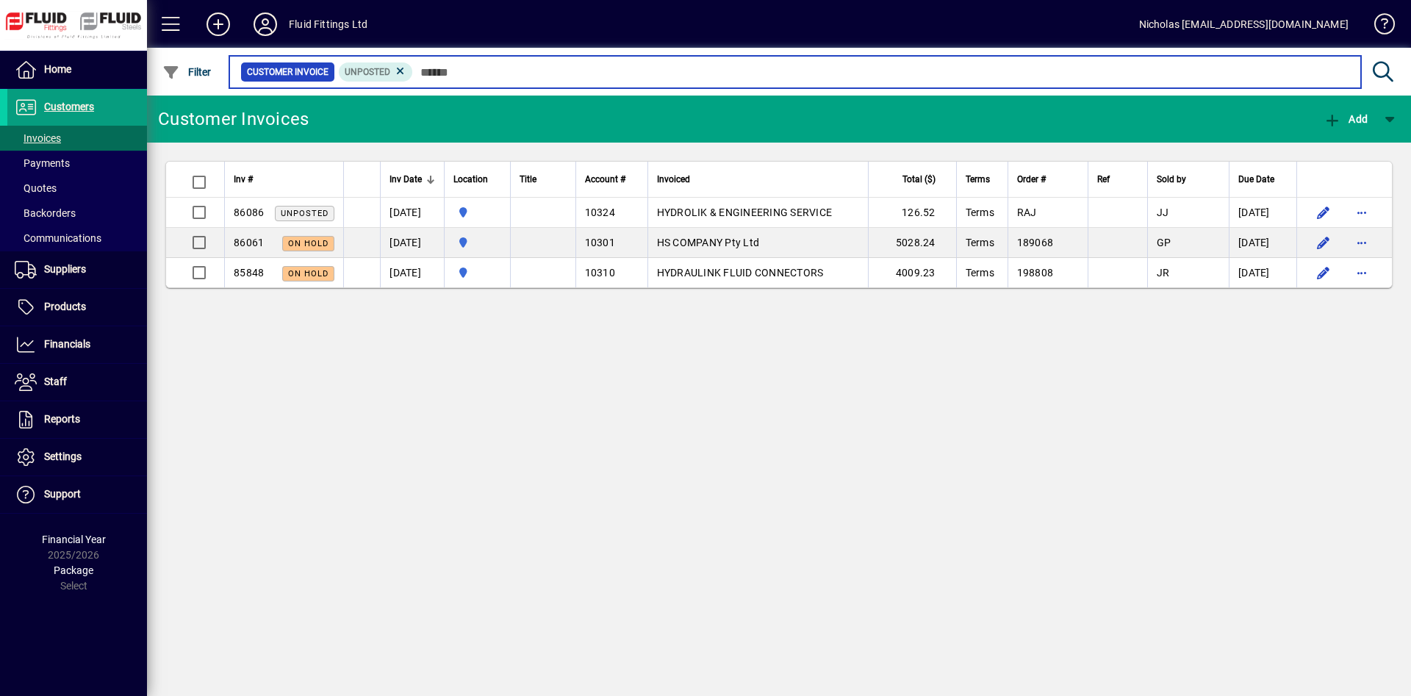
click at [448, 72] on input "text" at bounding box center [881, 72] width 936 height 21
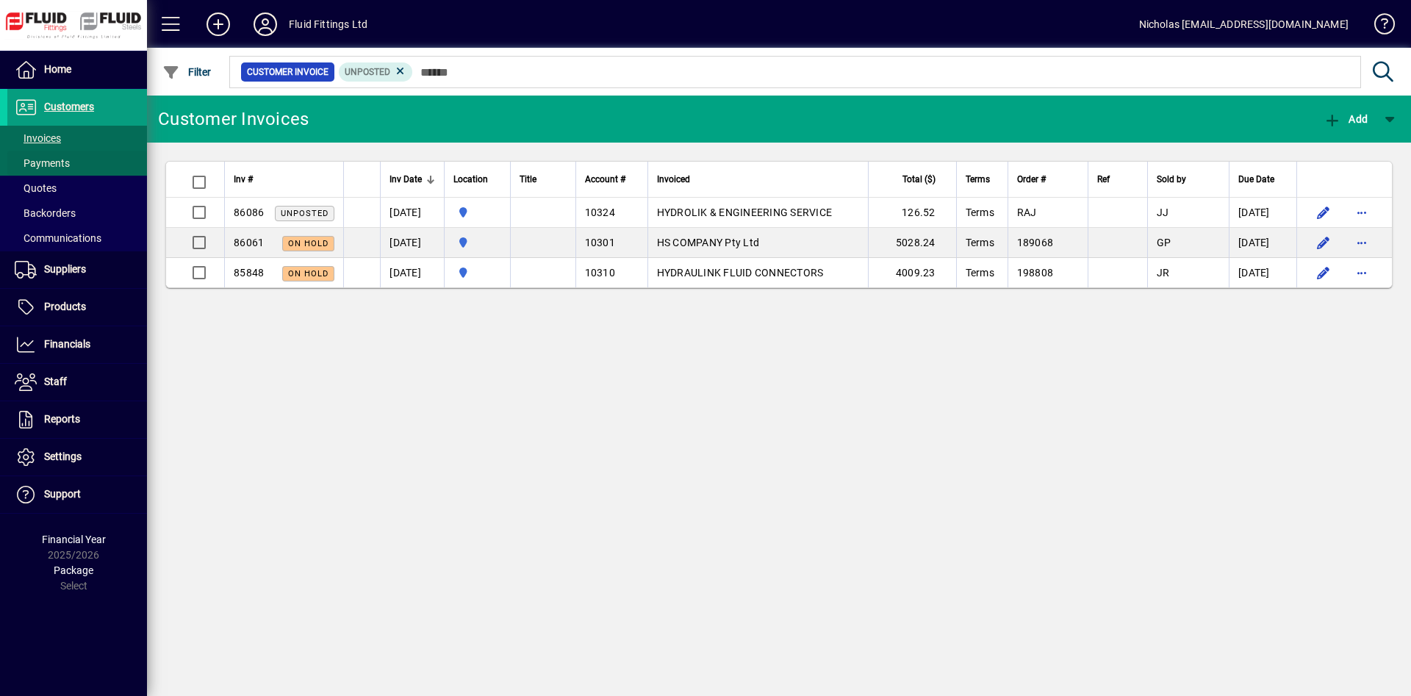
click at [106, 165] on span at bounding box center [77, 163] width 140 height 35
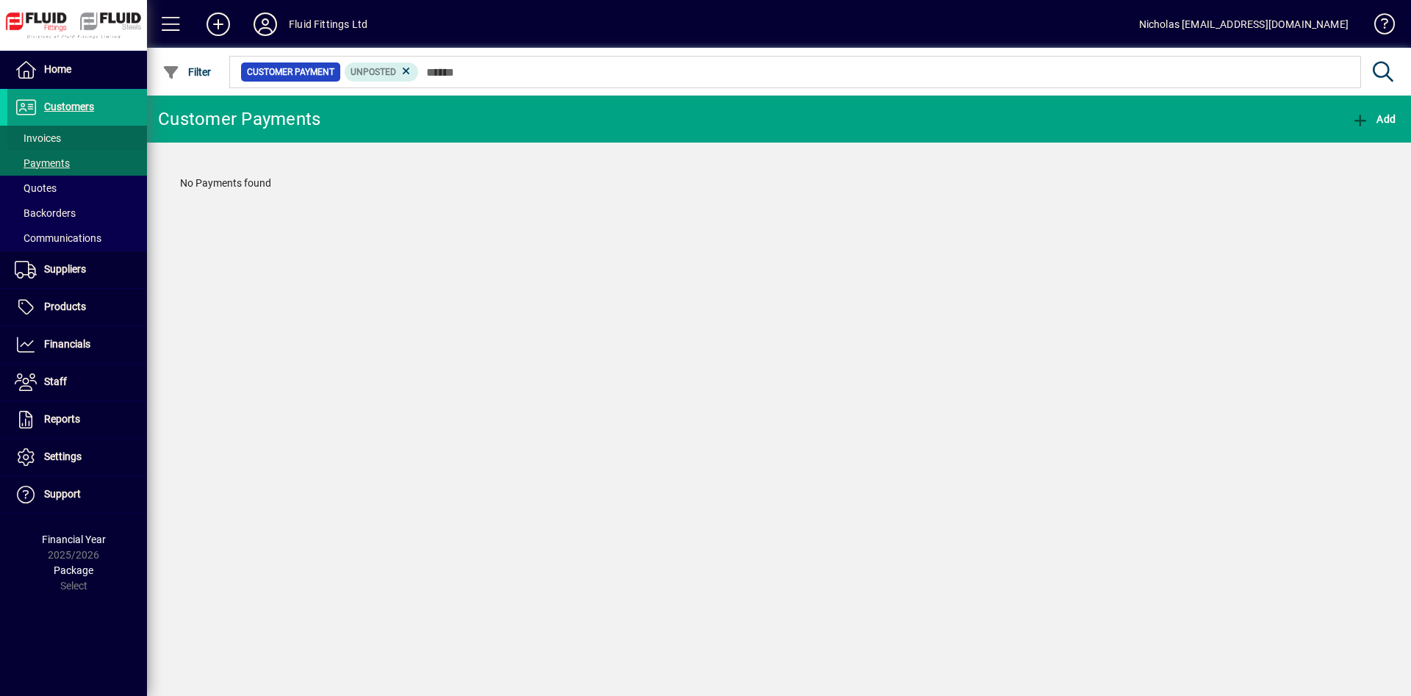
click at [104, 142] on span at bounding box center [77, 138] width 140 height 35
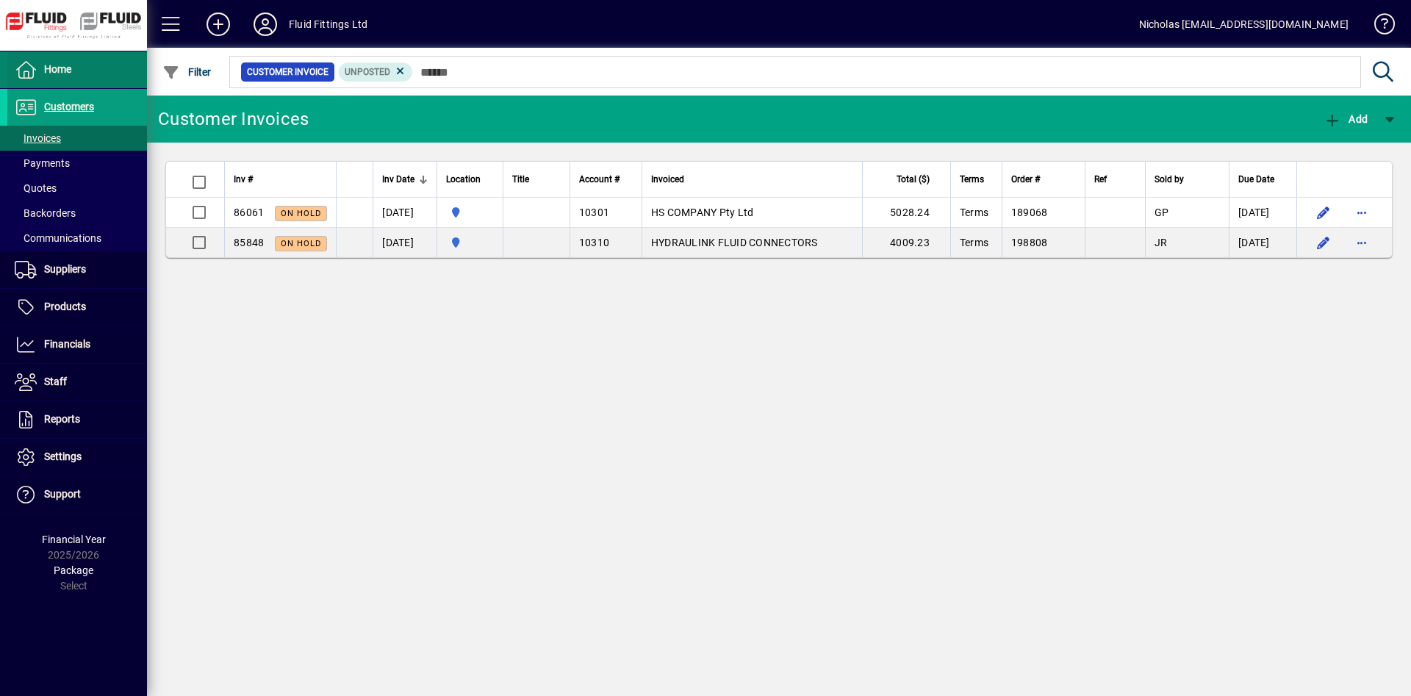
click at [88, 75] on span at bounding box center [77, 69] width 140 height 35
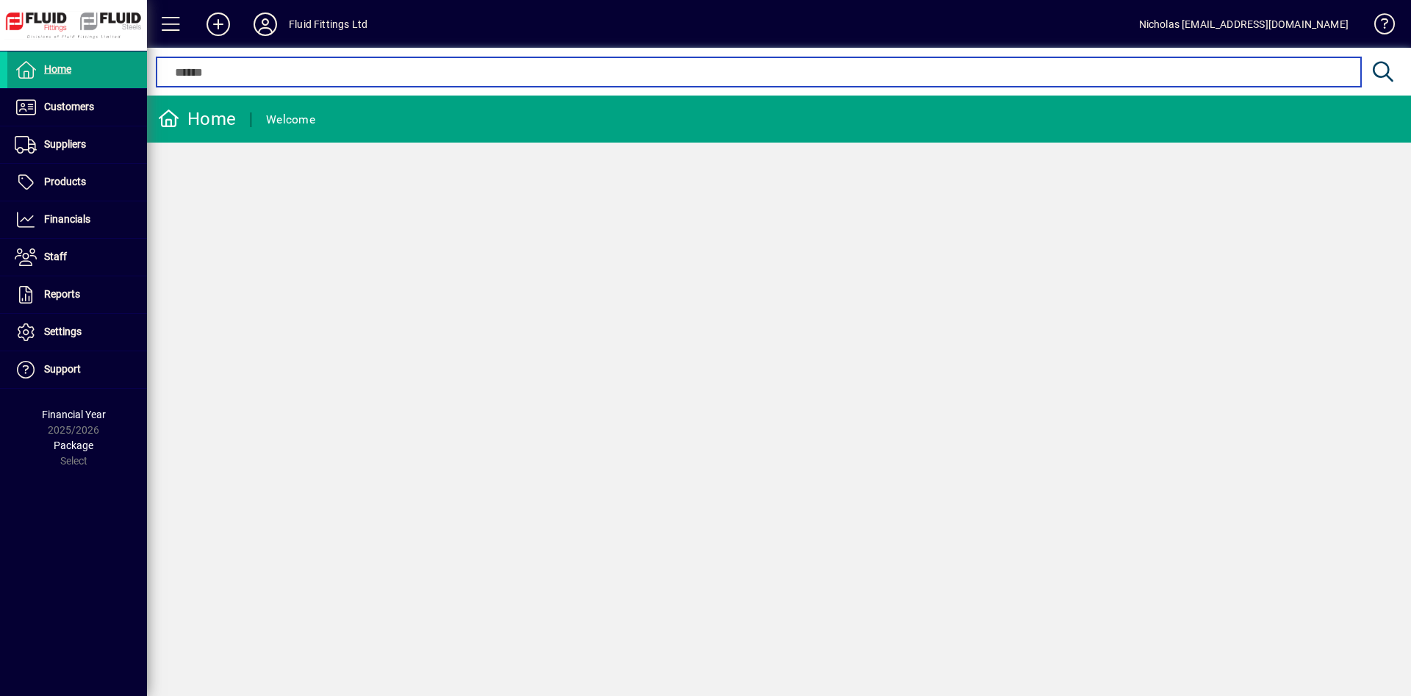
click at [340, 65] on input "text" at bounding box center [759, 72] width 1182 height 18
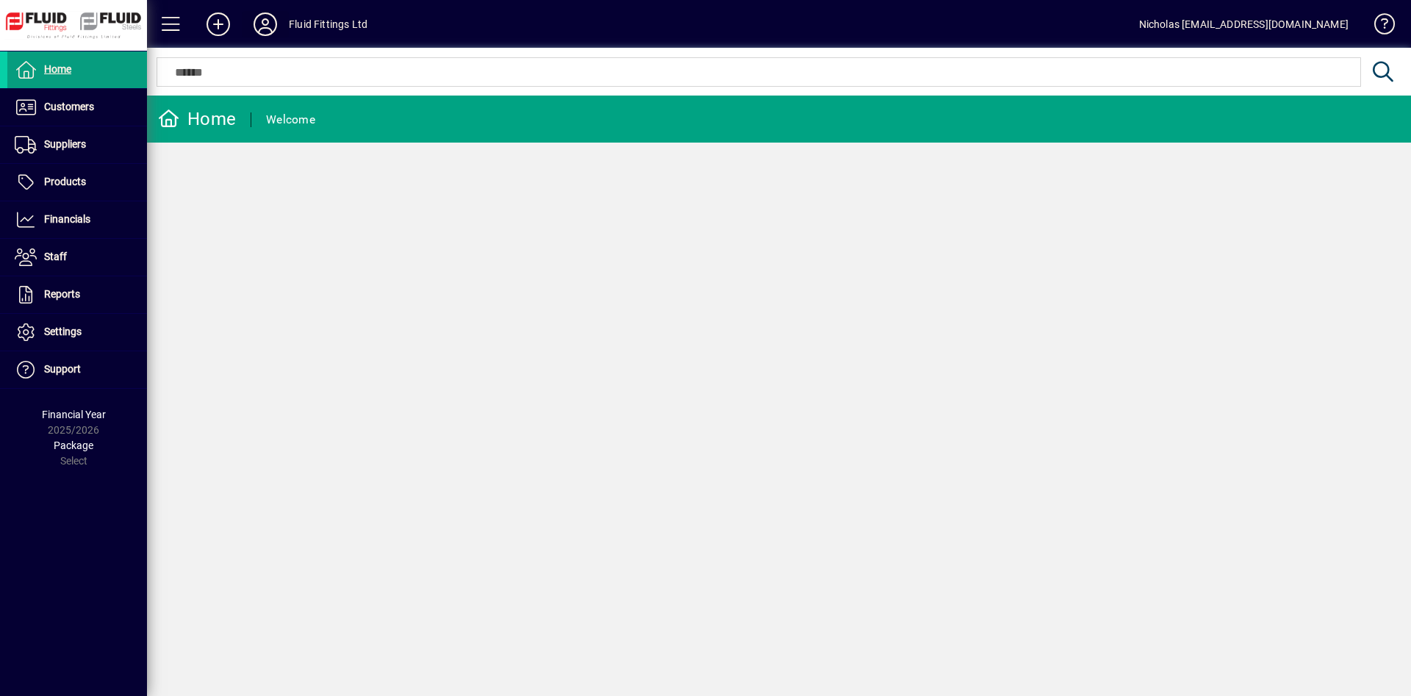
click at [267, 33] on icon at bounding box center [265, 24] width 29 height 24
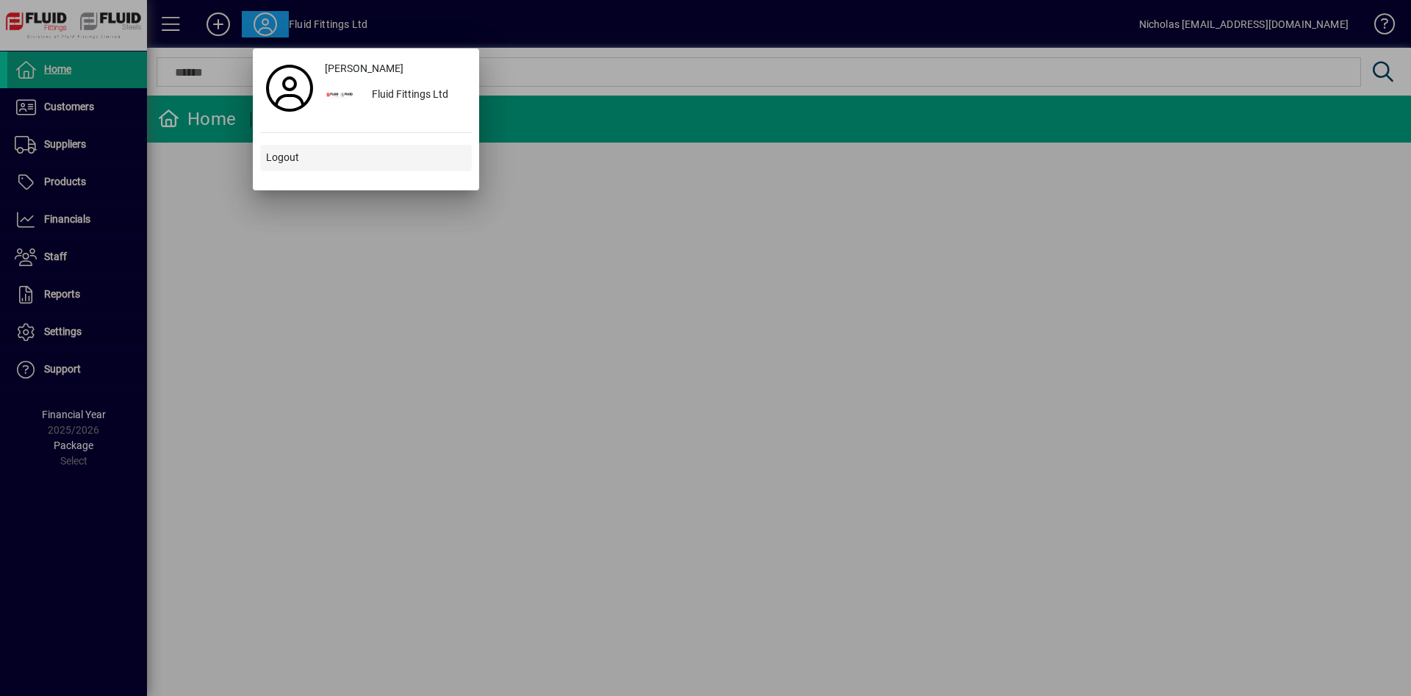
click at [358, 157] on span at bounding box center [366, 157] width 212 height 35
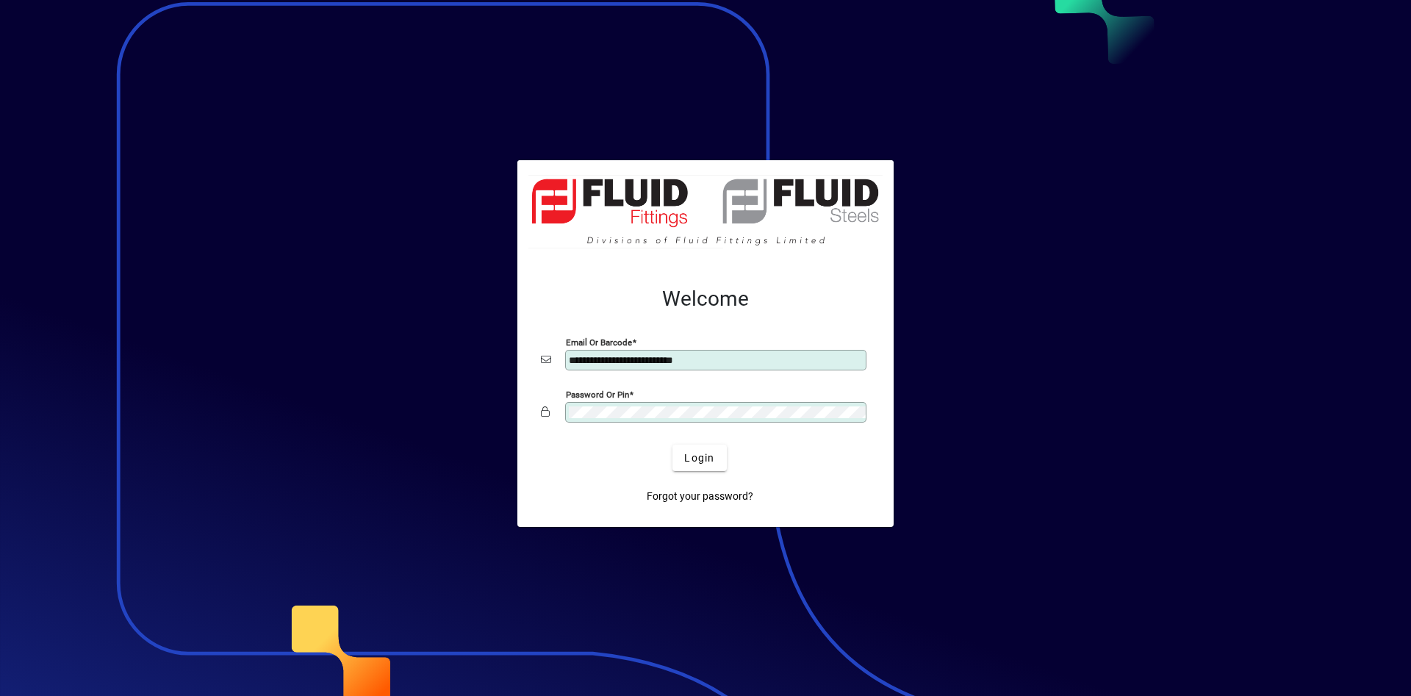
type input "**********"
